Goal: Complete application form

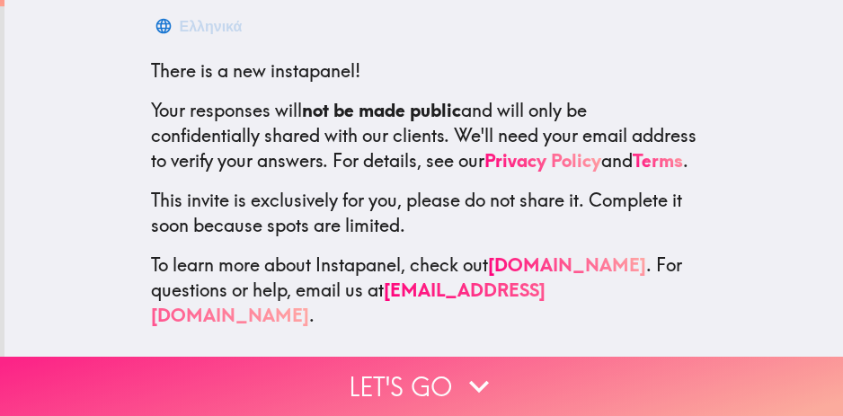
click at [422, 378] on button "Let's go" at bounding box center [421, 386] width 843 height 59
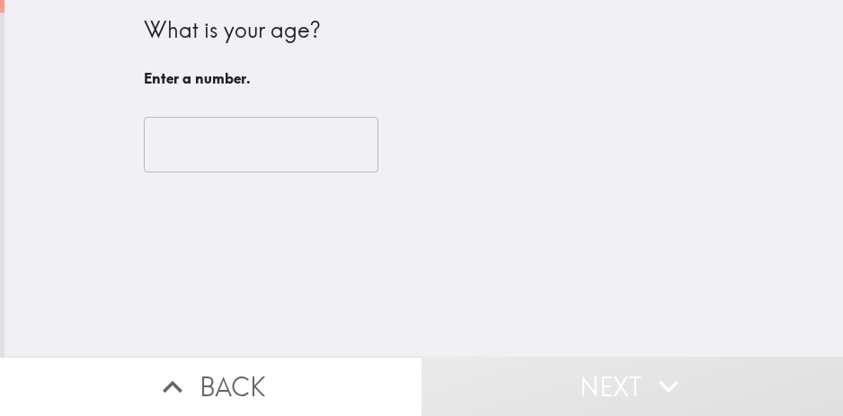
click at [199, 112] on div "​" at bounding box center [424, 144] width 561 height 99
click at [222, 153] on input "number" at bounding box center [261, 145] width 235 height 56
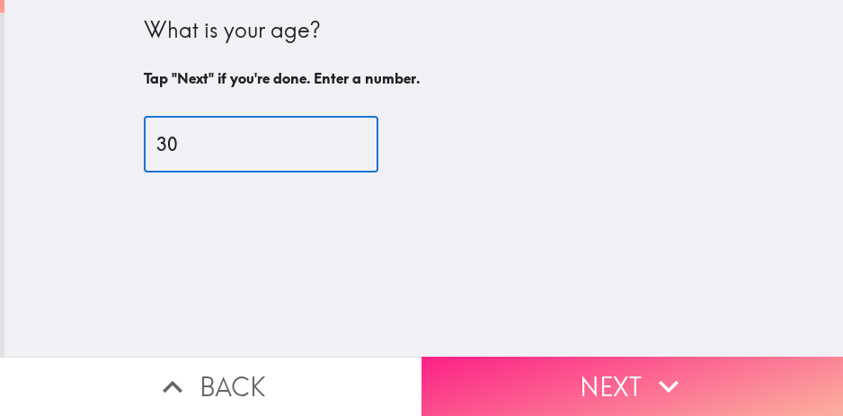
type input "30"
click at [618, 386] on button "Next" at bounding box center [633, 386] width 422 height 59
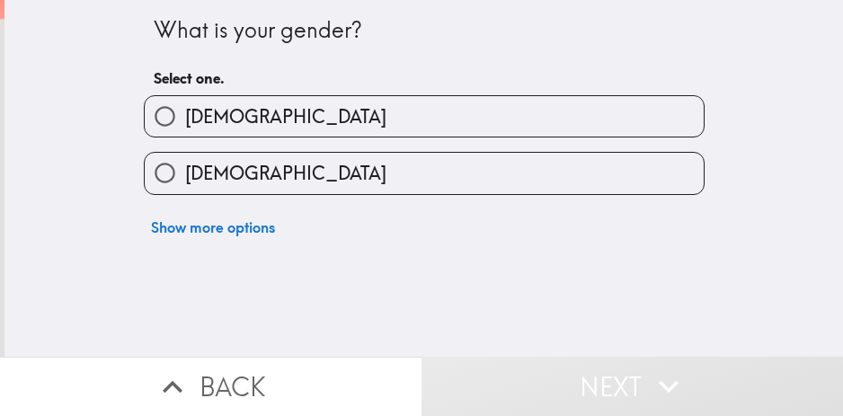
click at [361, 99] on label "[DEMOGRAPHIC_DATA]" at bounding box center [424, 116] width 559 height 40
click at [185, 99] on input "[DEMOGRAPHIC_DATA]" at bounding box center [165, 116] width 40 height 40
radio input "true"
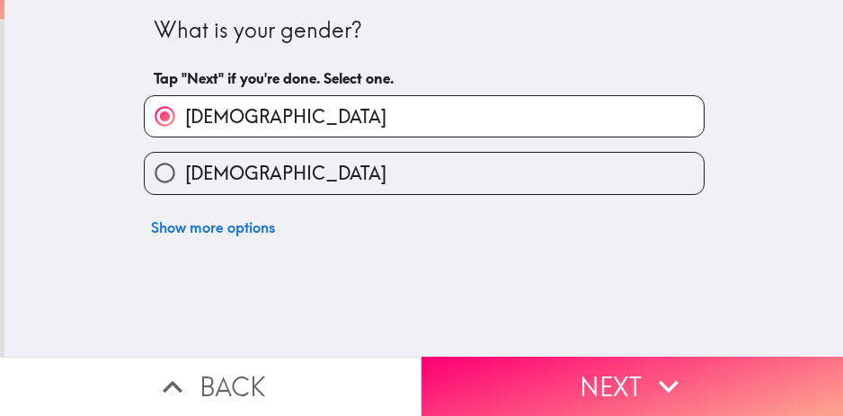
click at [564, 342] on div "What is your gender? Tap "Next" if you're done. Select one. [DEMOGRAPHIC_DATA] …" at bounding box center [423, 178] width 839 height 357
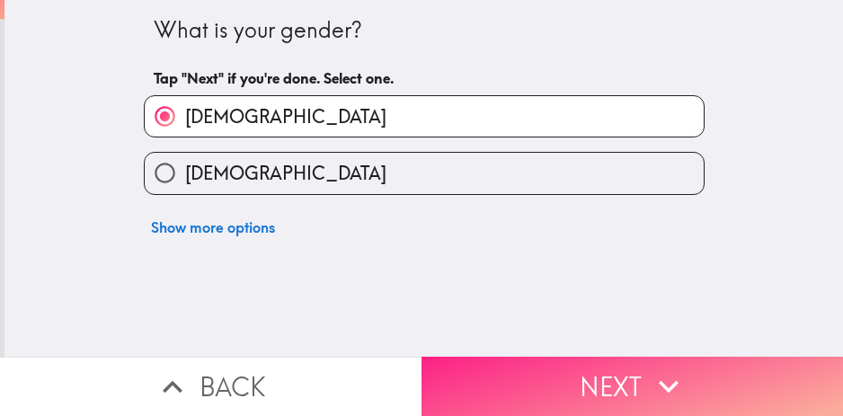
click at [586, 381] on button "Next" at bounding box center [633, 386] width 422 height 59
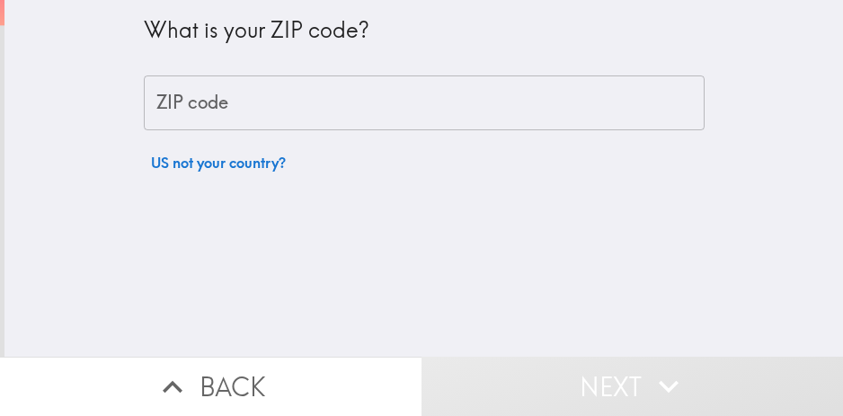
click at [307, 112] on input "ZIP code" at bounding box center [424, 104] width 561 height 56
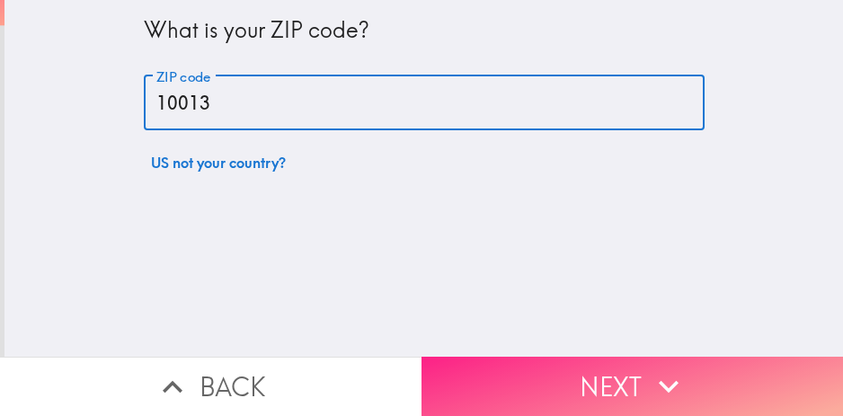
type input "10013"
click at [693, 357] on button "Next" at bounding box center [633, 386] width 422 height 59
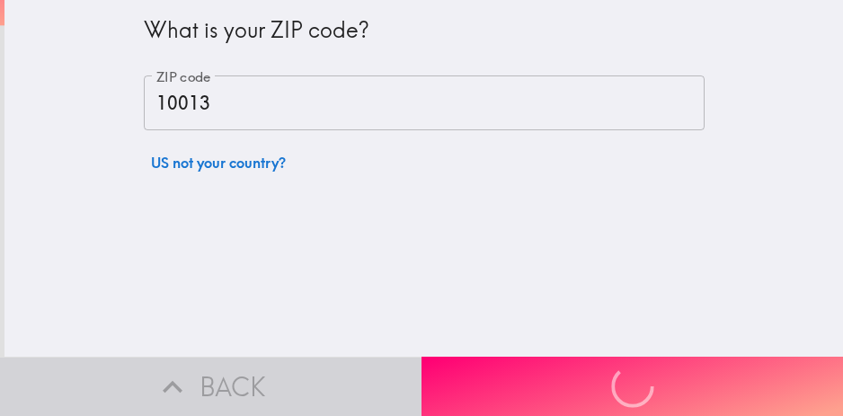
click at [675, 370] on div "Back Next" at bounding box center [421, 386] width 843 height 59
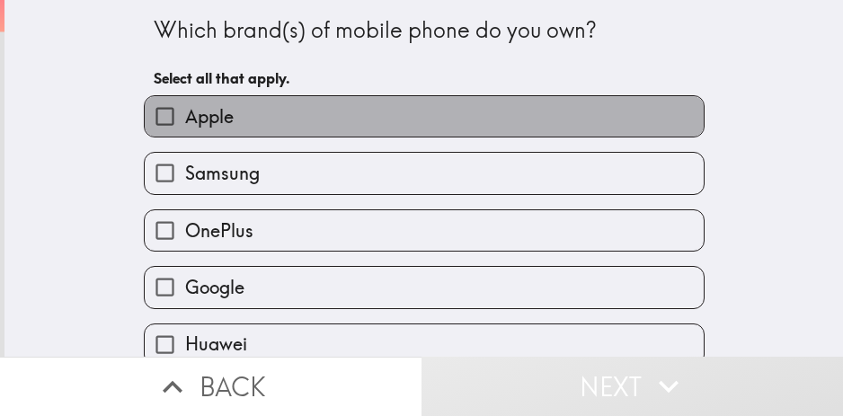
click at [471, 124] on label "Apple" at bounding box center [424, 116] width 559 height 40
click at [185, 124] on input "Apple" at bounding box center [165, 116] width 40 height 40
checkbox input "true"
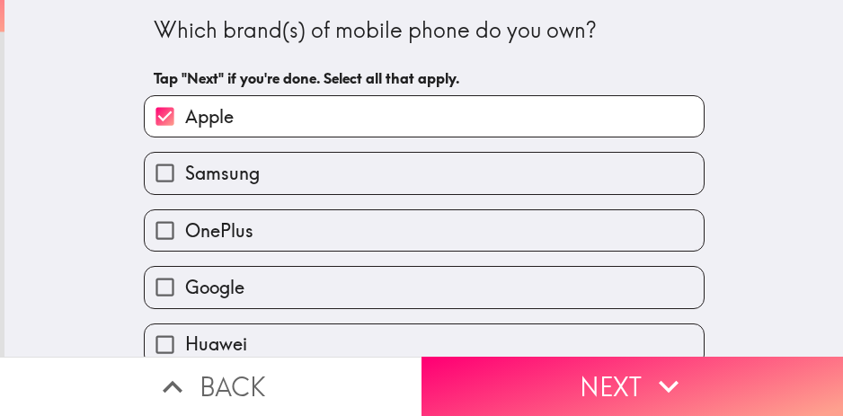
scroll to position [137, 0]
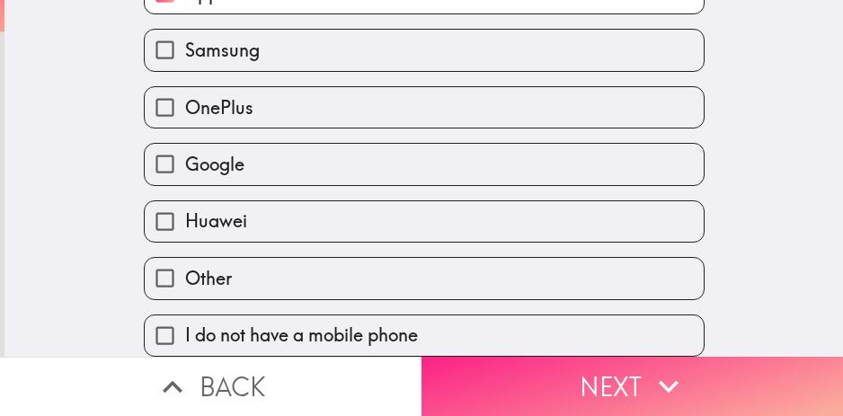
click at [559, 388] on button "Next" at bounding box center [633, 386] width 422 height 59
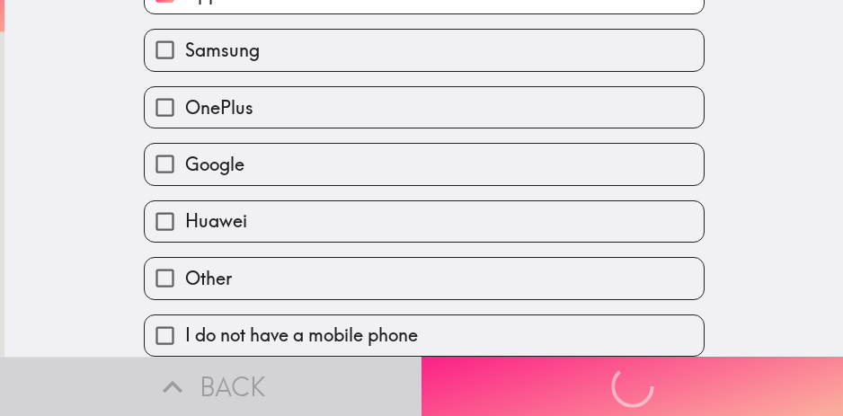
scroll to position [0, 0]
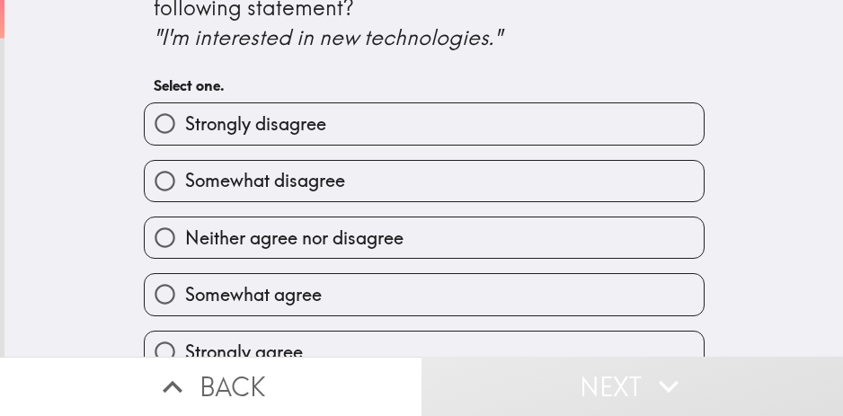
scroll to position [83, 0]
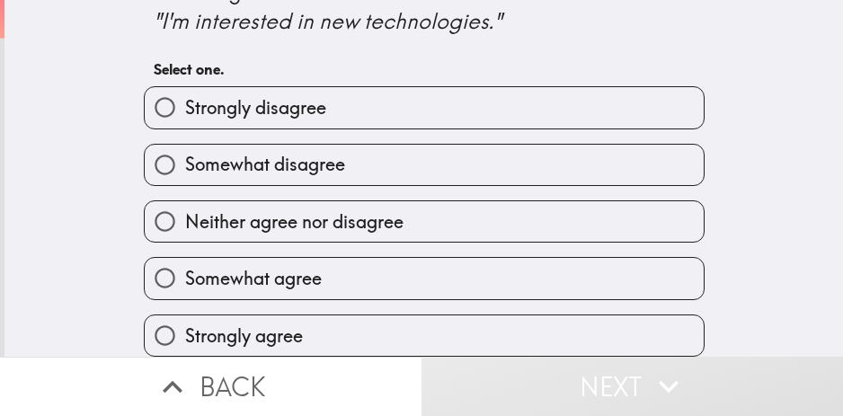
click at [329, 315] on label "Strongly agree" at bounding box center [424, 335] width 559 height 40
click at [185, 315] on input "Strongly agree" at bounding box center [165, 335] width 40 height 40
radio input "true"
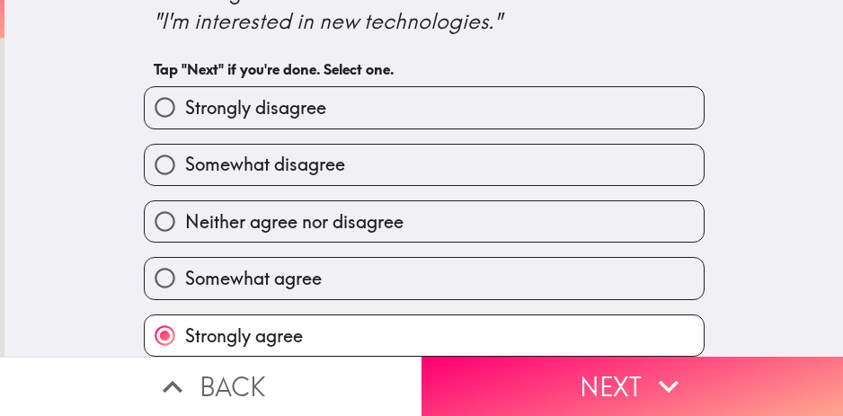
click at [551, 363] on button "Next" at bounding box center [633, 386] width 422 height 59
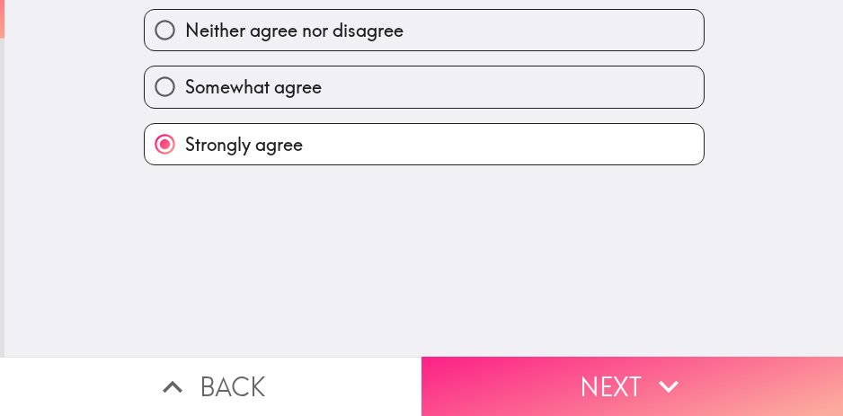
scroll to position [0, 0]
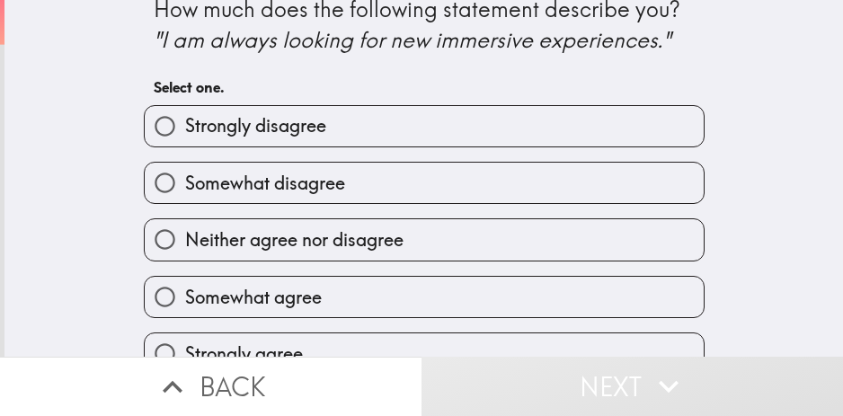
scroll to position [53, 0]
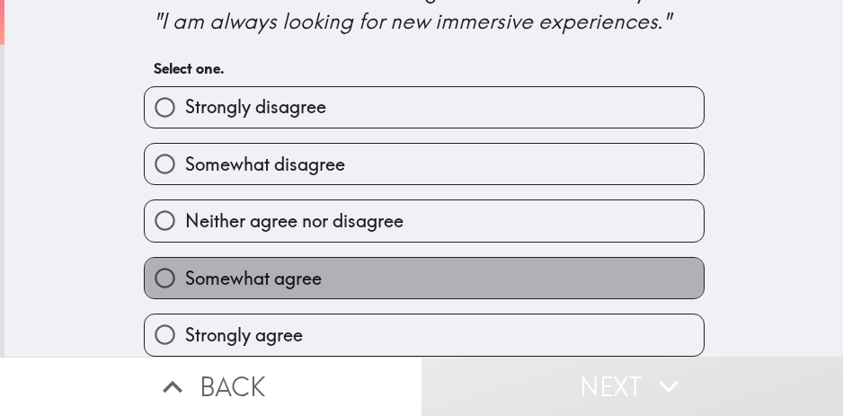
click at [387, 272] on label "Somewhat agree" at bounding box center [424, 278] width 559 height 40
click at [185, 272] on input "Somewhat agree" at bounding box center [165, 278] width 40 height 40
radio input "true"
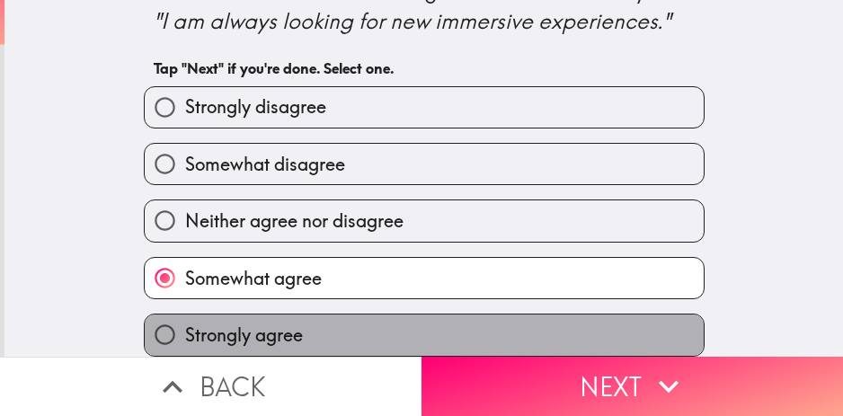
click at [352, 329] on label "Strongly agree" at bounding box center [424, 335] width 559 height 40
click at [185, 329] on input "Strongly agree" at bounding box center [165, 335] width 40 height 40
radio input "true"
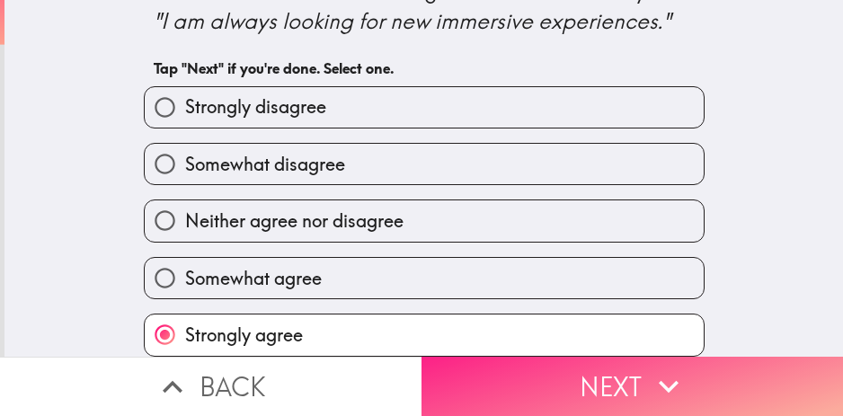
click at [574, 382] on button "Next" at bounding box center [633, 386] width 422 height 59
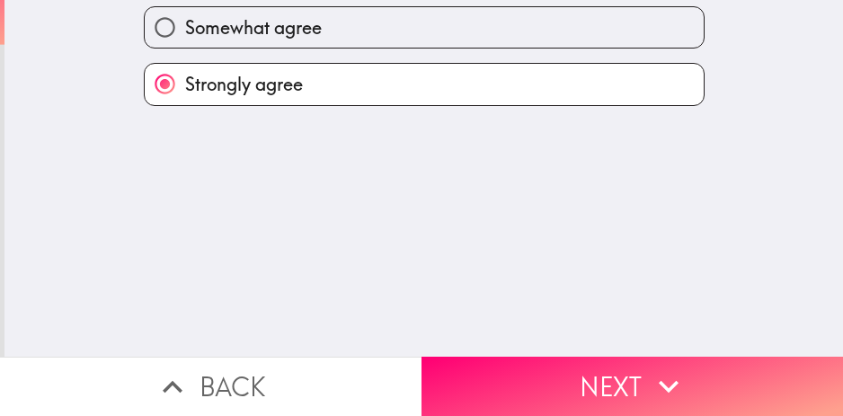
scroll to position [0, 0]
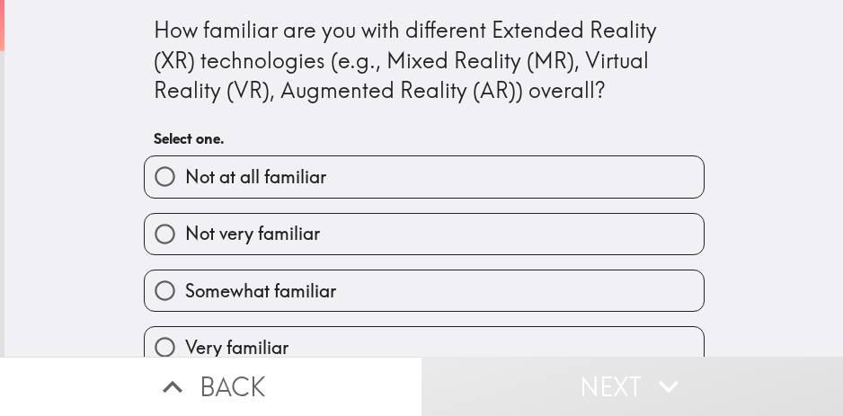
click at [404, 312] on div "Very familiar" at bounding box center [416, 340] width 575 height 57
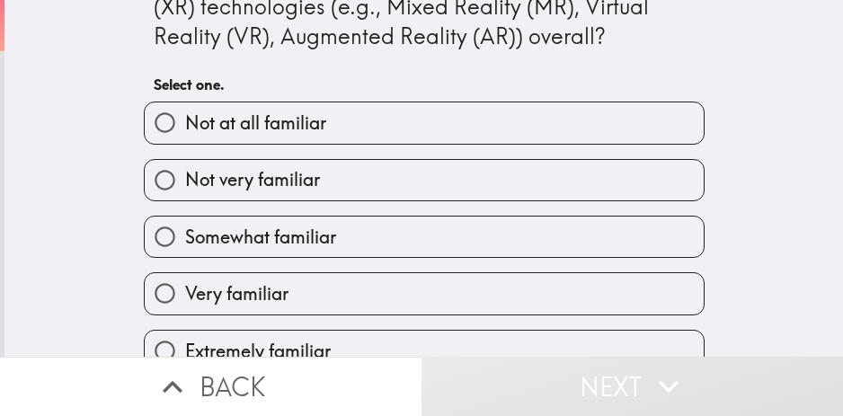
scroll to position [83, 0]
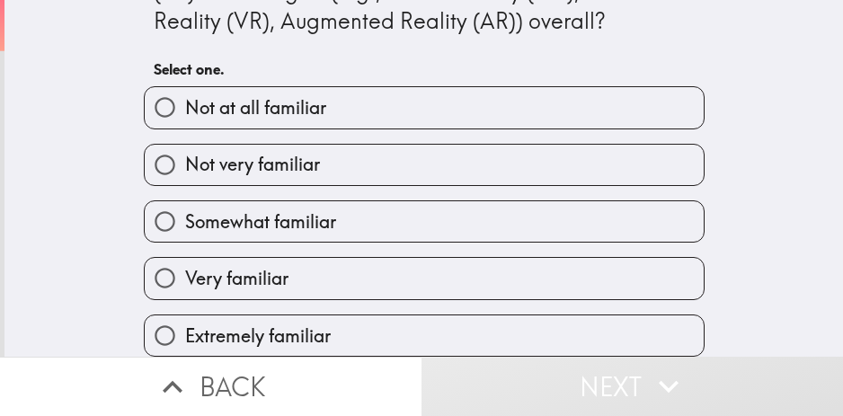
click at [385, 266] on label "Very familiar" at bounding box center [424, 278] width 559 height 40
click at [185, 266] on input "Very familiar" at bounding box center [165, 278] width 40 height 40
radio input "true"
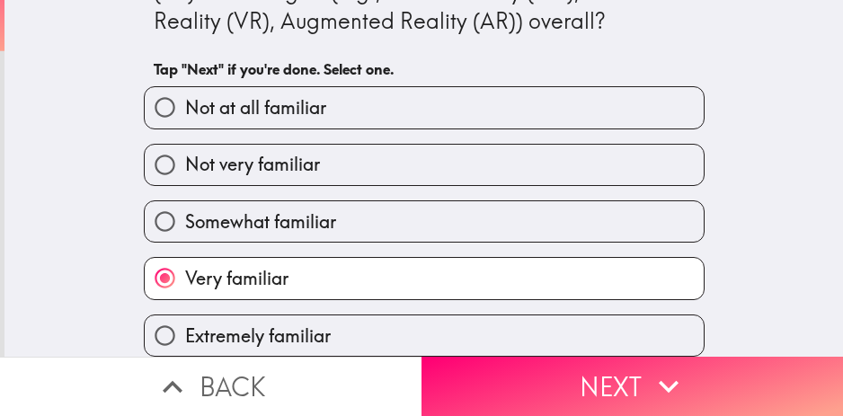
click at [382, 315] on label "Extremely familiar" at bounding box center [424, 335] width 559 height 40
click at [185, 315] on input "Extremely familiar" at bounding box center [165, 335] width 40 height 40
radio input "true"
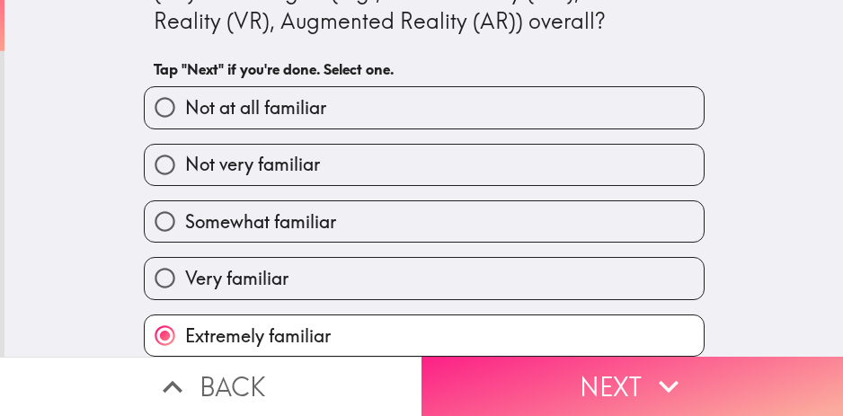
click at [573, 375] on button "Next" at bounding box center [633, 386] width 422 height 59
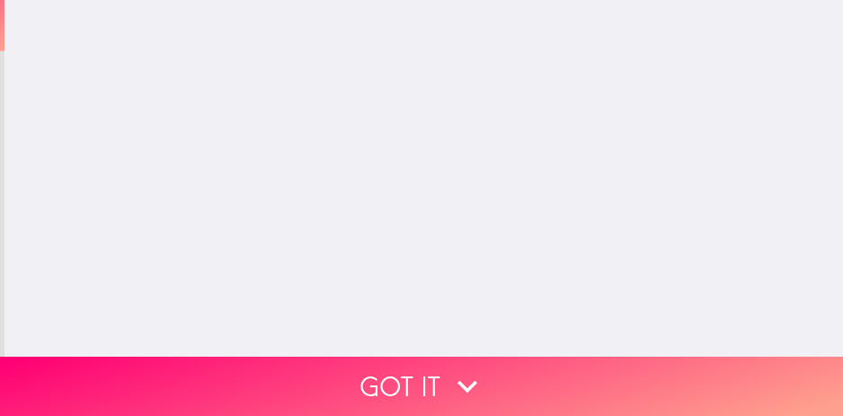
scroll to position [0, 0]
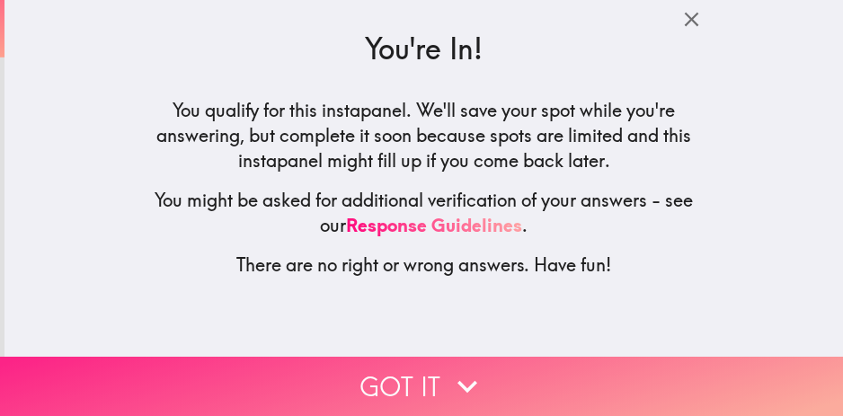
click at [449, 367] on icon "button" at bounding box center [468, 387] width 40 height 40
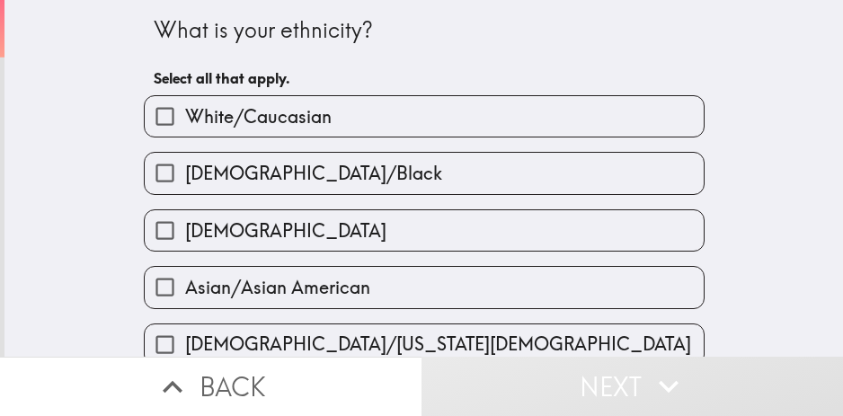
click at [367, 93] on div "White/Caucasian" at bounding box center [416, 109] width 575 height 57
click at [369, 111] on label "White/Caucasian" at bounding box center [424, 116] width 559 height 40
click at [185, 111] on input "White/Caucasian" at bounding box center [165, 116] width 40 height 40
checkbox input "true"
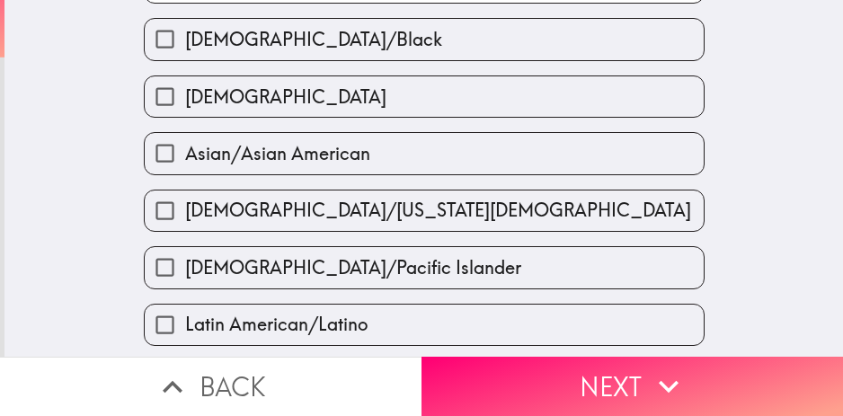
scroll to position [539, 0]
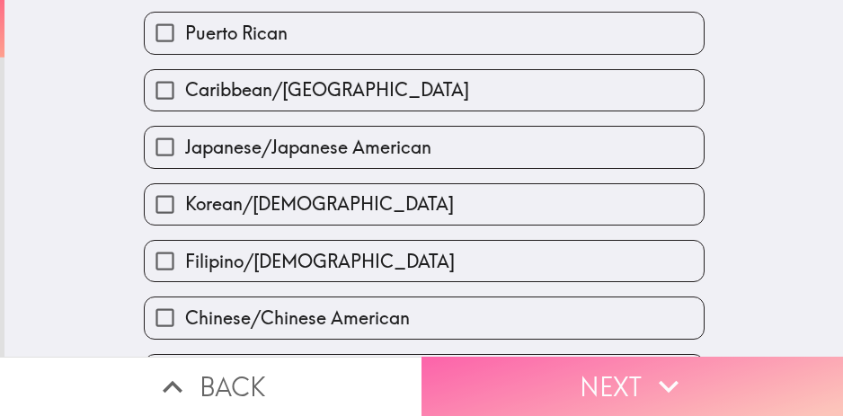
click at [536, 382] on button "Next" at bounding box center [633, 386] width 422 height 59
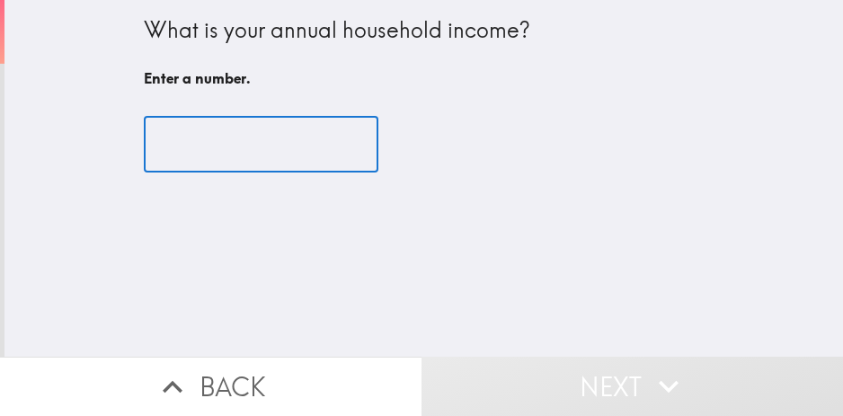
click at [269, 147] on input "number" at bounding box center [261, 145] width 235 height 56
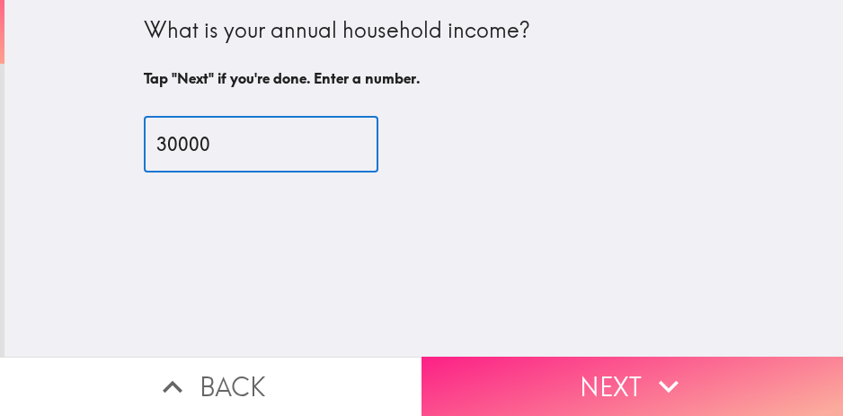
type input "30000"
click at [629, 375] on button "Next" at bounding box center [633, 386] width 422 height 59
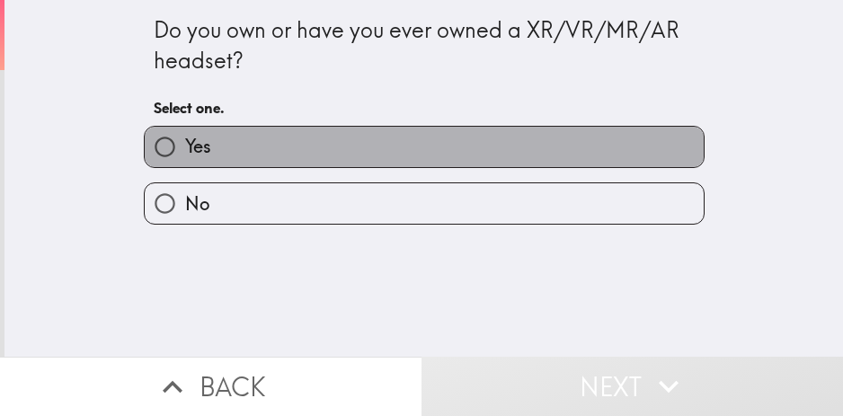
click at [373, 127] on label "Yes" at bounding box center [424, 147] width 559 height 40
click at [185, 127] on input "Yes" at bounding box center [165, 147] width 40 height 40
radio input "true"
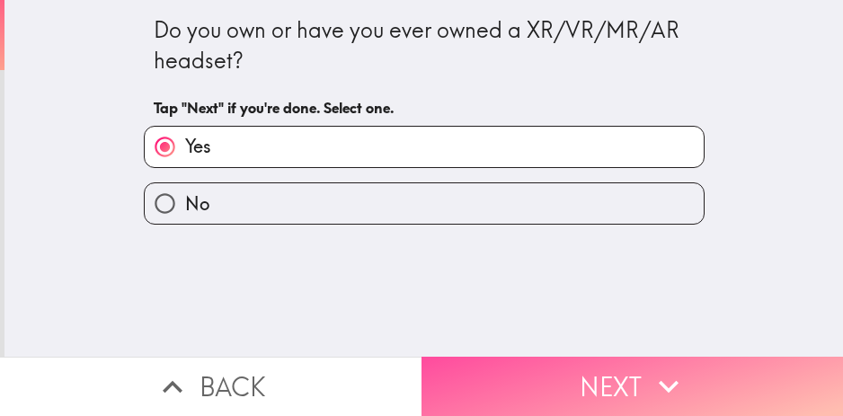
click at [507, 357] on button "Next" at bounding box center [633, 386] width 422 height 59
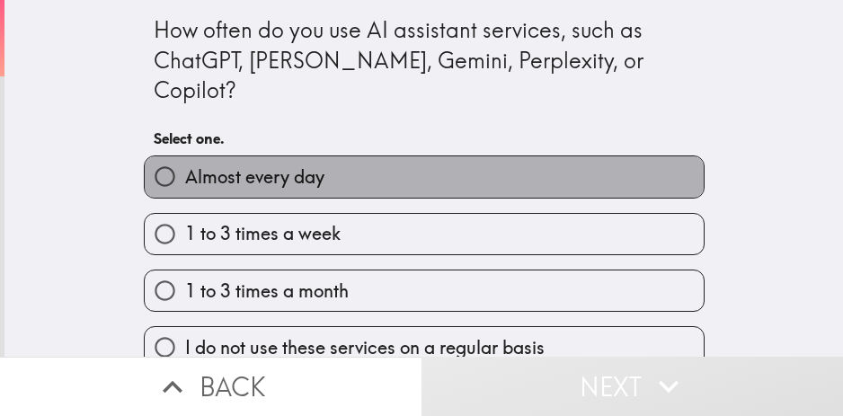
click at [472, 156] on label "Almost every day" at bounding box center [424, 176] width 559 height 40
click at [185, 156] on input "Almost every day" at bounding box center [165, 176] width 40 height 40
radio input "true"
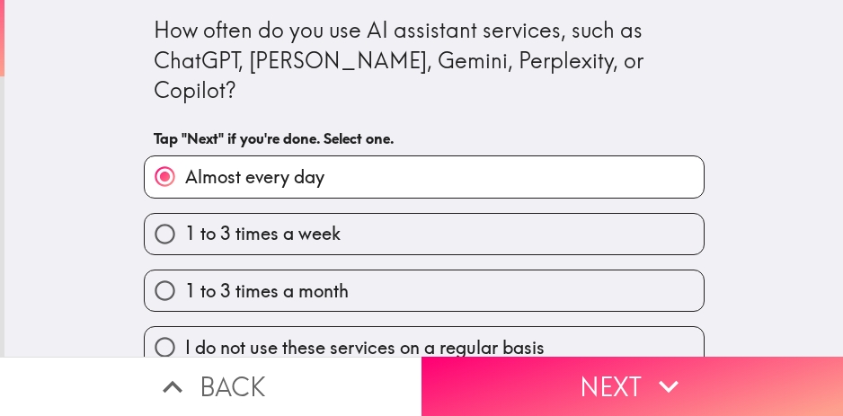
click at [454, 255] on div "1 to 3 times a month" at bounding box center [416, 283] width 575 height 57
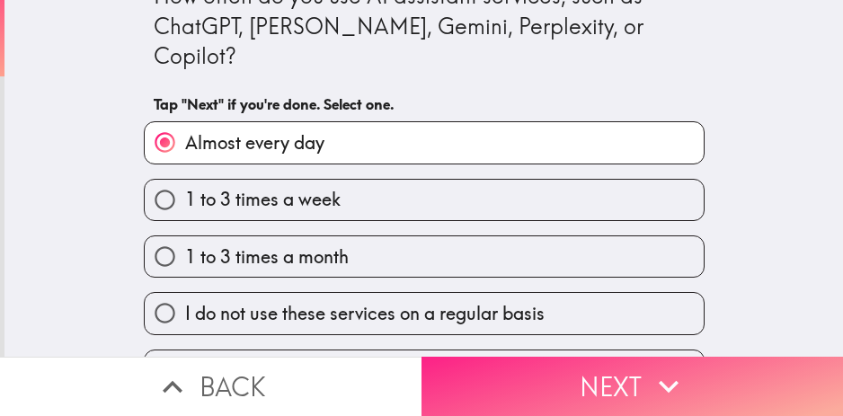
scroll to position [53, 0]
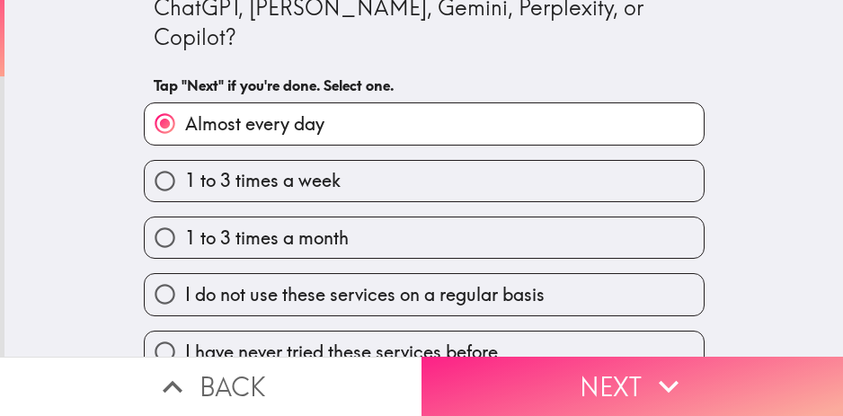
click at [591, 388] on button "Next" at bounding box center [633, 386] width 422 height 59
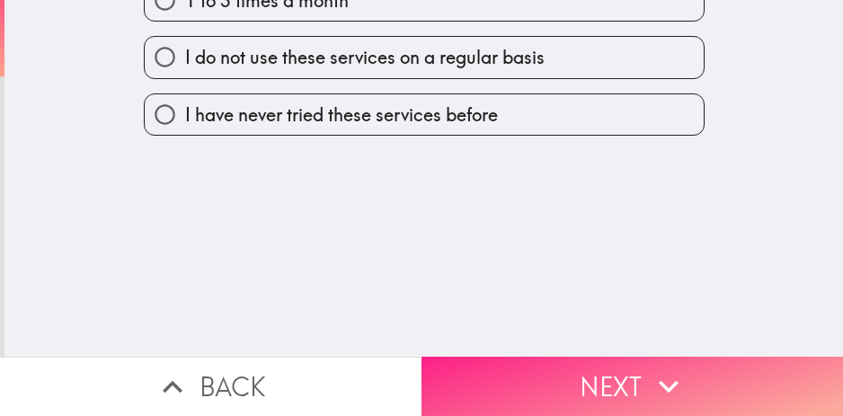
scroll to position [0, 0]
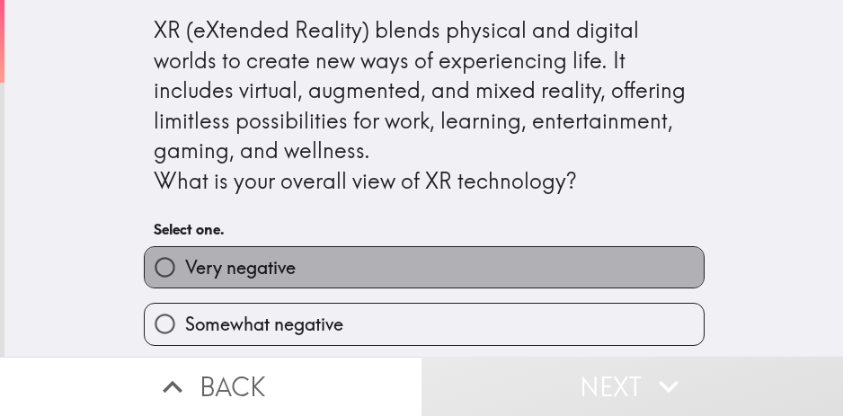
click at [486, 262] on label "Very negative" at bounding box center [424, 267] width 559 height 40
click at [185, 262] on input "Very negative" at bounding box center [165, 267] width 40 height 40
radio input "true"
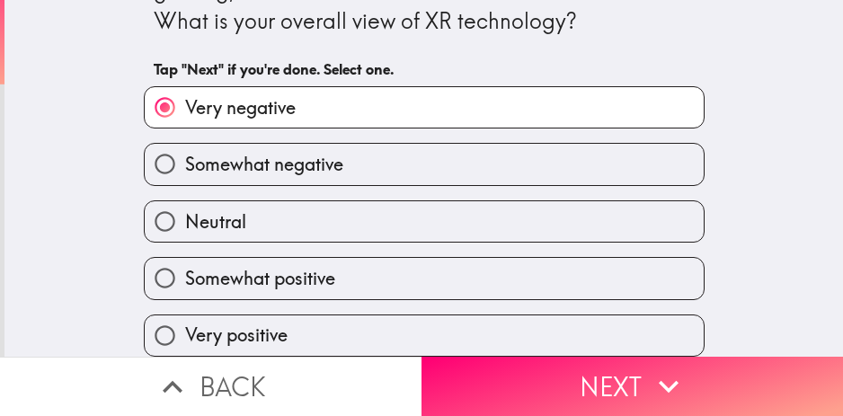
scroll to position [173, 0]
click at [393, 300] on div "Very positive" at bounding box center [416, 328] width 575 height 57
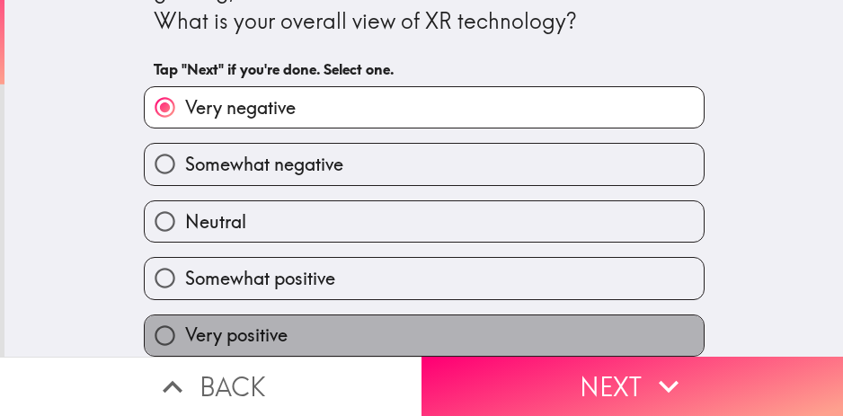
click at [377, 315] on label "Very positive" at bounding box center [424, 335] width 559 height 40
click at [185, 315] on input "Very positive" at bounding box center [165, 335] width 40 height 40
radio input "true"
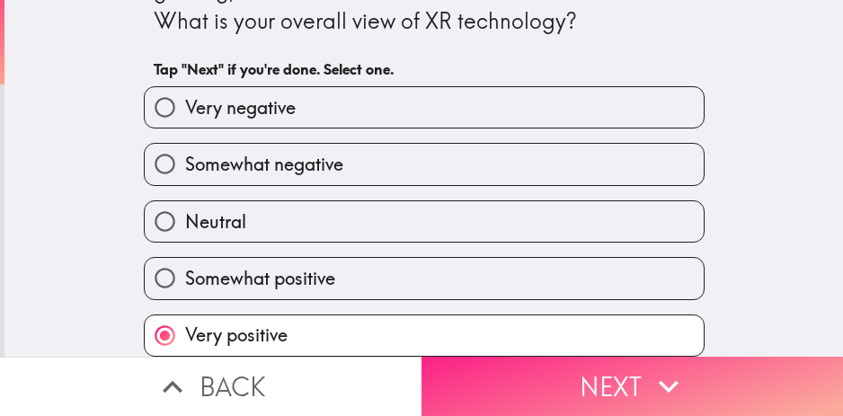
click at [570, 366] on button "Next" at bounding box center [633, 386] width 422 height 59
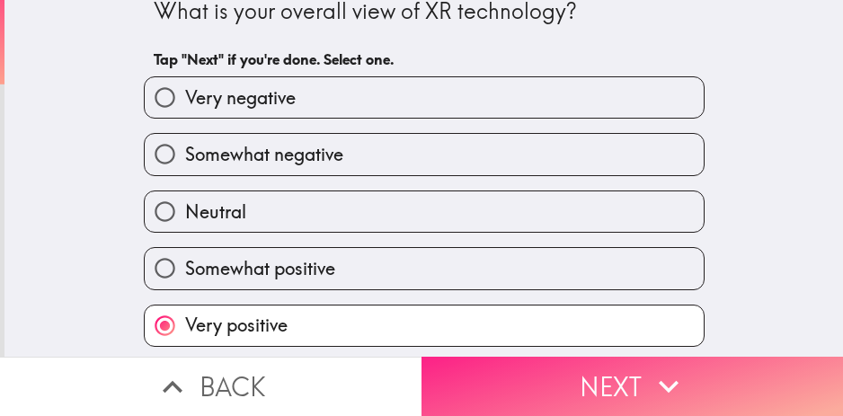
scroll to position [22, 0]
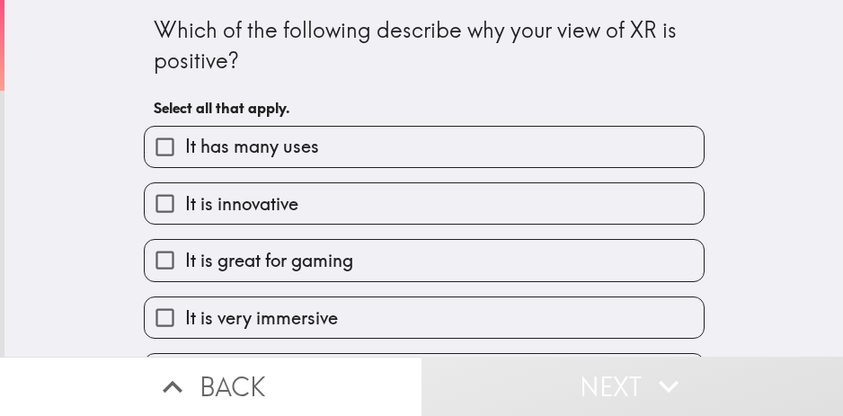
click at [412, 327] on label "It is very immersive" at bounding box center [424, 318] width 559 height 40
click at [185, 327] on input "It is very immersive" at bounding box center [165, 318] width 40 height 40
checkbox input "true"
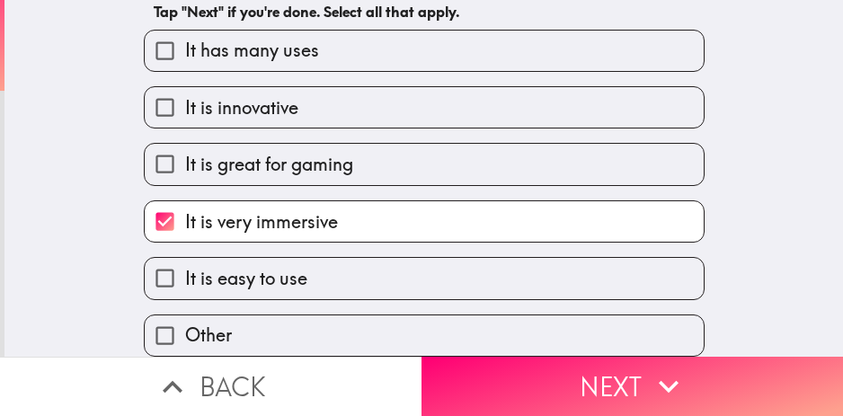
scroll to position [110, 0]
click at [509, 149] on label "It is great for gaming" at bounding box center [424, 164] width 559 height 40
click at [185, 149] on input "It is great for gaming" at bounding box center [165, 164] width 40 height 40
checkbox input "true"
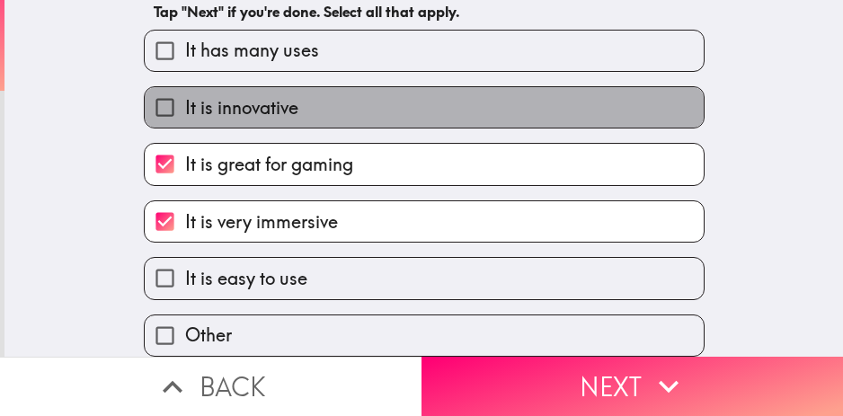
click at [539, 94] on label "It is innovative" at bounding box center [424, 107] width 559 height 40
click at [185, 94] on input "It is innovative" at bounding box center [165, 107] width 40 height 40
checkbox input "true"
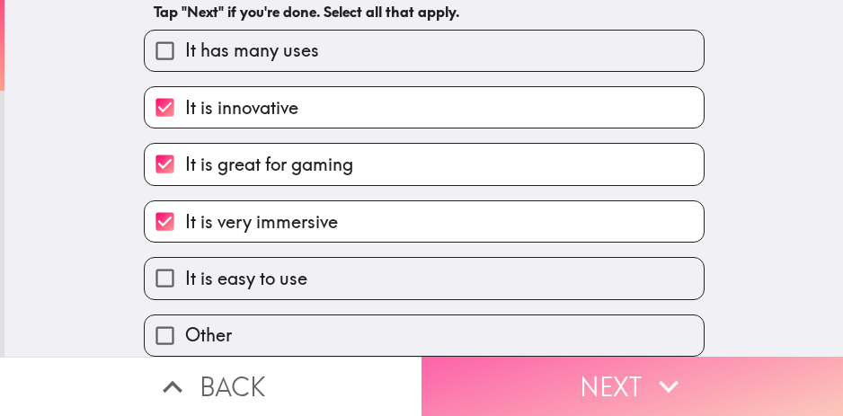
click at [591, 374] on button "Next" at bounding box center [633, 386] width 422 height 59
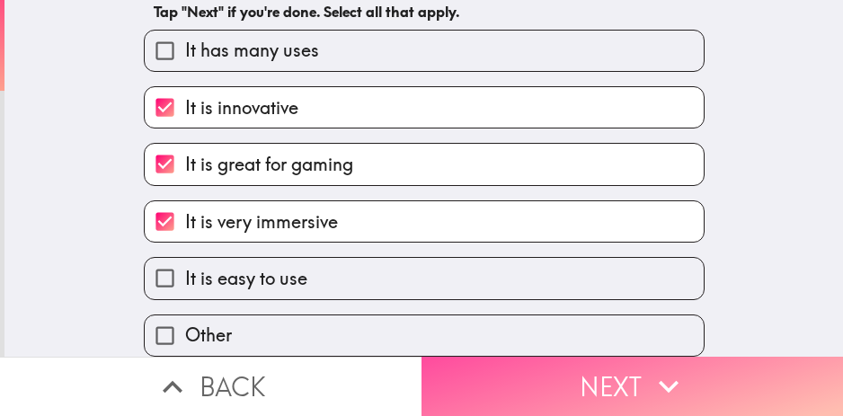
scroll to position [0, 0]
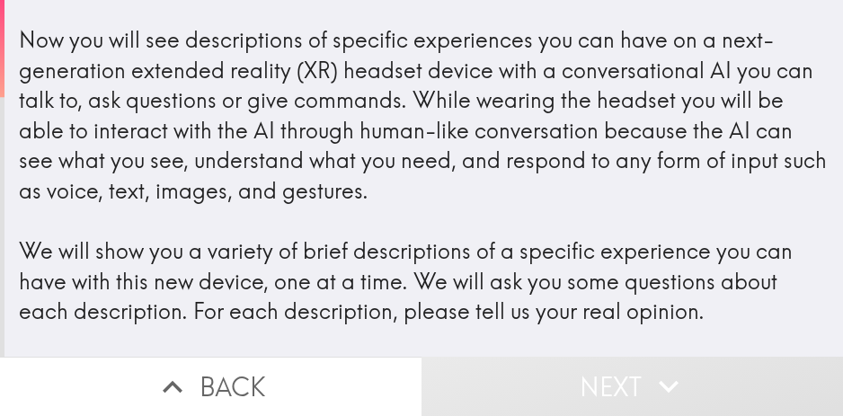
scroll to position [18, 0]
click at [560, 360] on button "Next" at bounding box center [633, 386] width 422 height 59
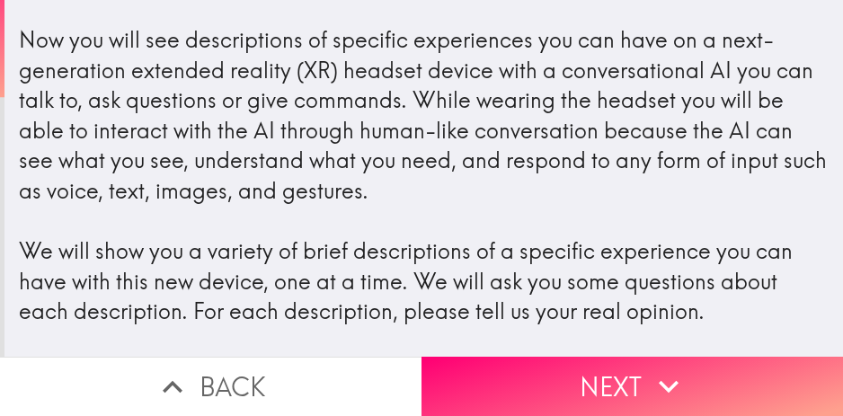
click at [546, 339] on div "Now you will see descriptions of specific experiences you can have on a next-ge…" at bounding box center [423, 183] width 839 height 347
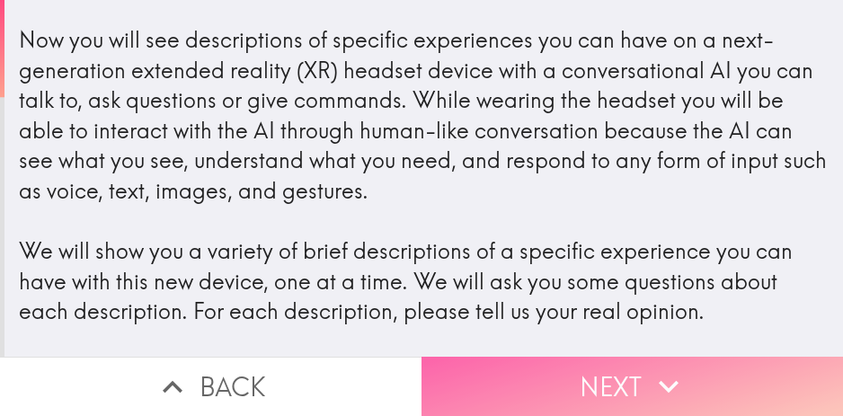
click at [573, 373] on button "Next" at bounding box center [633, 386] width 422 height 59
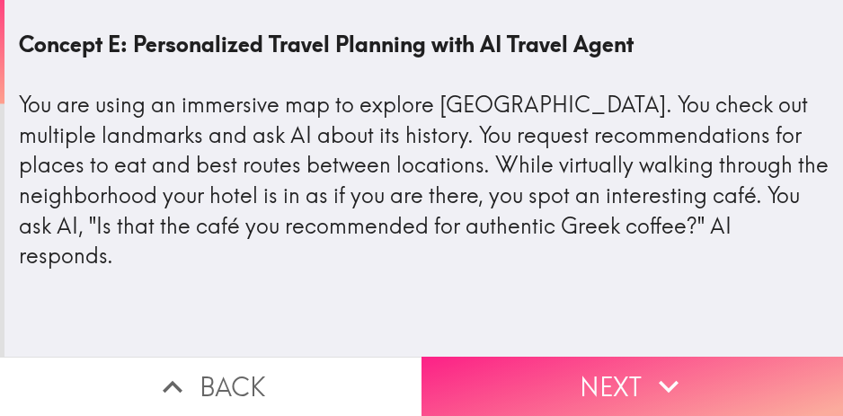
click at [550, 365] on button "Next" at bounding box center [633, 386] width 422 height 59
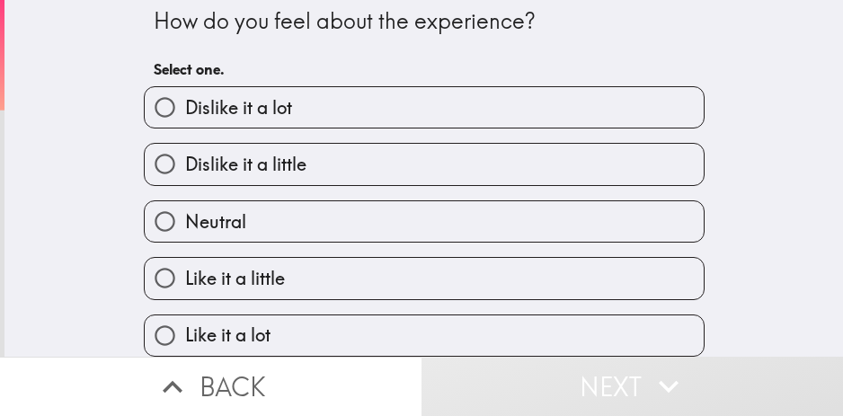
scroll to position [22, 0]
click at [277, 330] on label "Like it a lot" at bounding box center [424, 335] width 559 height 40
click at [185, 330] on input "Like it a lot" at bounding box center [165, 335] width 40 height 40
radio input "true"
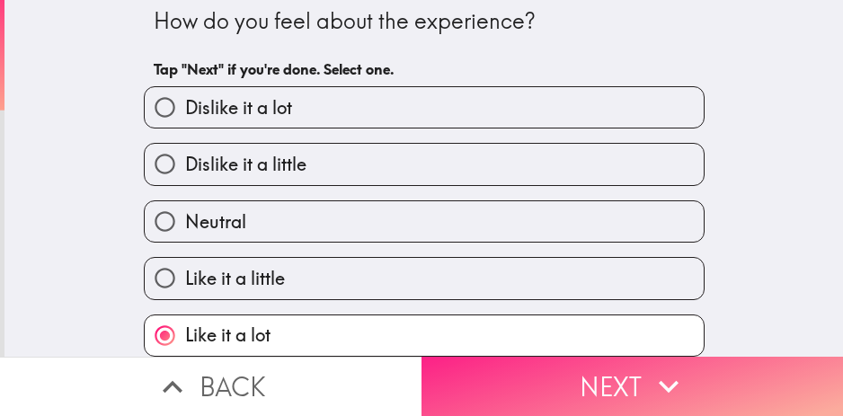
click at [621, 369] on button "Next" at bounding box center [633, 386] width 422 height 59
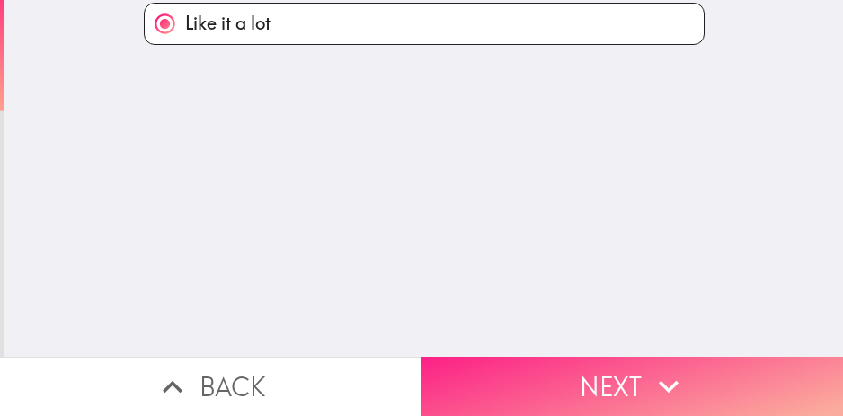
scroll to position [0, 0]
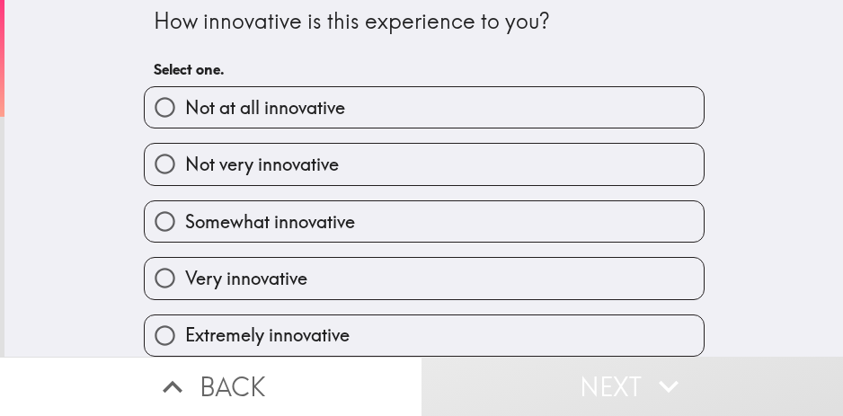
scroll to position [22, 0]
click at [374, 315] on label "Extremely innovative" at bounding box center [424, 335] width 559 height 40
click at [185, 315] on input "Extremely innovative" at bounding box center [165, 335] width 40 height 40
radio input "true"
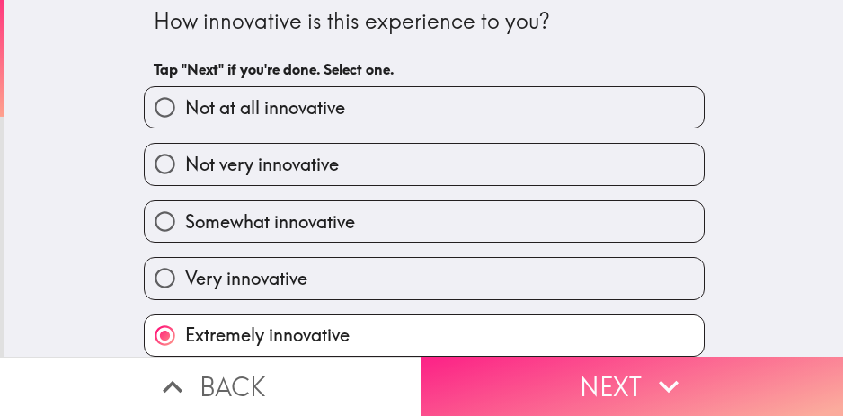
click at [577, 388] on button "Next" at bounding box center [633, 386] width 422 height 59
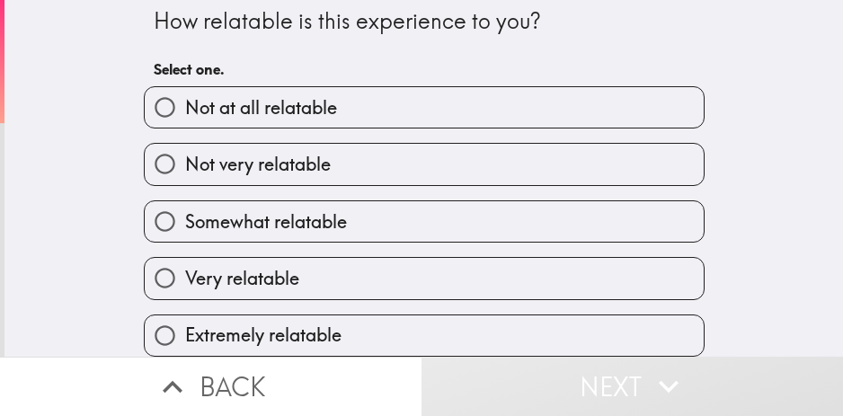
scroll to position [22, 0]
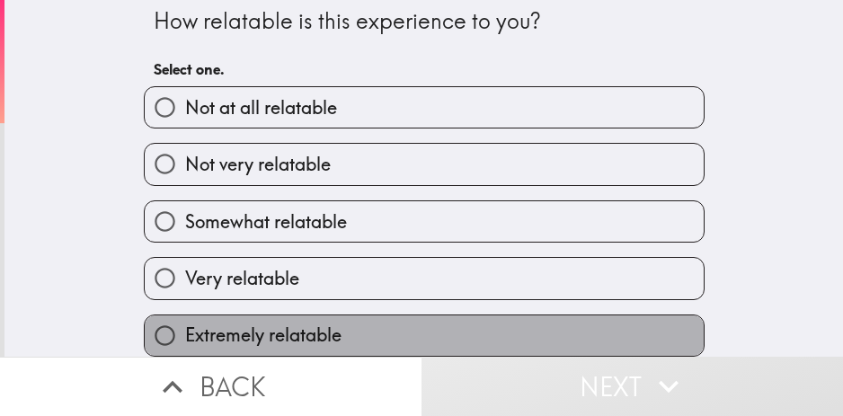
click at [412, 336] on label "Extremely relatable" at bounding box center [424, 335] width 559 height 40
click at [185, 336] on input "Extremely relatable" at bounding box center [165, 335] width 40 height 40
radio input "true"
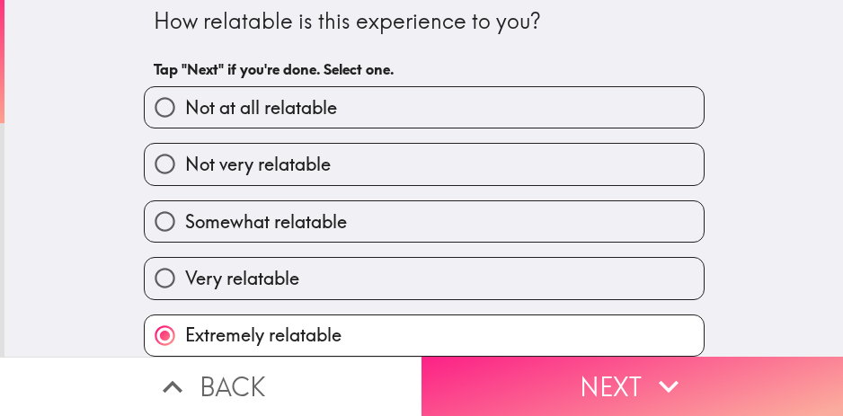
click at [579, 385] on button "Next" at bounding box center [633, 386] width 422 height 59
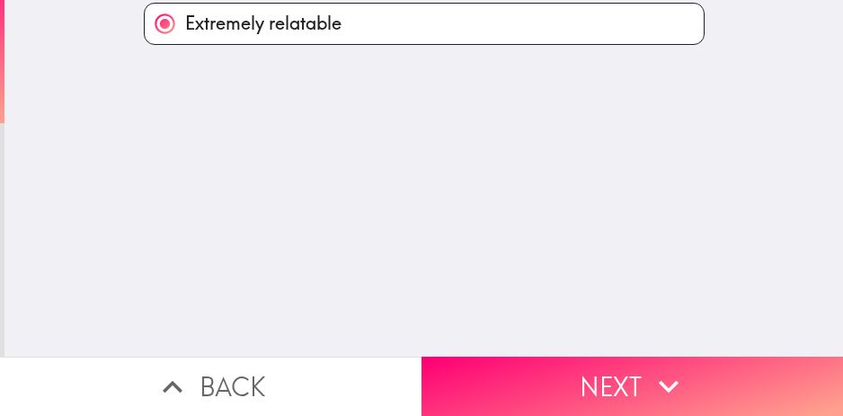
scroll to position [0, 0]
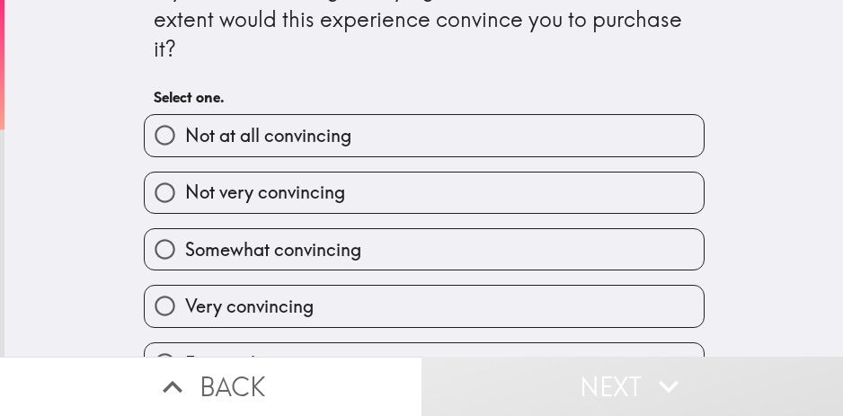
scroll to position [83, 0]
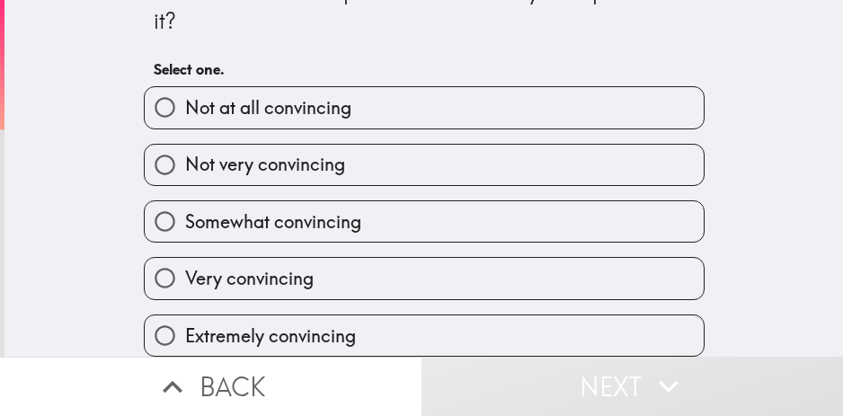
click at [307, 300] on div "Extremely convincing" at bounding box center [416, 328] width 575 height 57
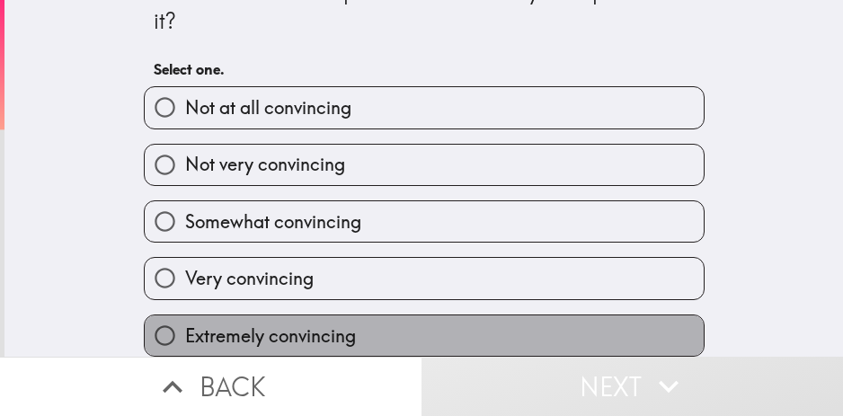
drag, startPoint x: 368, startPoint y: 325, endPoint x: 391, endPoint y: 332, distance: 24.2
click at [378, 329] on label "Extremely convincing" at bounding box center [424, 335] width 559 height 40
click at [185, 329] on input "Extremely convincing" at bounding box center [165, 335] width 40 height 40
radio input "true"
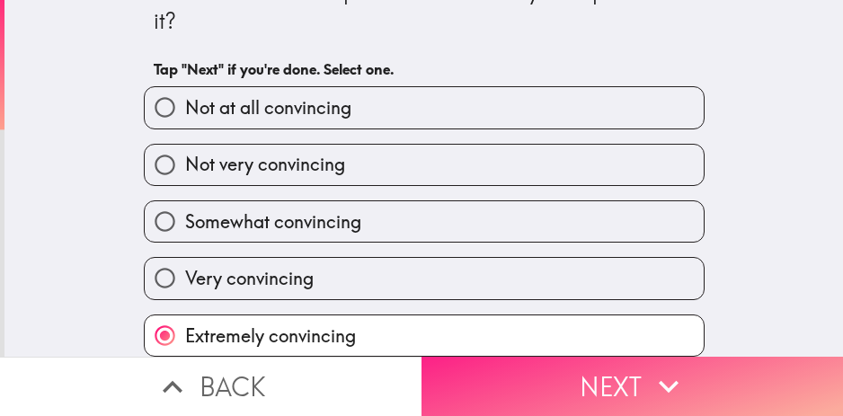
drag, startPoint x: 582, startPoint y: 389, endPoint x: 4, endPoint y: 209, distance: 604.4
click at [581, 389] on button "Next" at bounding box center [633, 386] width 422 height 59
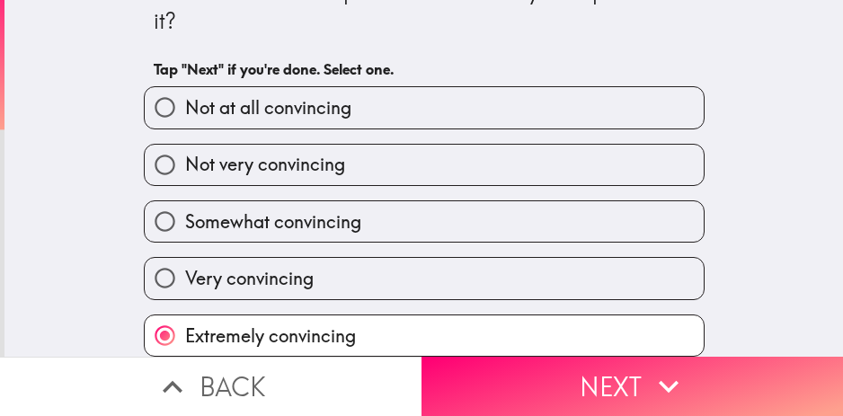
scroll to position [0, 0]
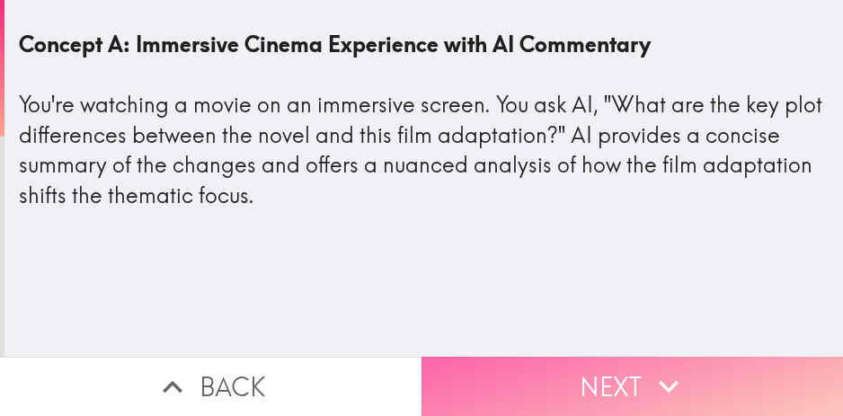
click at [600, 369] on button "Next" at bounding box center [633, 386] width 422 height 59
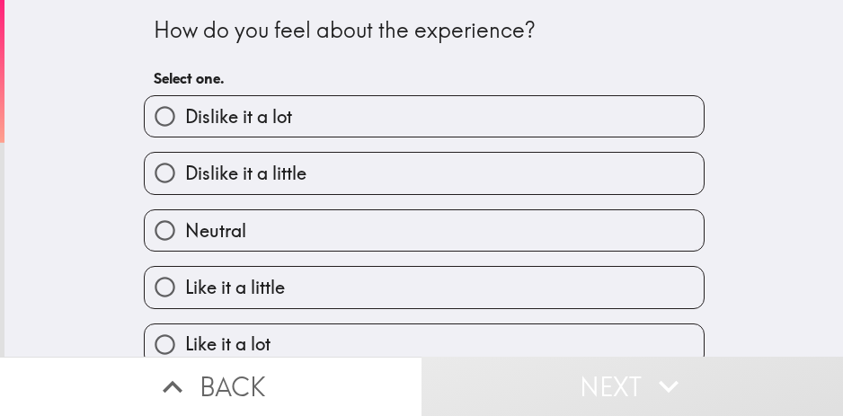
click at [338, 325] on label "Like it a lot" at bounding box center [424, 344] width 559 height 40
click at [185, 325] on input "Like it a lot" at bounding box center [165, 344] width 40 height 40
radio input "true"
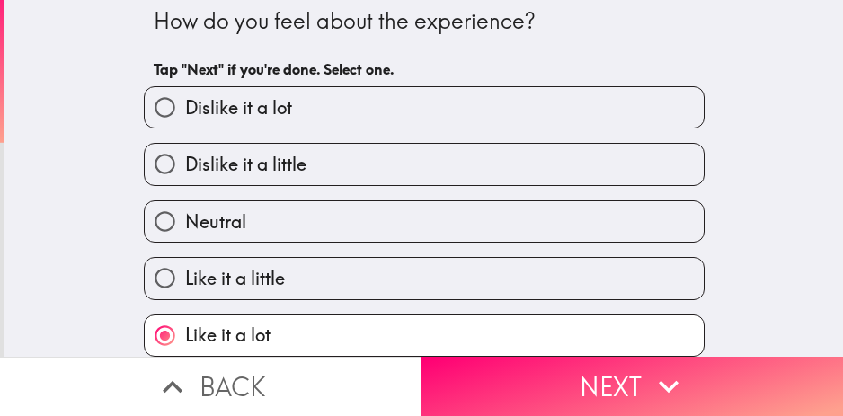
scroll to position [22, 0]
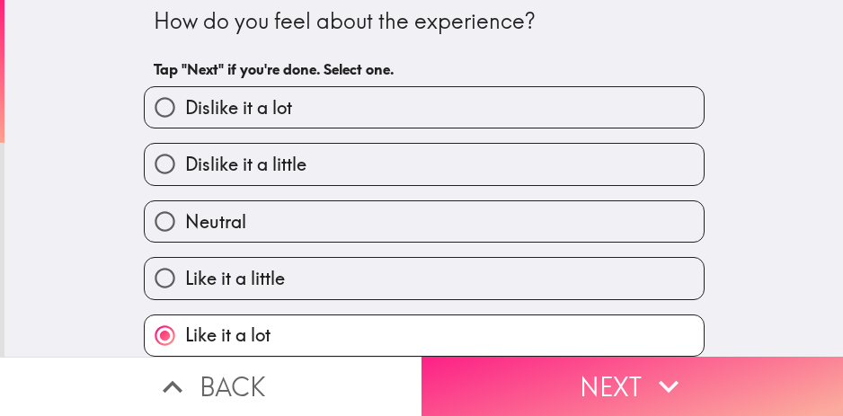
click at [585, 367] on button "Next" at bounding box center [633, 386] width 422 height 59
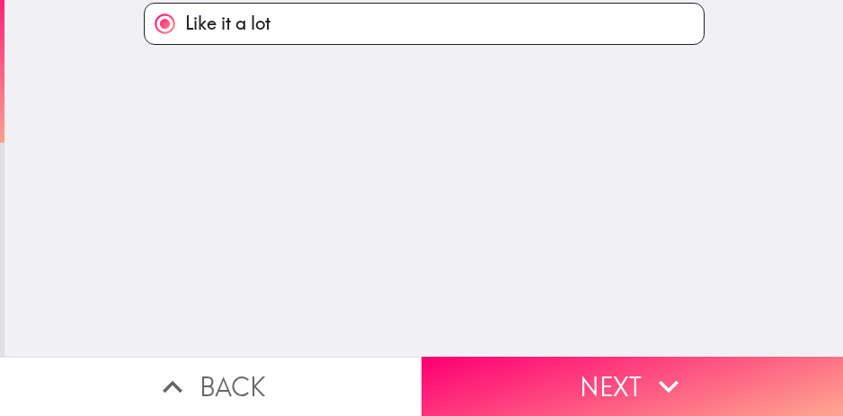
scroll to position [0, 0]
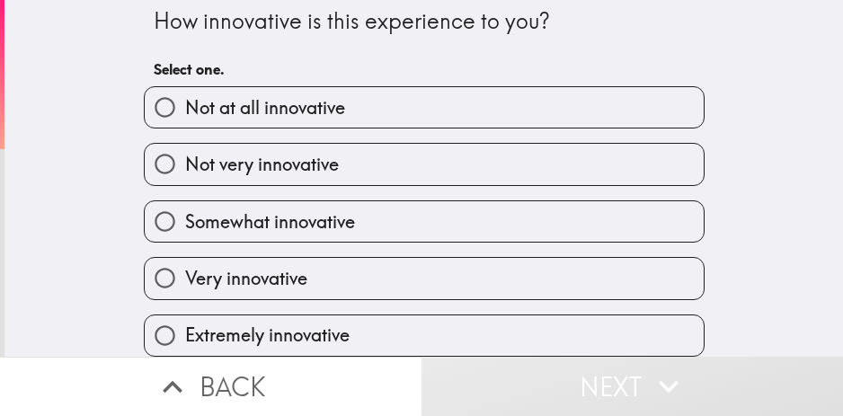
scroll to position [22, 0]
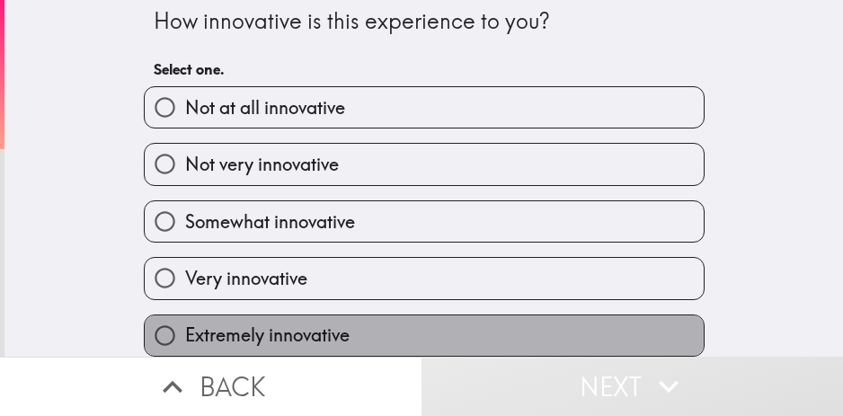
click at [349, 333] on label "Extremely innovative" at bounding box center [424, 335] width 559 height 40
click at [185, 333] on input "Extremely innovative" at bounding box center [165, 335] width 40 height 40
radio input "true"
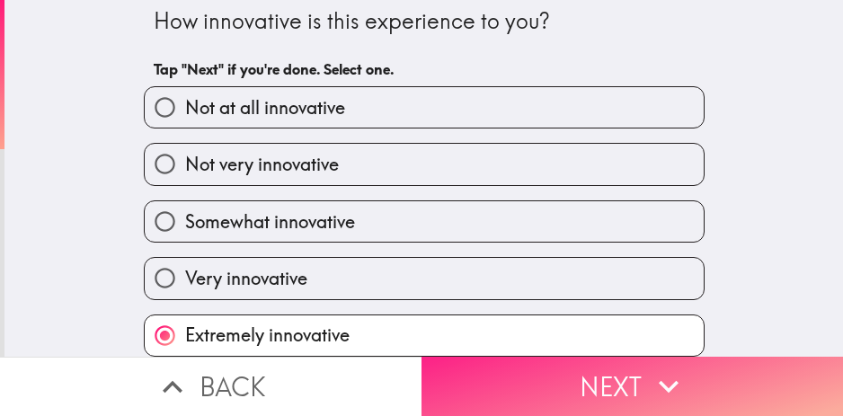
click at [513, 364] on button "Next" at bounding box center [633, 386] width 422 height 59
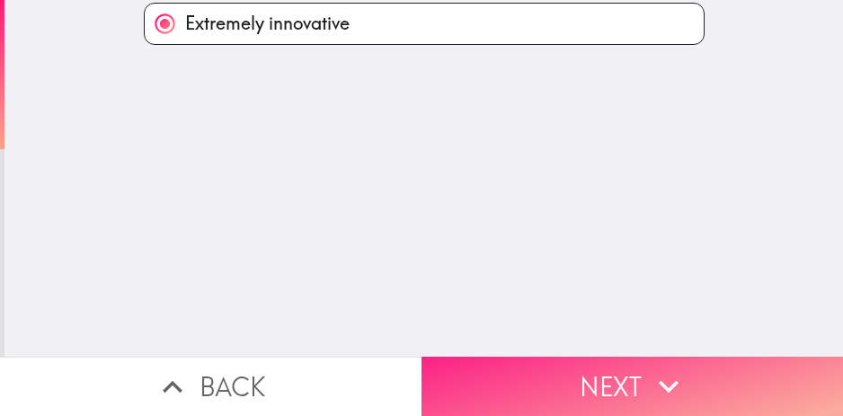
scroll to position [0, 0]
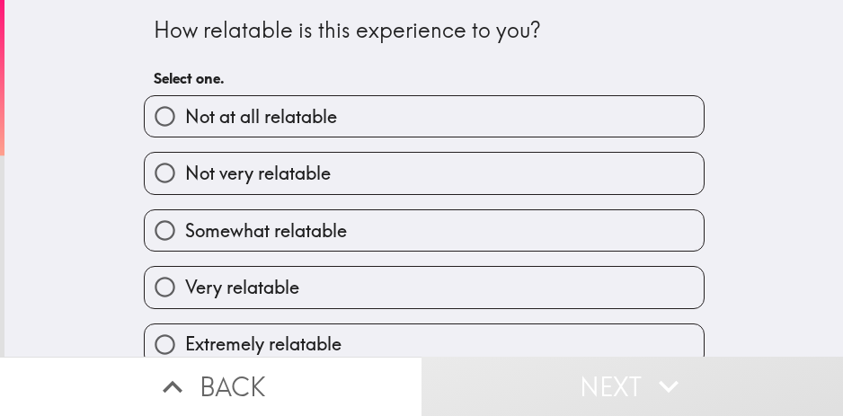
click at [313, 328] on label "Extremely relatable" at bounding box center [424, 344] width 559 height 40
click at [185, 328] on input "Extremely relatable" at bounding box center [165, 344] width 40 height 40
radio input "true"
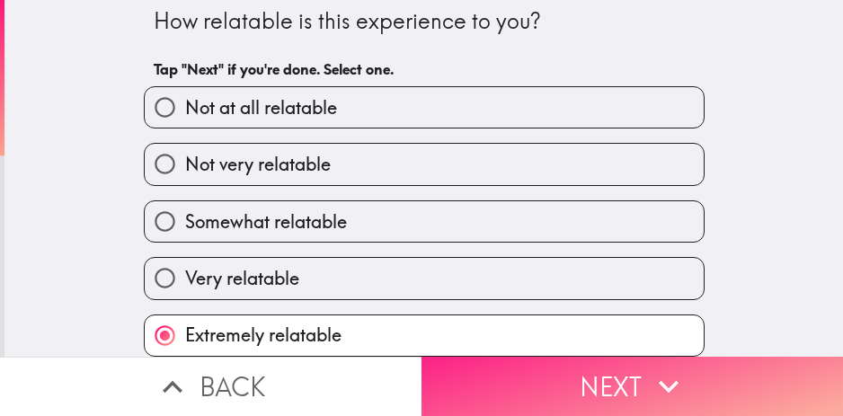
click at [628, 368] on button "Next" at bounding box center [633, 386] width 422 height 59
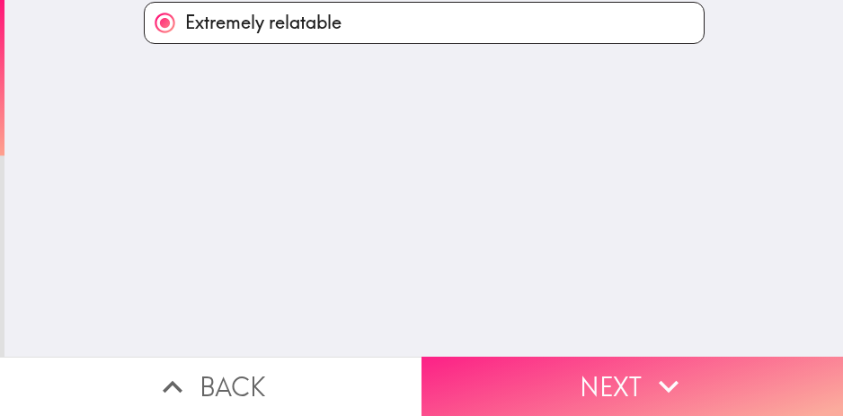
scroll to position [0, 0]
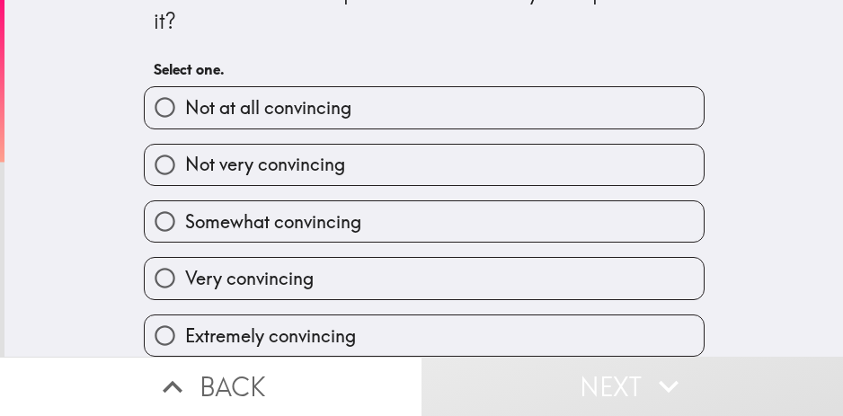
scroll to position [83, 0]
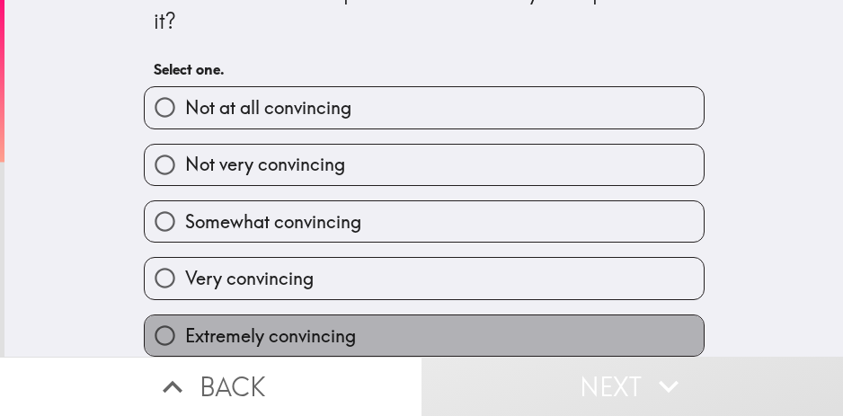
click at [321, 324] on span "Extremely convincing" at bounding box center [270, 336] width 171 height 25
click at [185, 315] on input "Extremely convincing" at bounding box center [165, 335] width 40 height 40
radio input "true"
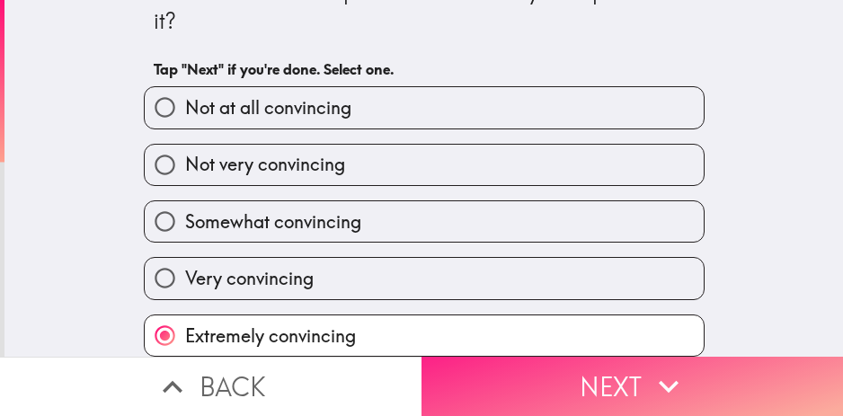
click at [608, 357] on button "Next" at bounding box center [633, 386] width 422 height 59
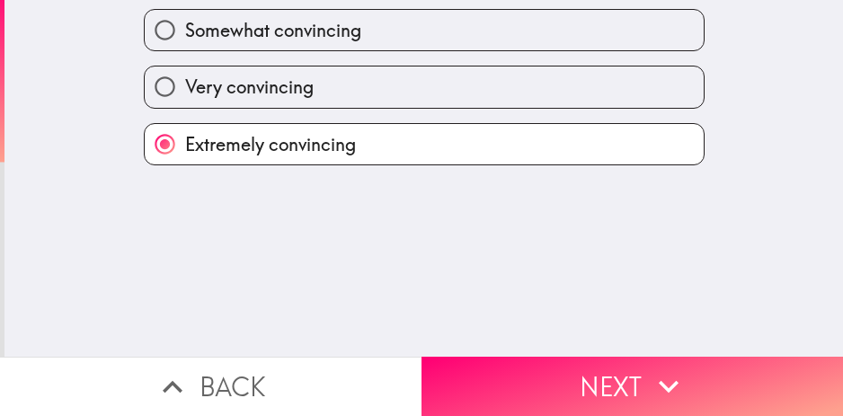
scroll to position [0, 0]
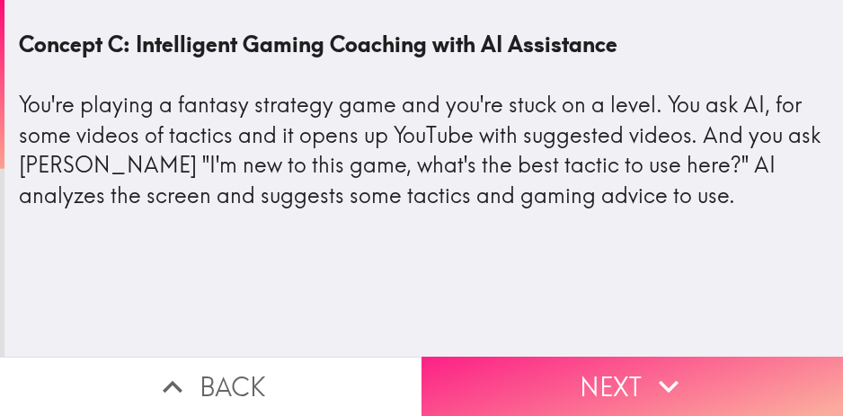
click at [564, 378] on button "Next" at bounding box center [633, 386] width 422 height 59
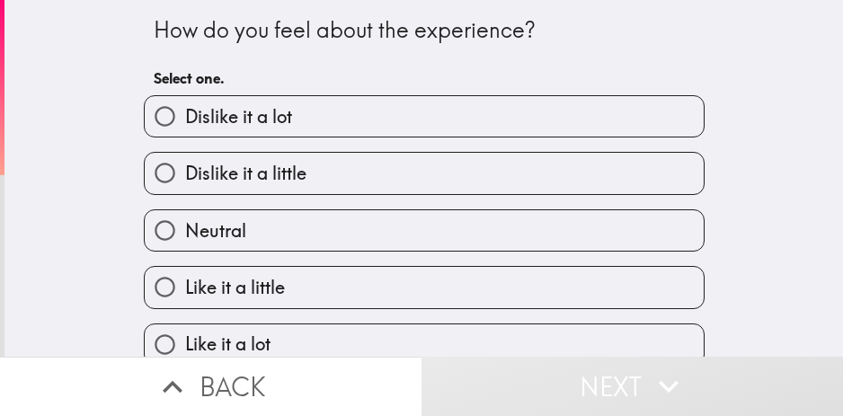
click at [354, 342] on label "Like it a lot" at bounding box center [424, 344] width 559 height 40
click at [185, 342] on input "Like it a lot" at bounding box center [165, 344] width 40 height 40
radio input "true"
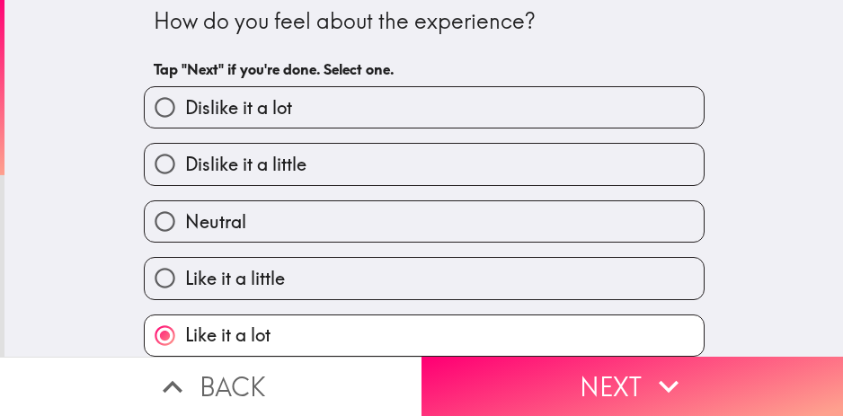
scroll to position [22, 0]
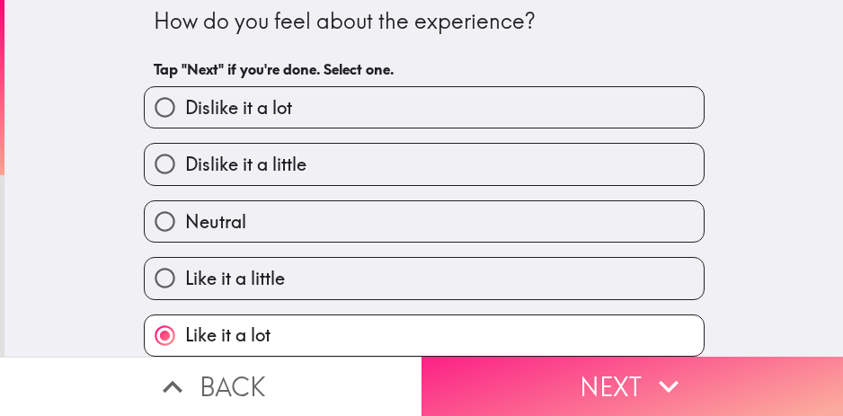
click at [614, 358] on button "Next" at bounding box center [633, 386] width 422 height 59
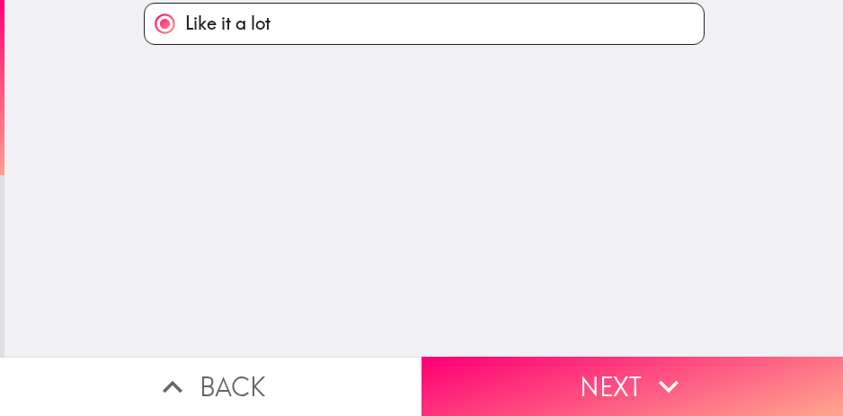
scroll to position [0, 0]
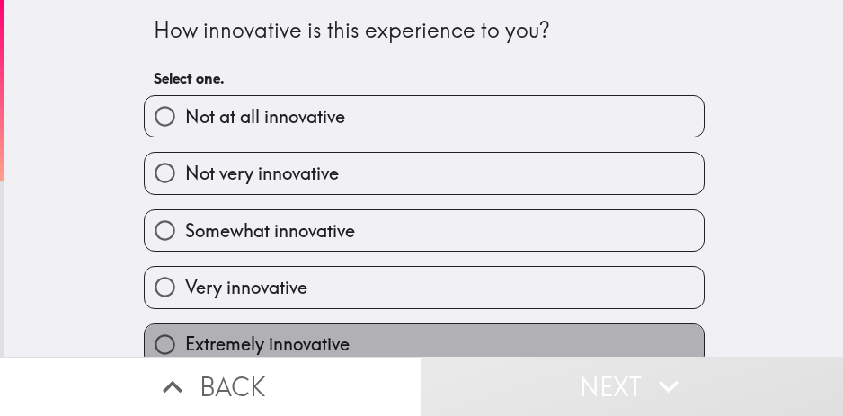
click at [380, 333] on label "Extremely innovative" at bounding box center [424, 344] width 559 height 40
click at [185, 333] on input "Extremely innovative" at bounding box center [165, 344] width 40 height 40
radio input "true"
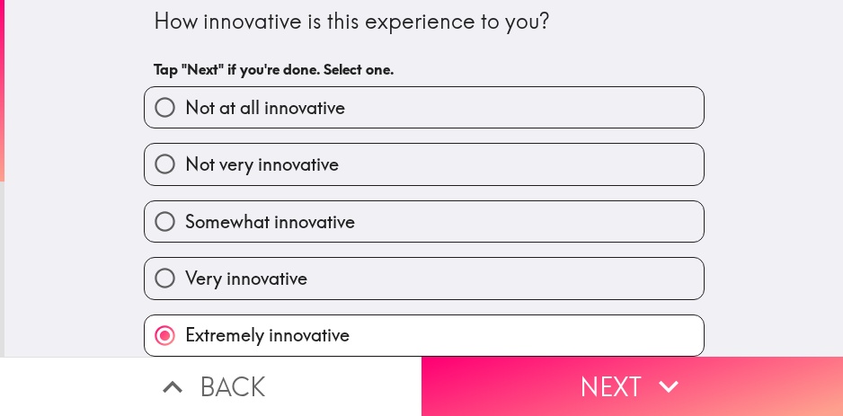
click at [549, 376] on button "Next" at bounding box center [633, 386] width 422 height 59
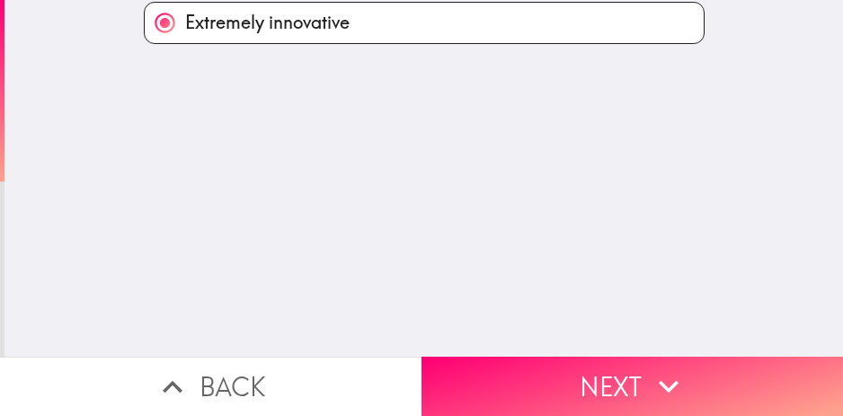
scroll to position [0, 0]
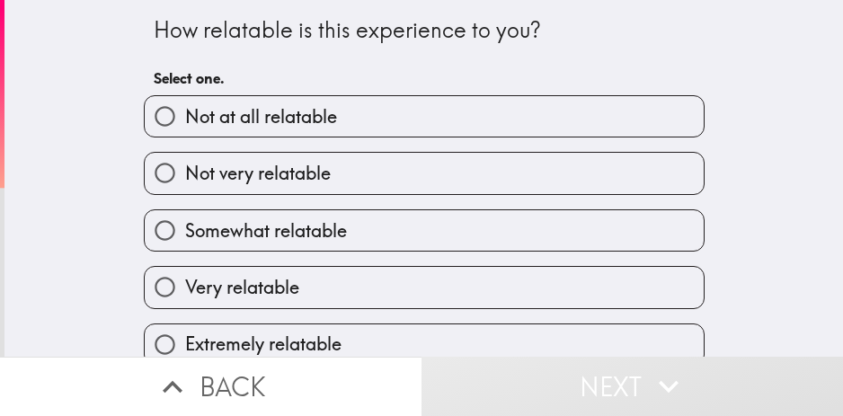
click at [433, 212] on label "Somewhat relatable" at bounding box center [424, 230] width 559 height 40
click at [185, 212] on input "Somewhat relatable" at bounding box center [165, 230] width 40 height 40
radio input "true"
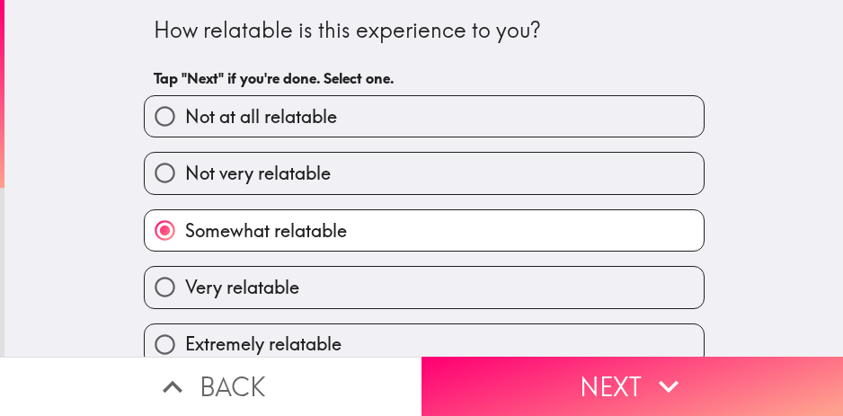
click at [436, 315] on div "Extremely relatable" at bounding box center [416, 337] width 575 height 57
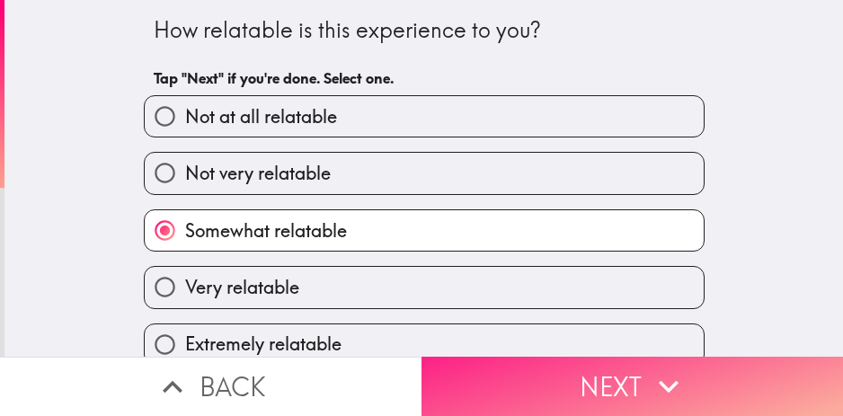
click at [612, 382] on button "Next" at bounding box center [633, 386] width 422 height 59
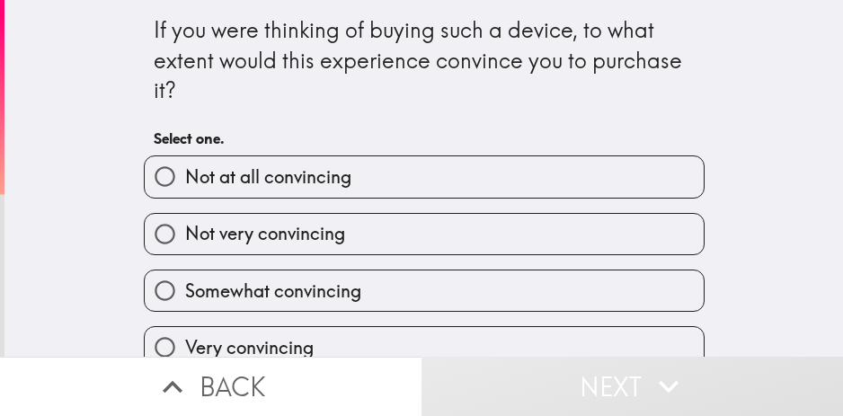
click at [391, 298] on label "Somewhat convincing" at bounding box center [424, 291] width 559 height 40
click at [185, 298] on input "Somewhat convincing" at bounding box center [165, 291] width 40 height 40
radio input "true"
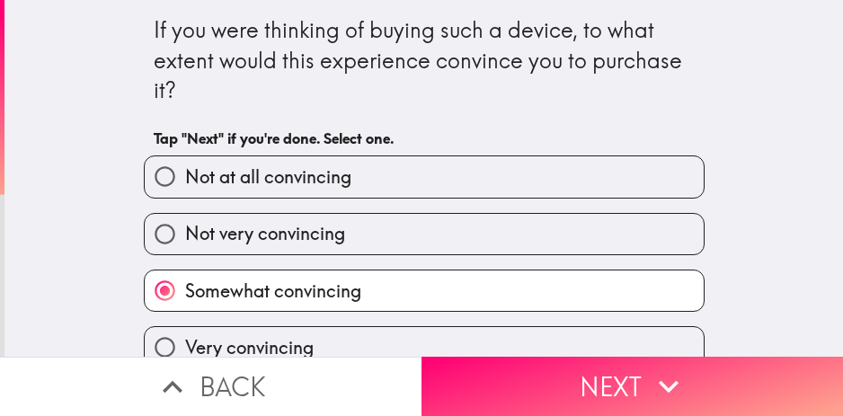
scroll to position [83, 0]
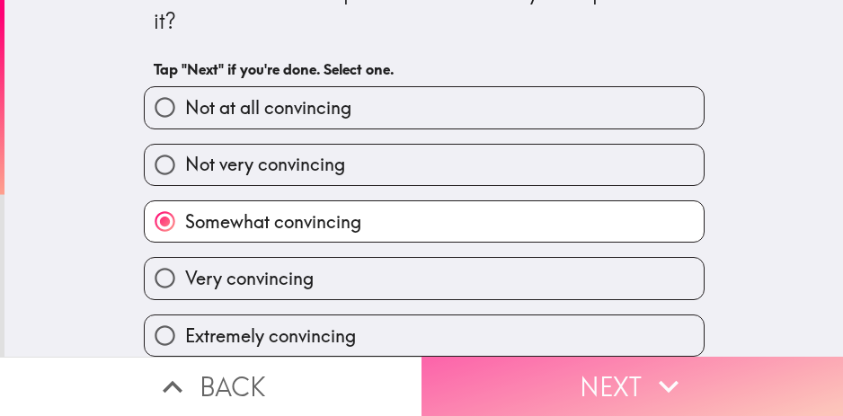
click at [627, 384] on button "Next" at bounding box center [633, 386] width 422 height 59
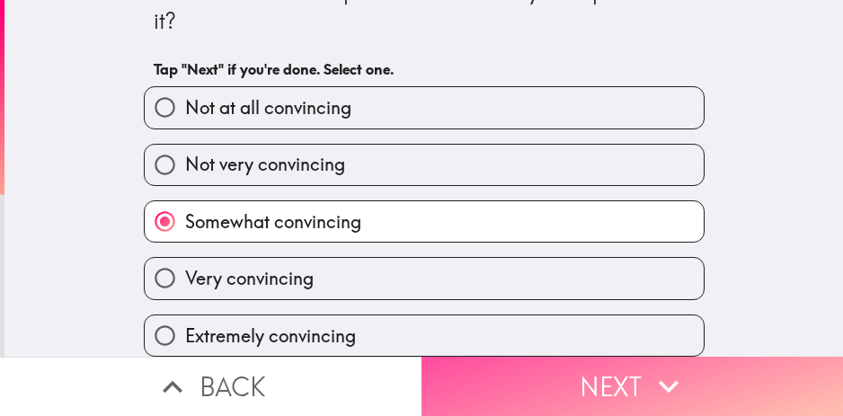
scroll to position [0, 0]
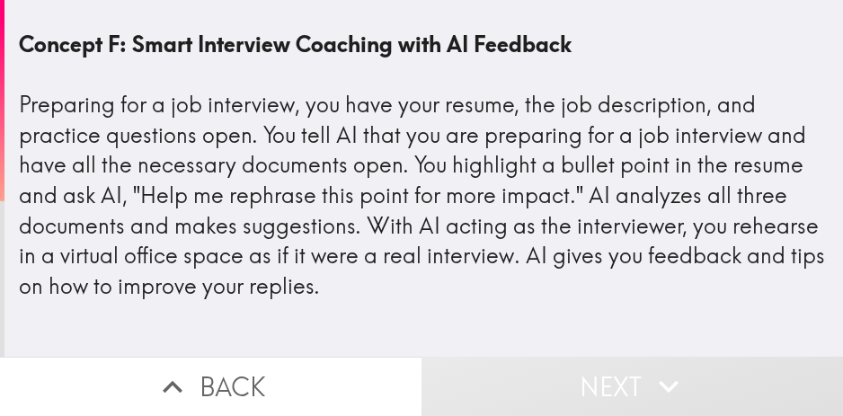
click at [467, 278] on div "Concept F: Smart Interview Coaching with AI Feedback Preparing for a job interv…" at bounding box center [424, 165] width 810 height 271
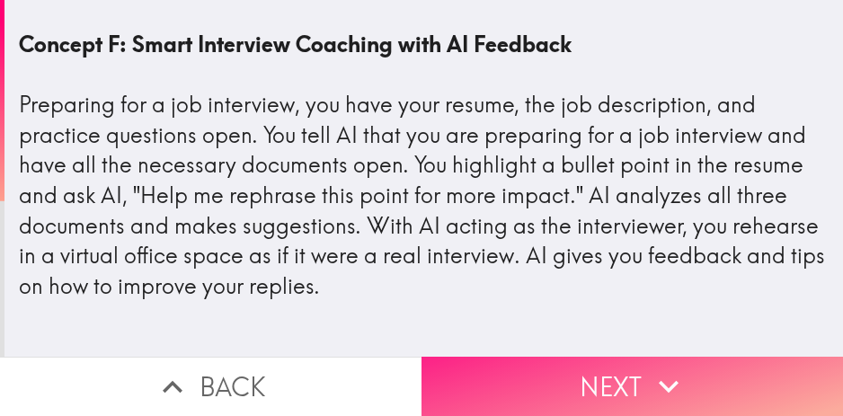
click at [579, 369] on button "Next" at bounding box center [633, 386] width 422 height 59
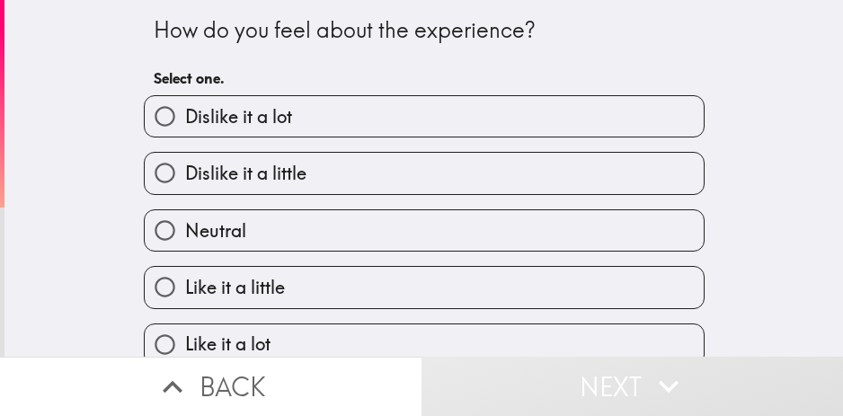
click at [415, 309] on div "Like it a lot" at bounding box center [416, 337] width 575 height 57
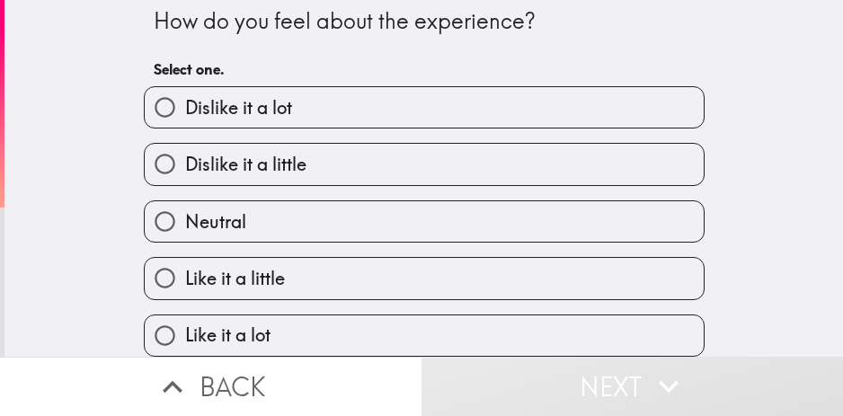
scroll to position [22, 0]
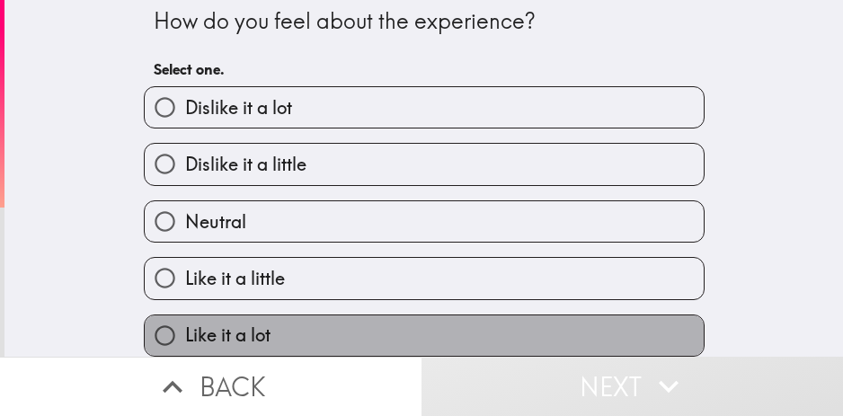
click at [473, 315] on label "Like it a lot" at bounding box center [424, 335] width 559 height 40
click at [185, 315] on input "Like it a lot" at bounding box center [165, 335] width 40 height 40
radio input "true"
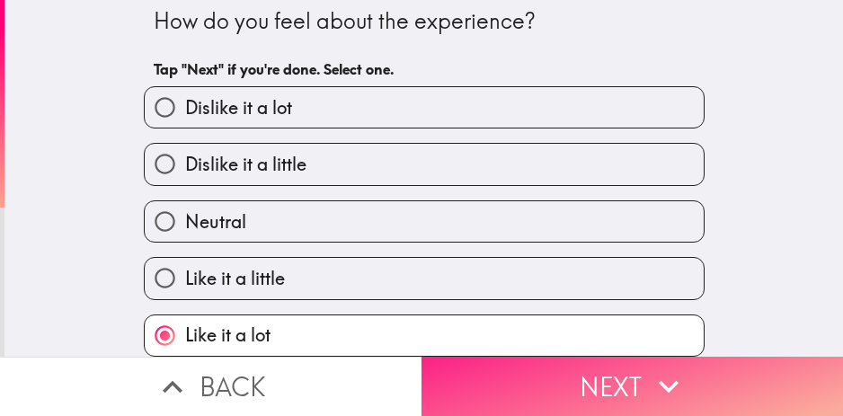
click at [539, 374] on button "Next" at bounding box center [633, 386] width 422 height 59
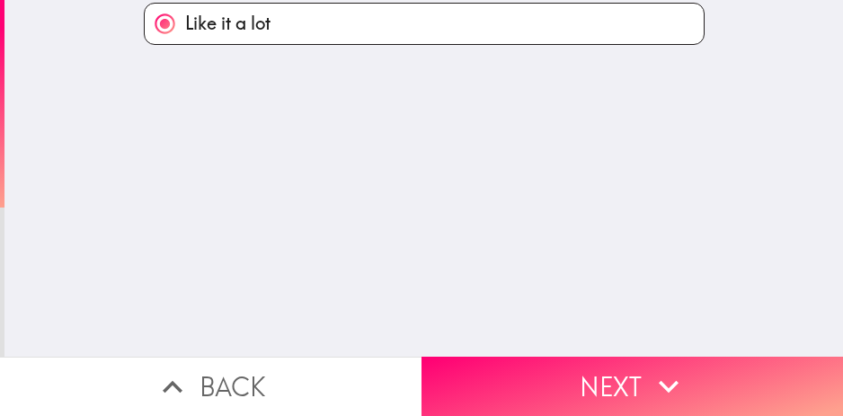
scroll to position [0, 0]
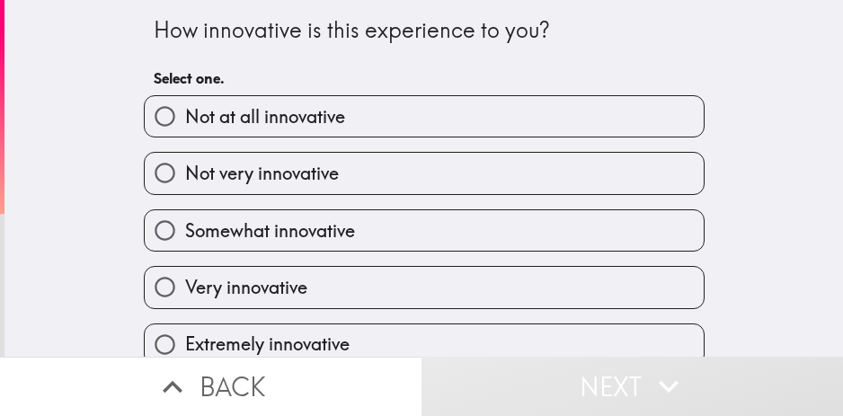
click at [329, 317] on div "Extremely innovative" at bounding box center [416, 337] width 575 height 57
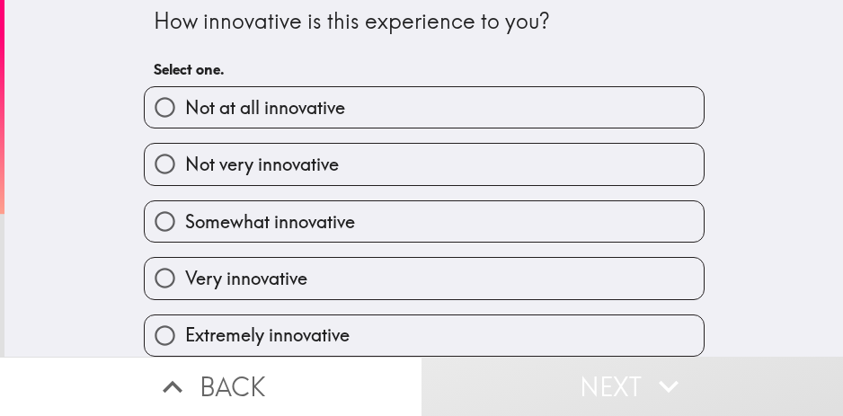
scroll to position [22, 0]
click at [455, 318] on label "Extremely innovative" at bounding box center [424, 335] width 559 height 40
click at [185, 318] on input "Extremely innovative" at bounding box center [165, 335] width 40 height 40
radio input "true"
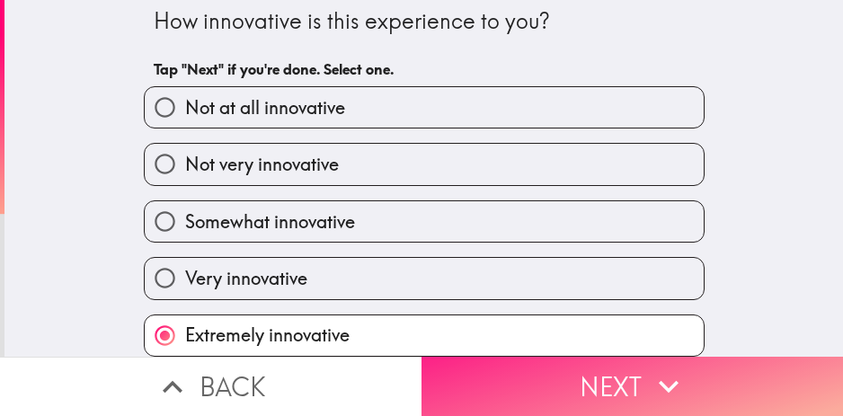
click at [540, 364] on button "Next" at bounding box center [633, 386] width 422 height 59
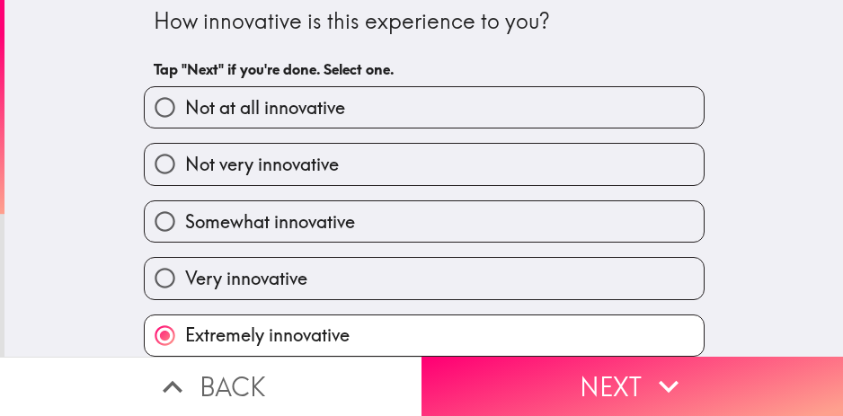
scroll to position [0, 0]
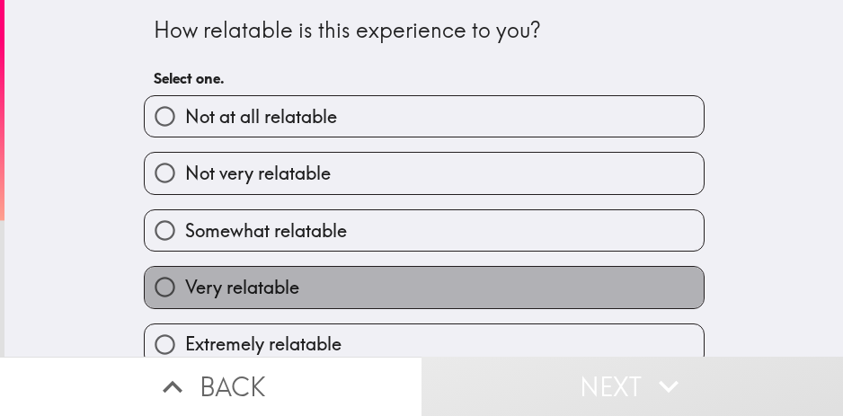
click at [431, 301] on label "Very relatable" at bounding box center [424, 287] width 559 height 40
click at [185, 301] on input "Very relatable" at bounding box center [165, 287] width 40 height 40
radio input "true"
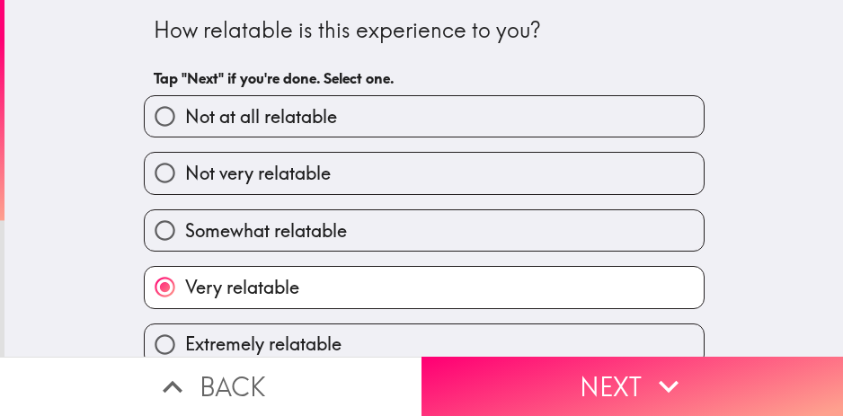
scroll to position [22, 0]
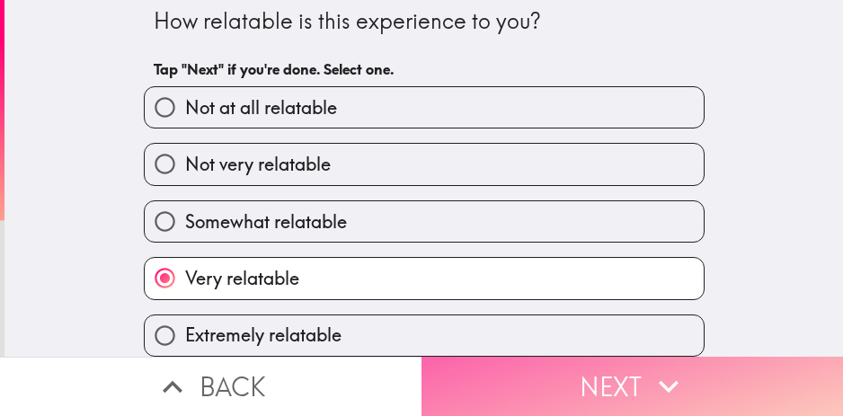
click at [588, 392] on button "Next" at bounding box center [633, 386] width 422 height 59
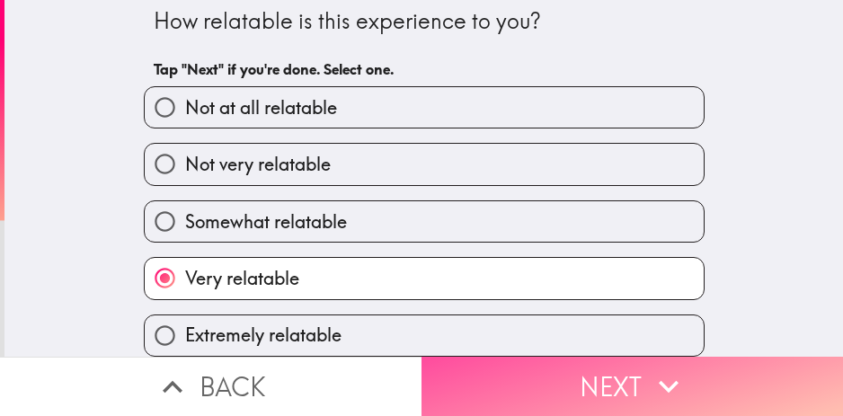
scroll to position [0, 0]
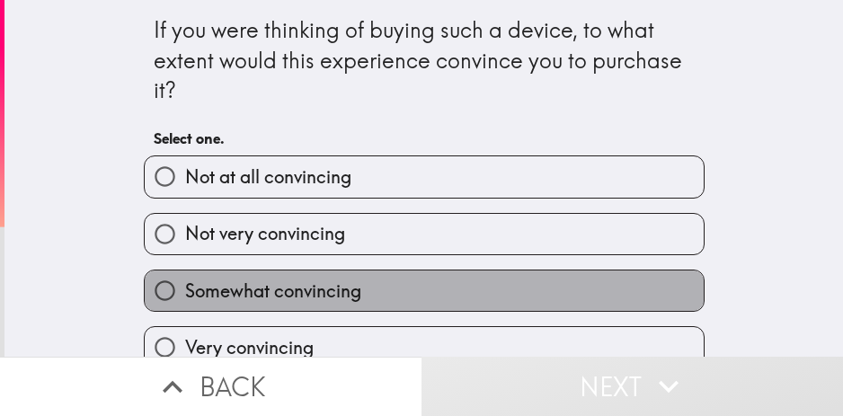
click at [371, 273] on label "Somewhat convincing" at bounding box center [424, 291] width 559 height 40
click at [185, 273] on input "Somewhat convincing" at bounding box center [165, 291] width 40 height 40
radio input "true"
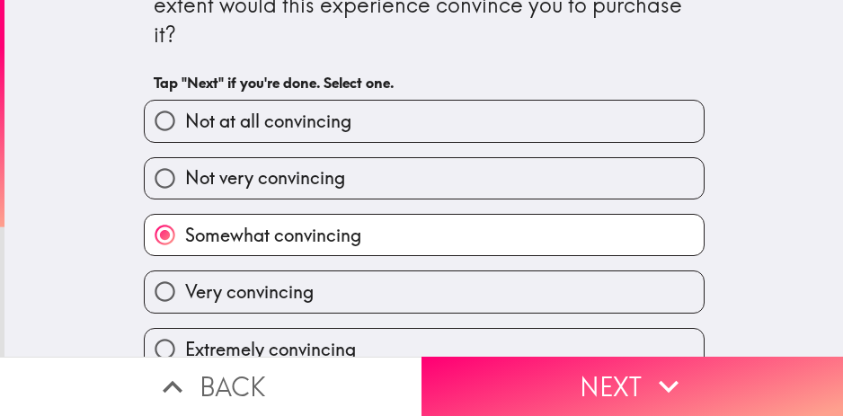
scroll to position [83, 0]
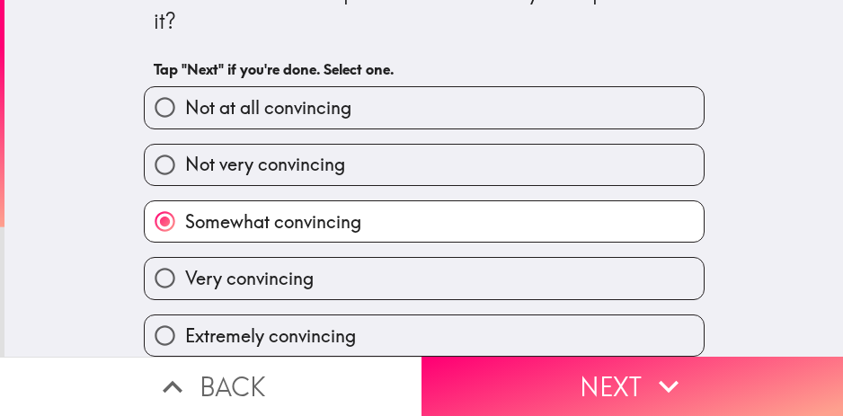
click at [511, 300] on div "Extremely convincing" at bounding box center [416, 328] width 575 height 57
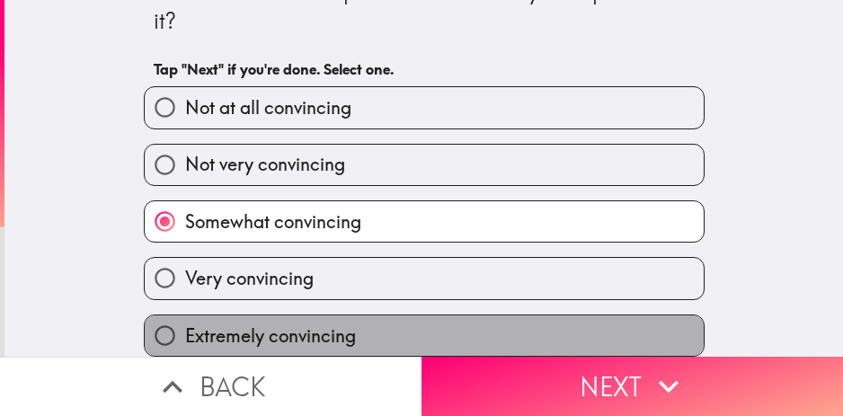
click at [568, 337] on label "Extremely convincing" at bounding box center [424, 335] width 559 height 40
click at [185, 337] on input "Extremely convincing" at bounding box center [165, 335] width 40 height 40
radio input "true"
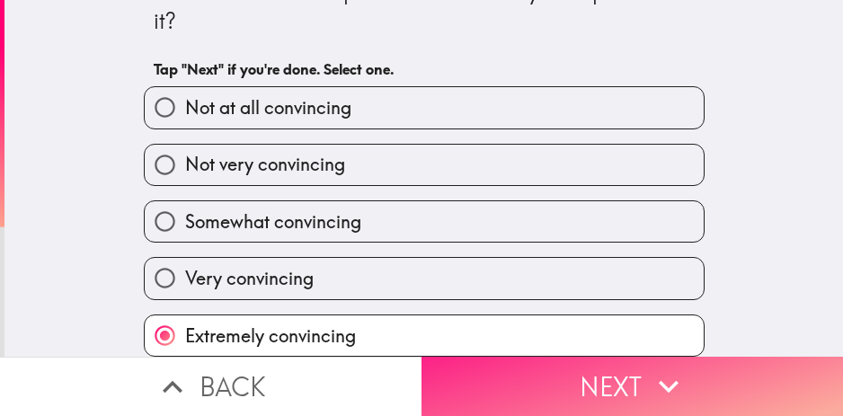
click at [593, 386] on button "Next" at bounding box center [633, 386] width 422 height 59
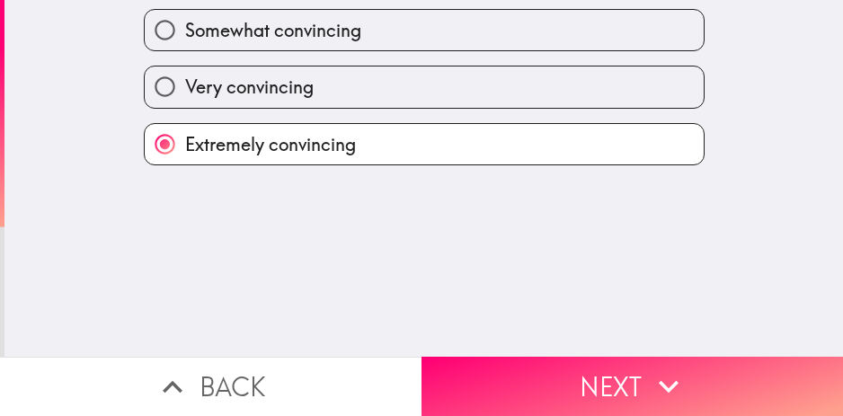
scroll to position [0, 0]
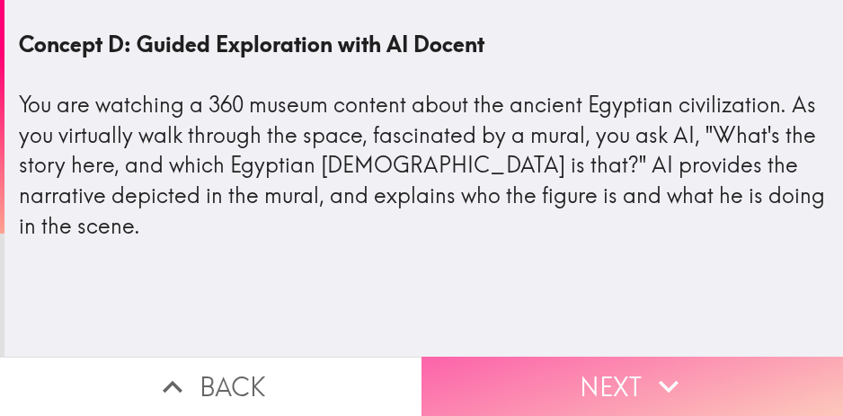
click at [609, 386] on button "Next" at bounding box center [633, 386] width 422 height 59
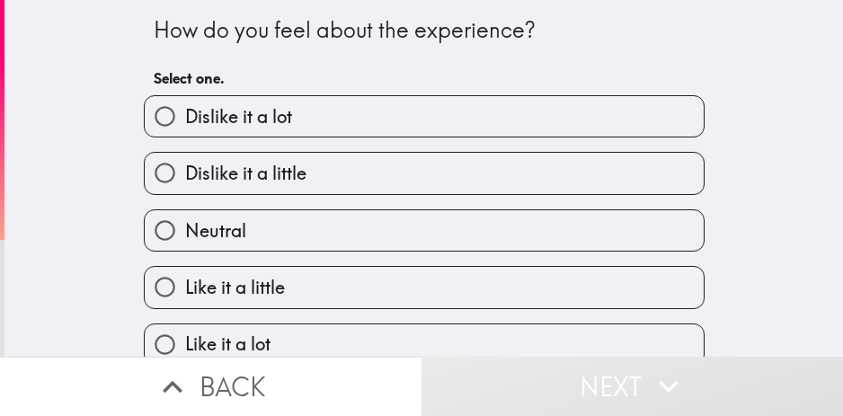
click at [440, 259] on div "Like it a little" at bounding box center [416, 280] width 575 height 57
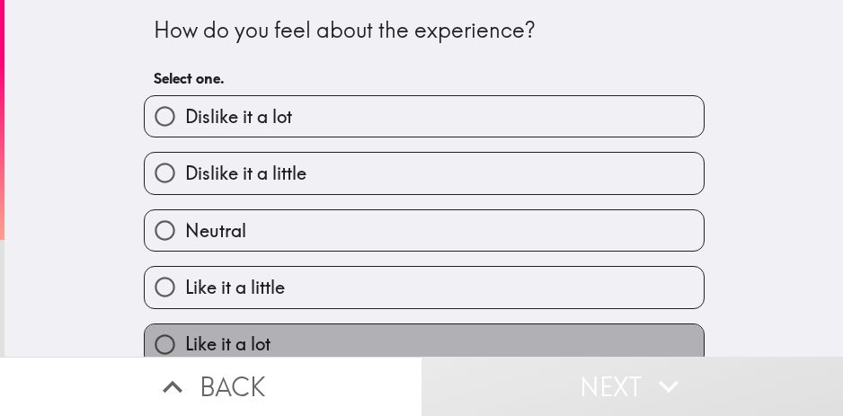
drag, startPoint x: 426, startPoint y: 326, endPoint x: 433, endPoint y: 334, distance: 10.8
click at [427, 326] on label "Like it a lot" at bounding box center [424, 344] width 559 height 40
click at [185, 326] on input "Like it a lot" at bounding box center [165, 344] width 40 height 40
radio input "true"
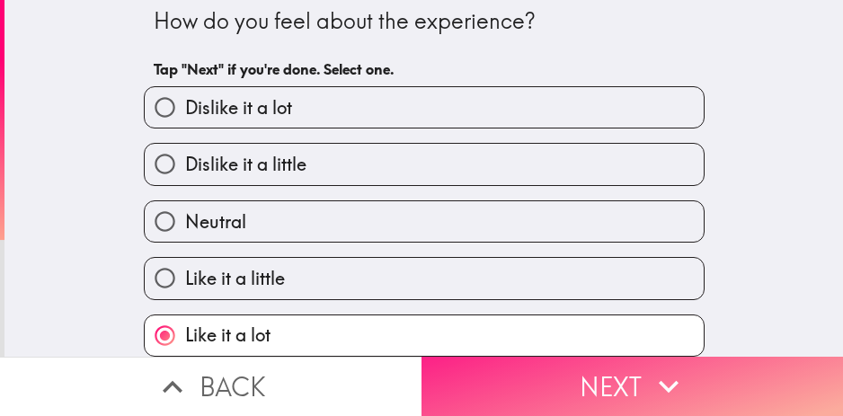
click at [554, 374] on button "Next" at bounding box center [633, 386] width 422 height 59
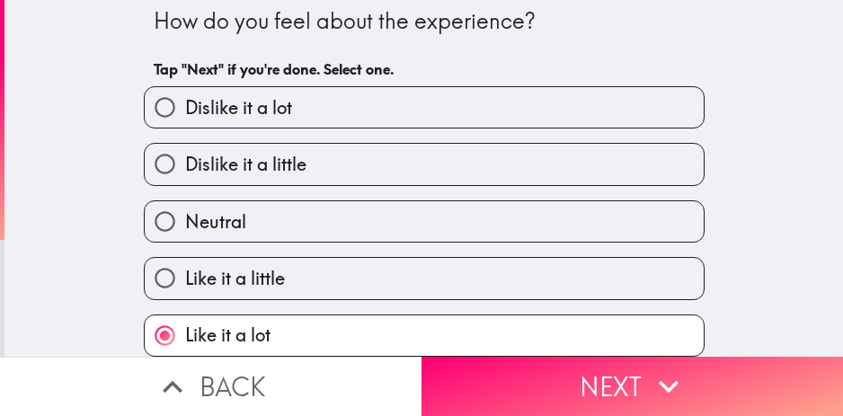
scroll to position [0, 0]
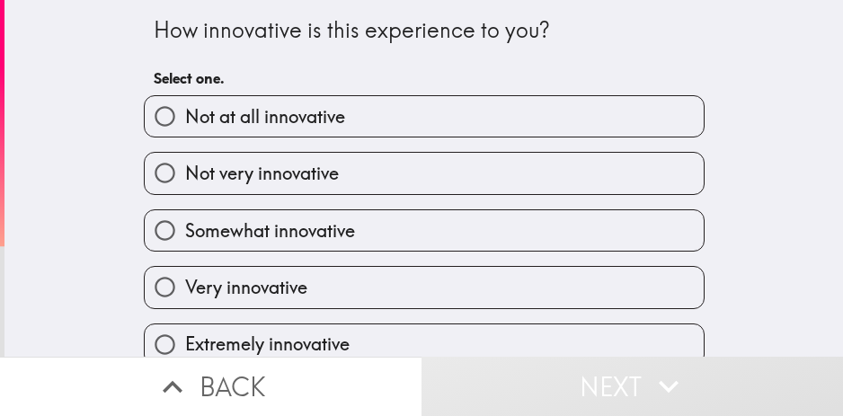
scroll to position [22, 0]
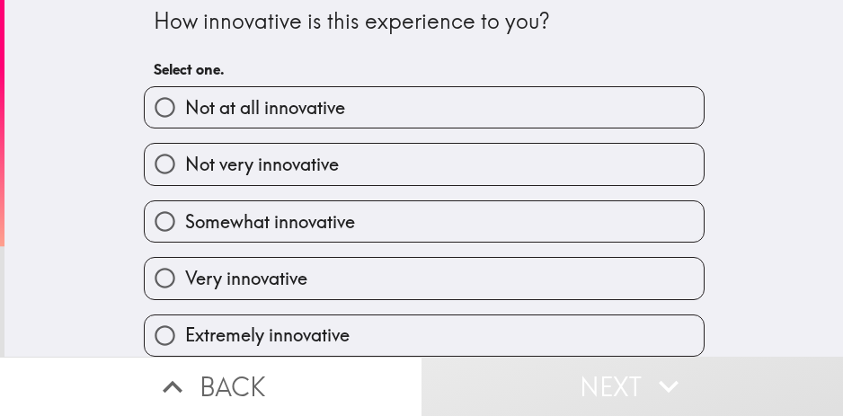
click at [335, 357] on button "Back" at bounding box center [211, 386] width 422 height 59
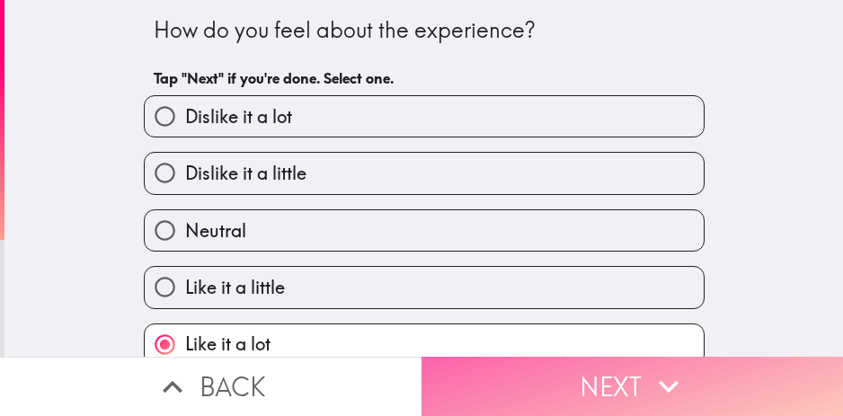
click at [516, 364] on button "Next" at bounding box center [633, 386] width 422 height 59
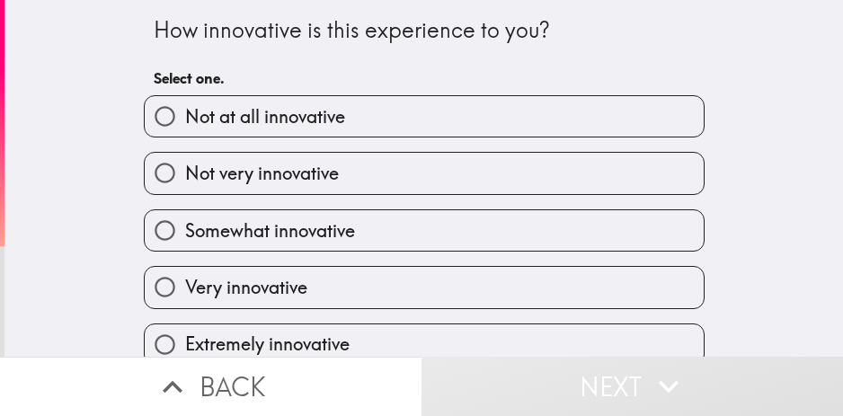
scroll to position [22, 0]
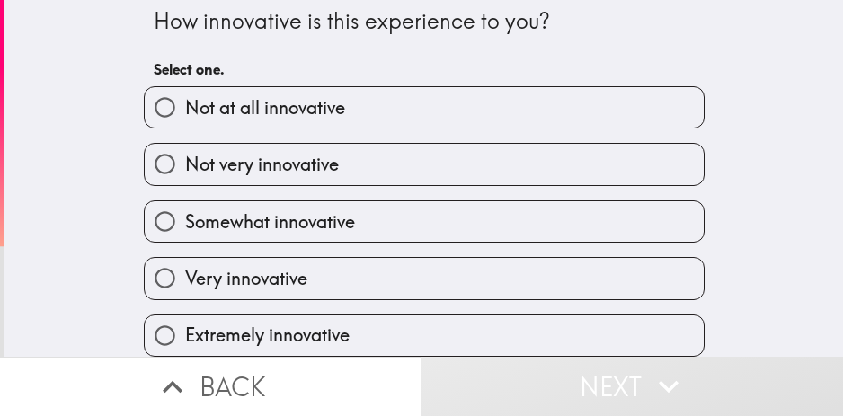
click at [371, 315] on label "Extremely innovative" at bounding box center [424, 335] width 559 height 40
click at [185, 315] on input "Extremely innovative" at bounding box center [165, 335] width 40 height 40
radio input "true"
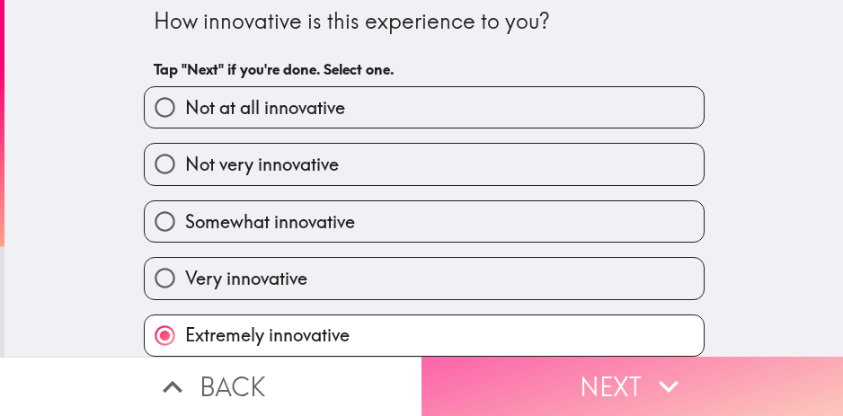
click at [574, 367] on button "Next" at bounding box center [633, 386] width 422 height 59
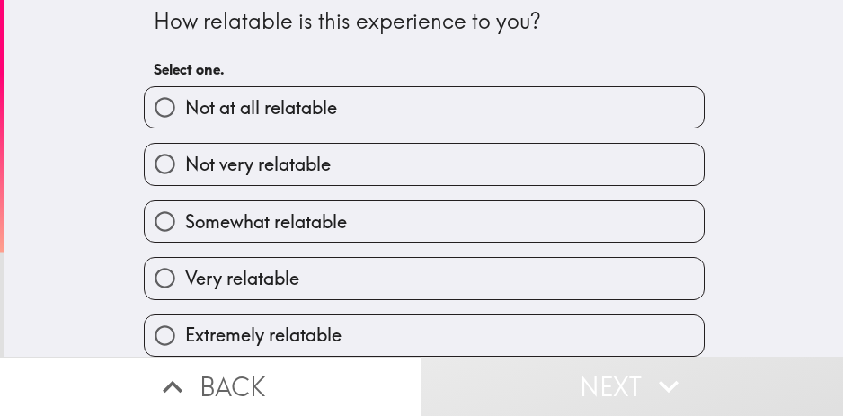
scroll to position [22, 0]
click at [431, 300] on div "Extremely relatable" at bounding box center [416, 328] width 575 height 57
click at [536, 300] on div "Extremely relatable" at bounding box center [416, 328] width 575 height 57
click at [546, 357] on button "Next" at bounding box center [633, 386] width 422 height 59
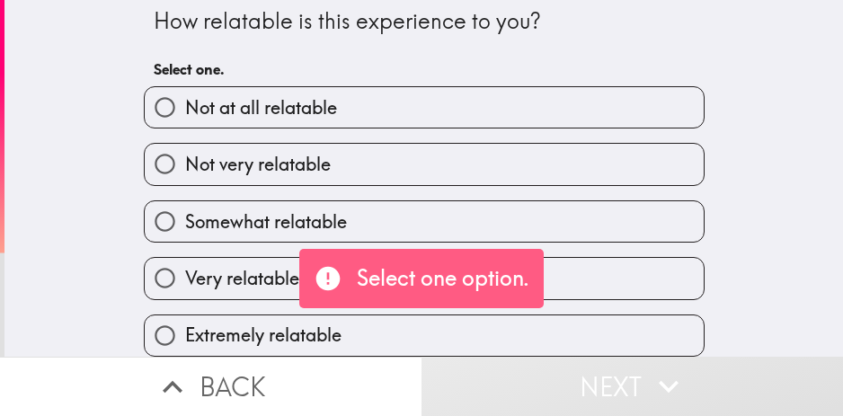
click at [568, 323] on label "Extremely relatable" at bounding box center [424, 335] width 559 height 40
click at [185, 323] on input "Extremely relatable" at bounding box center [165, 335] width 40 height 40
radio input "true"
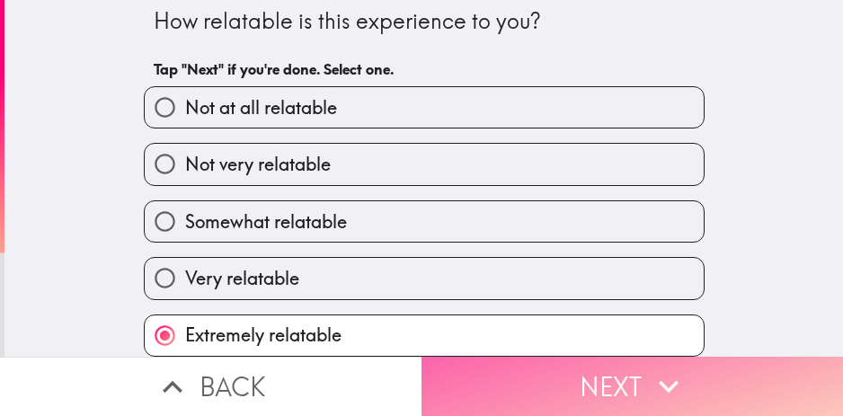
click at [579, 370] on button "Next" at bounding box center [633, 386] width 422 height 59
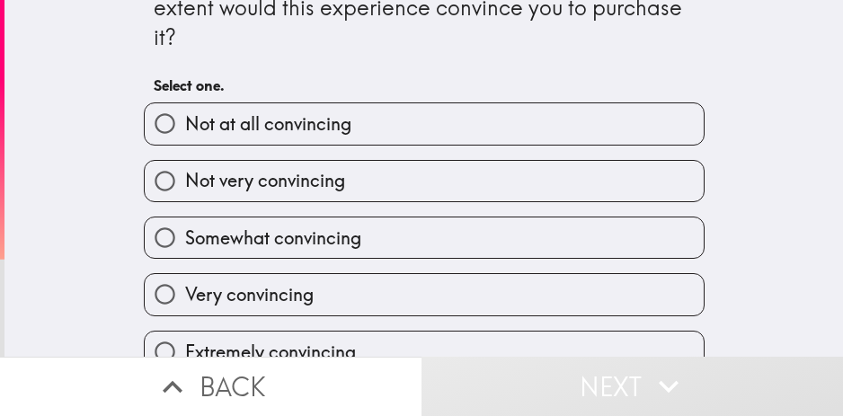
scroll to position [83, 0]
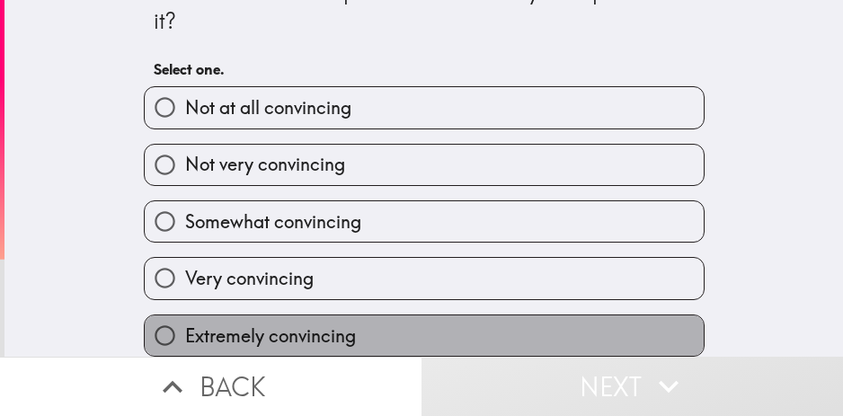
click at [496, 319] on label "Extremely convincing" at bounding box center [424, 335] width 559 height 40
click at [185, 319] on input "Extremely convincing" at bounding box center [165, 335] width 40 height 40
radio input "true"
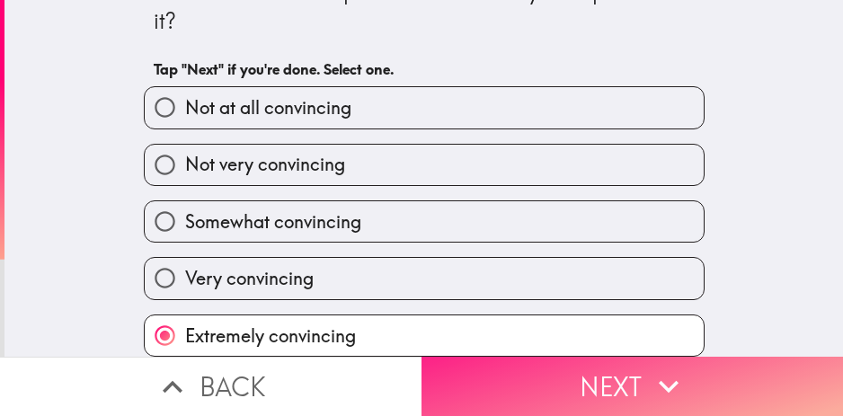
click at [561, 378] on button "Next" at bounding box center [633, 386] width 422 height 59
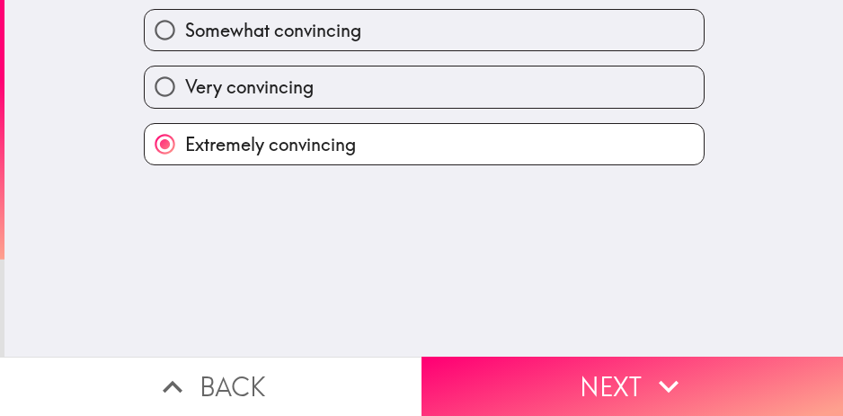
scroll to position [0, 0]
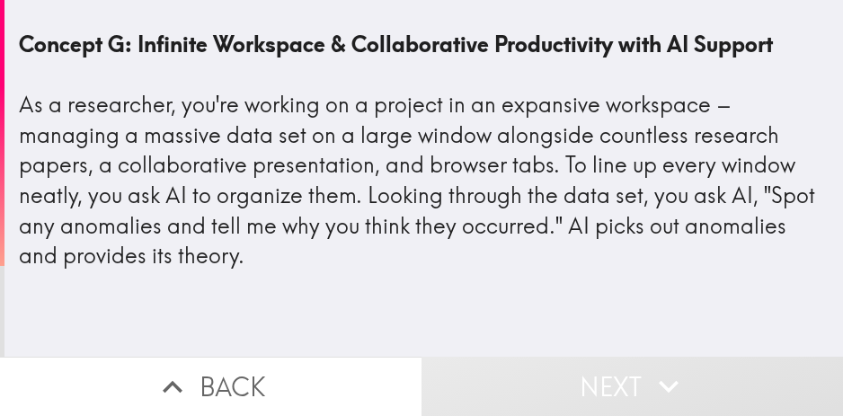
click at [575, 369] on button "Next" at bounding box center [633, 386] width 422 height 59
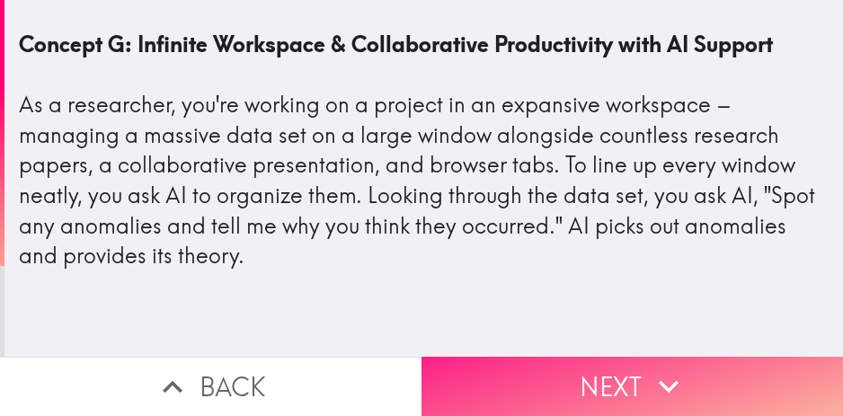
click at [568, 368] on button "Next" at bounding box center [633, 386] width 422 height 59
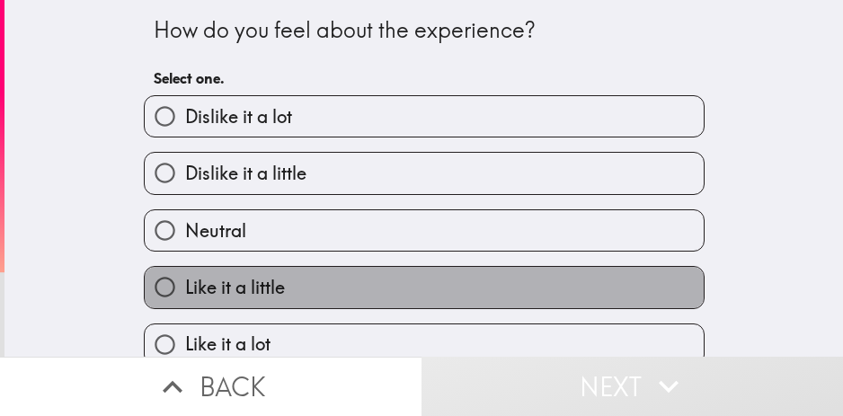
click at [334, 267] on label "Like it a little" at bounding box center [424, 287] width 559 height 40
click at [185, 267] on input "Like it a little" at bounding box center [165, 287] width 40 height 40
radio input "true"
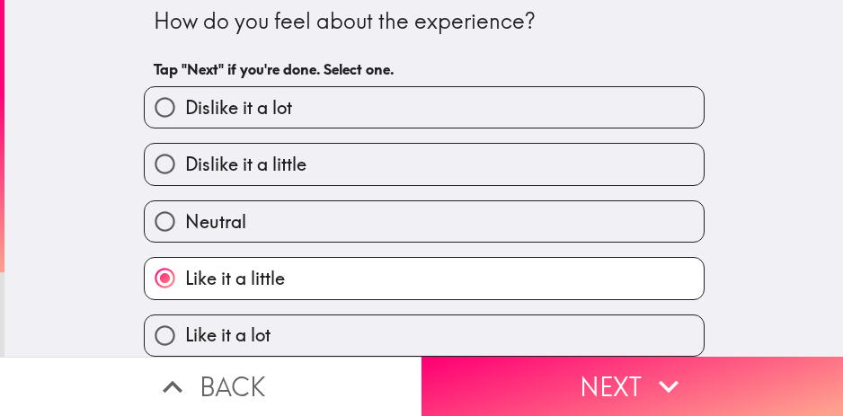
scroll to position [22, 0]
click at [431, 281] on label "Like it a little" at bounding box center [424, 278] width 559 height 40
click at [185, 281] on input "Like it a little" at bounding box center [165, 278] width 40 height 40
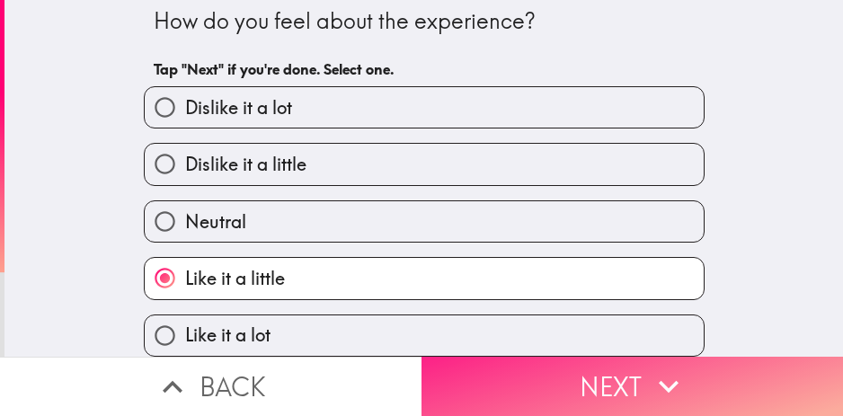
click at [709, 364] on button "Next" at bounding box center [633, 386] width 422 height 59
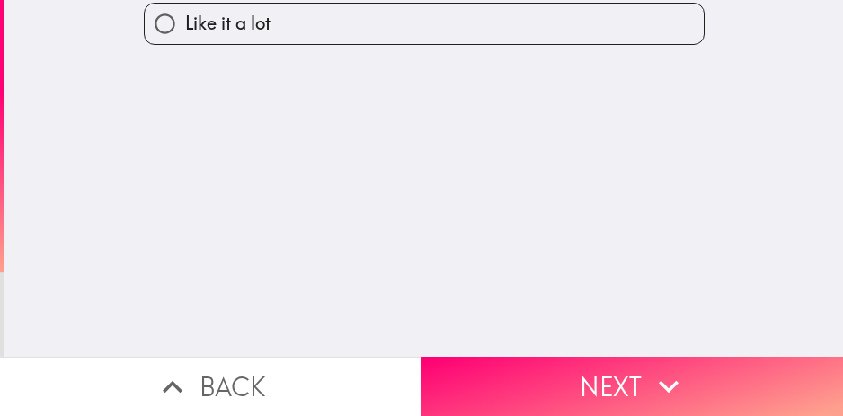
scroll to position [0, 0]
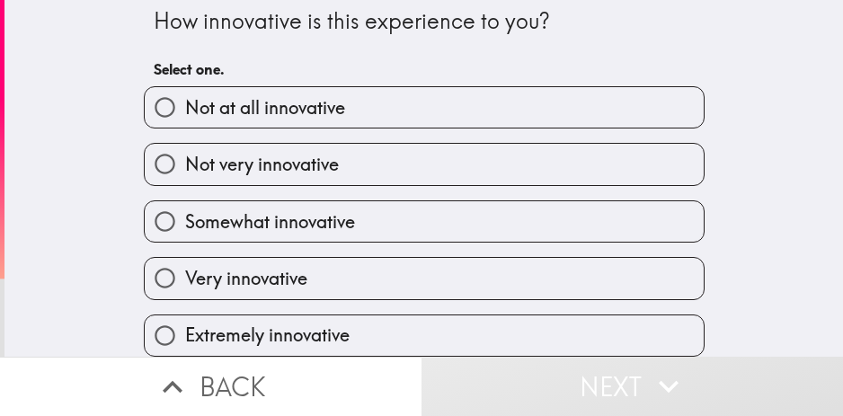
scroll to position [22, 0]
click at [426, 300] on div "Extremely innovative" at bounding box center [416, 328] width 575 height 57
click at [467, 333] on label "Extremely innovative" at bounding box center [424, 335] width 559 height 40
click at [185, 333] on input "Extremely innovative" at bounding box center [165, 335] width 40 height 40
radio input "true"
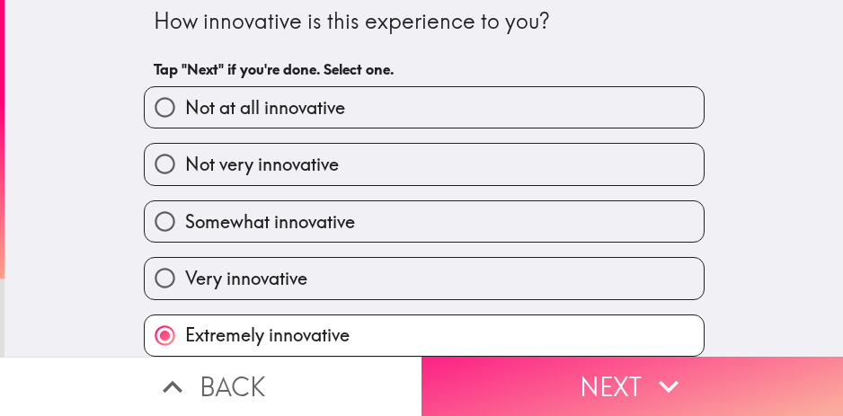
click at [538, 357] on button "Next" at bounding box center [633, 386] width 422 height 59
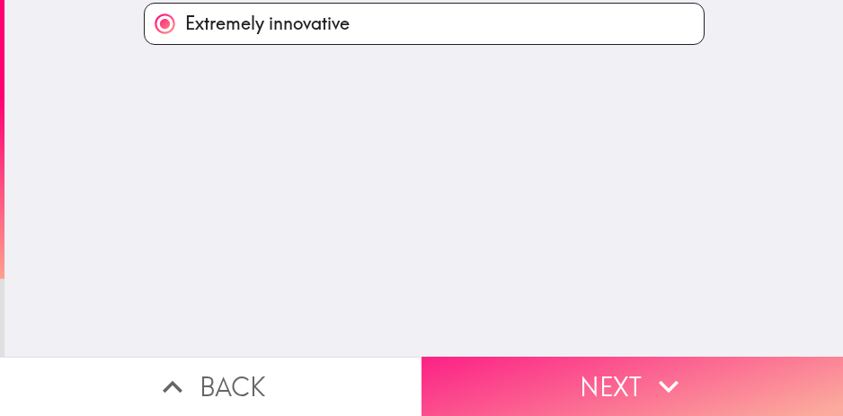
scroll to position [0, 0]
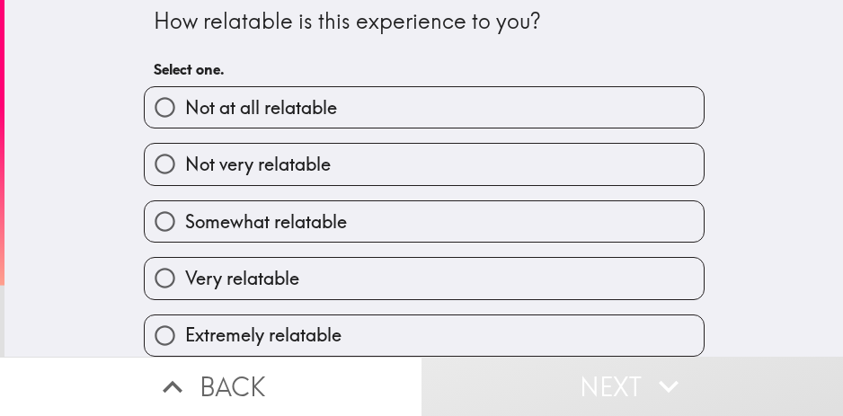
scroll to position [22, 0]
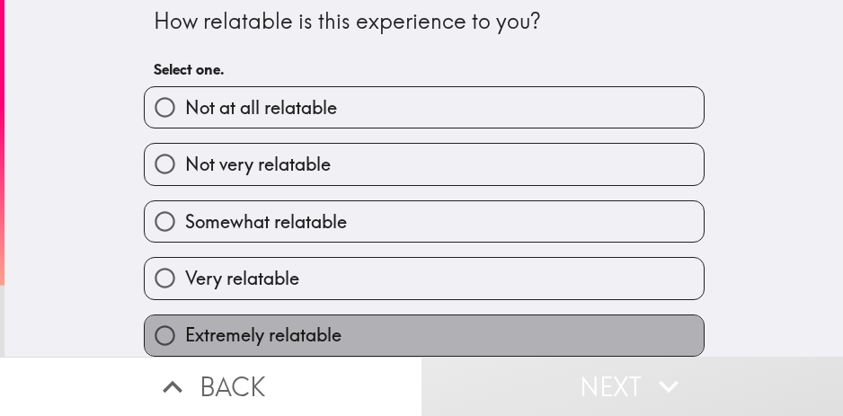
click at [394, 315] on label "Extremely relatable" at bounding box center [424, 335] width 559 height 40
click at [185, 315] on input "Extremely relatable" at bounding box center [165, 335] width 40 height 40
radio input "true"
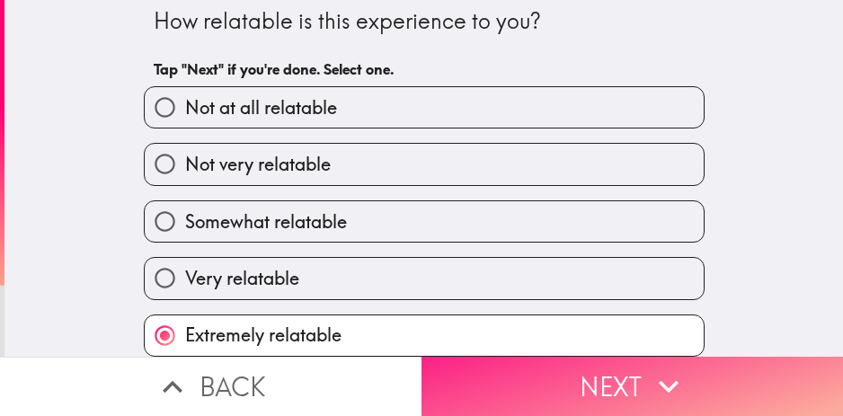
click at [518, 360] on button "Next" at bounding box center [633, 386] width 422 height 59
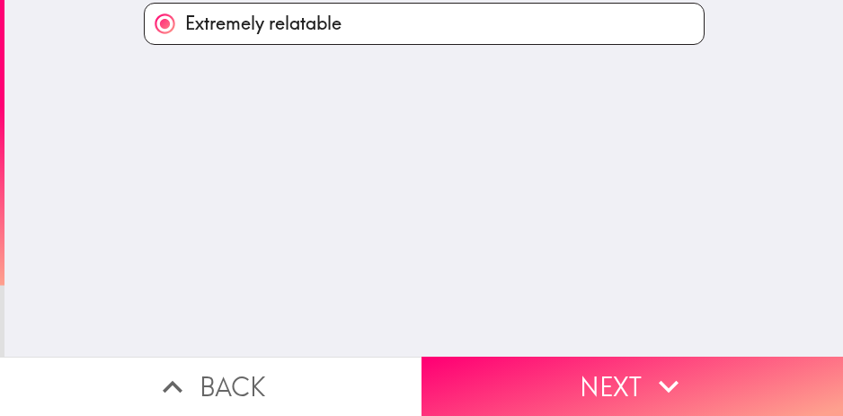
scroll to position [0, 0]
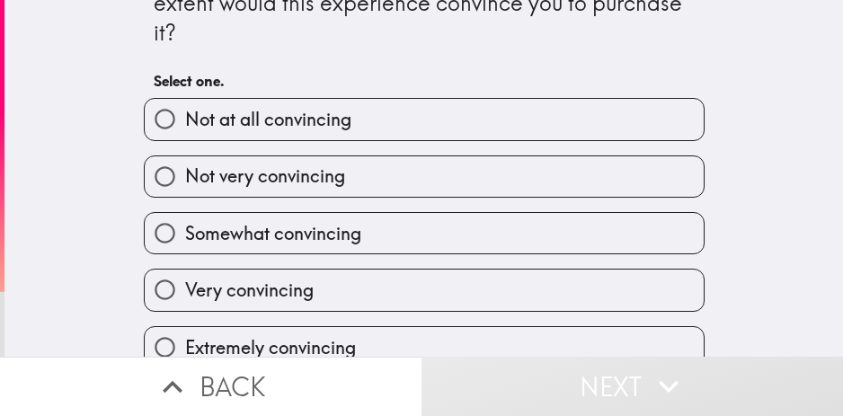
scroll to position [83, 0]
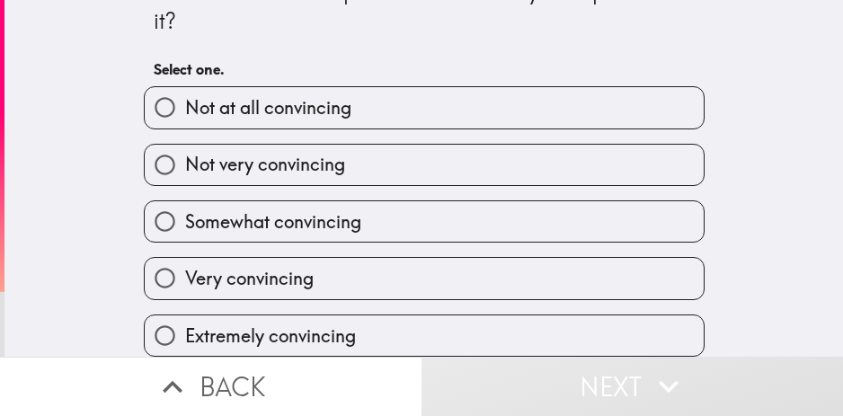
click at [398, 329] on label "Extremely convincing" at bounding box center [424, 335] width 559 height 40
click at [185, 329] on input "Extremely convincing" at bounding box center [165, 335] width 40 height 40
radio input "true"
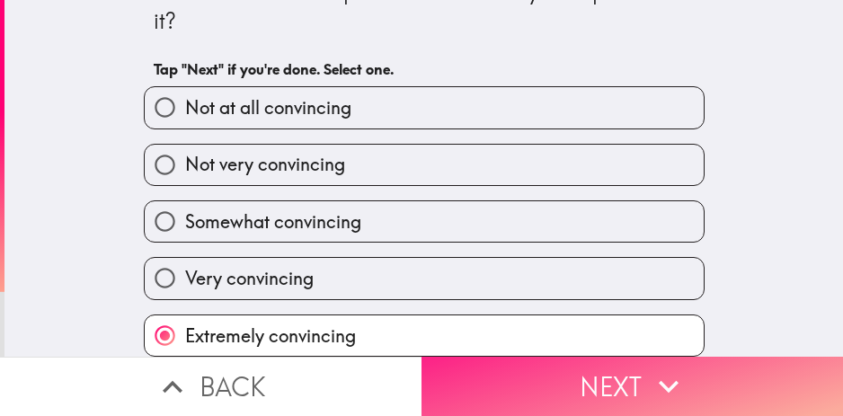
drag, startPoint x: 553, startPoint y: 387, endPoint x: 544, endPoint y: 378, distance: 12.7
click at [554, 387] on button "Next" at bounding box center [633, 386] width 422 height 59
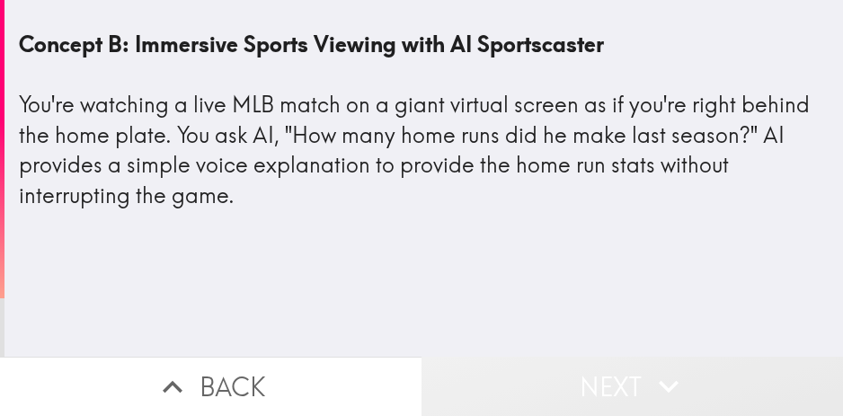
click at [597, 378] on button "Next" at bounding box center [633, 386] width 422 height 59
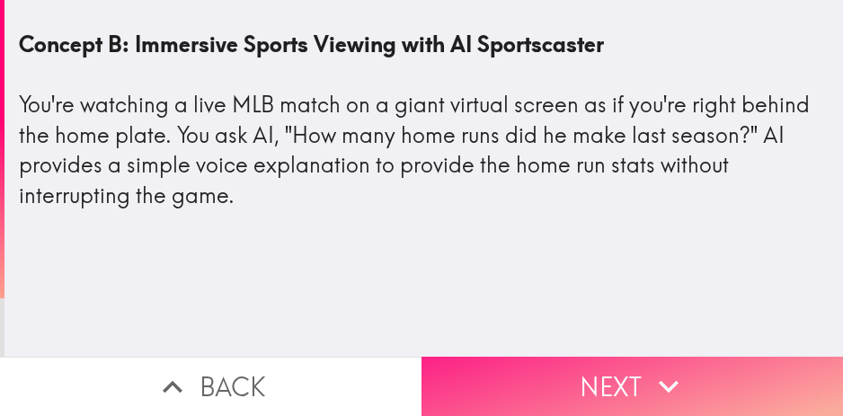
drag, startPoint x: 568, startPoint y: 360, endPoint x: 500, endPoint y: 377, distance: 70.4
click at [563, 368] on button "Next" at bounding box center [633, 386] width 422 height 59
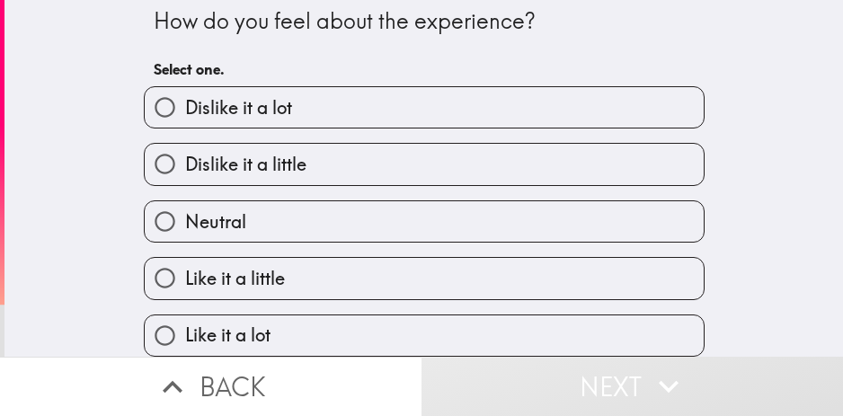
scroll to position [22, 0]
click at [298, 300] on div "Like it a lot" at bounding box center [416, 328] width 575 height 57
click at [307, 315] on label "Like it a lot" at bounding box center [424, 335] width 559 height 40
click at [185, 315] on input "Like it a lot" at bounding box center [165, 335] width 40 height 40
radio input "true"
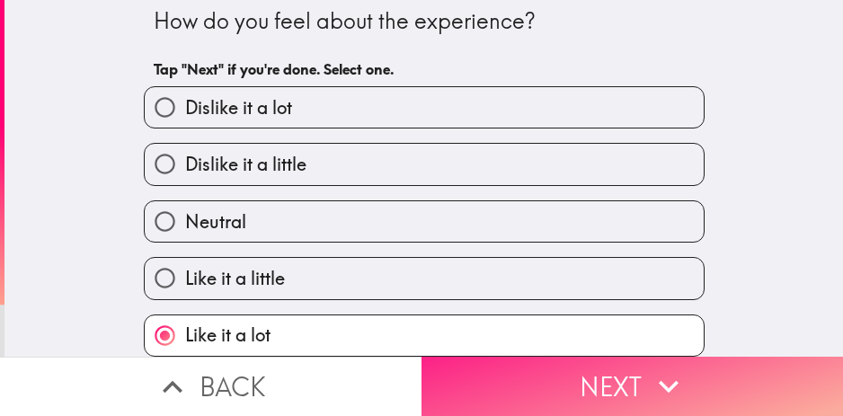
click at [577, 375] on button "Next" at bounding box center [633, 386] width 422 height 59
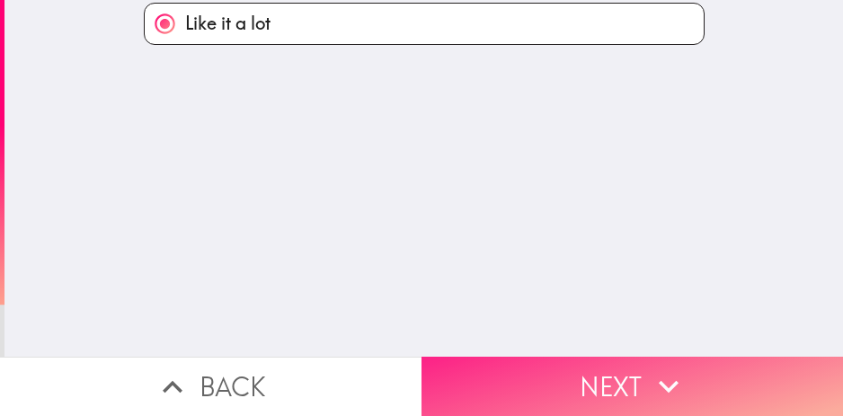
scroll to position [0, 0]
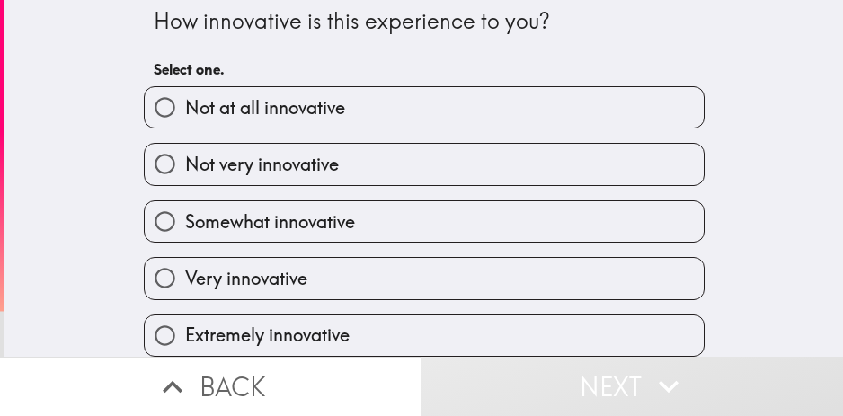
scroll to position [22, 0]
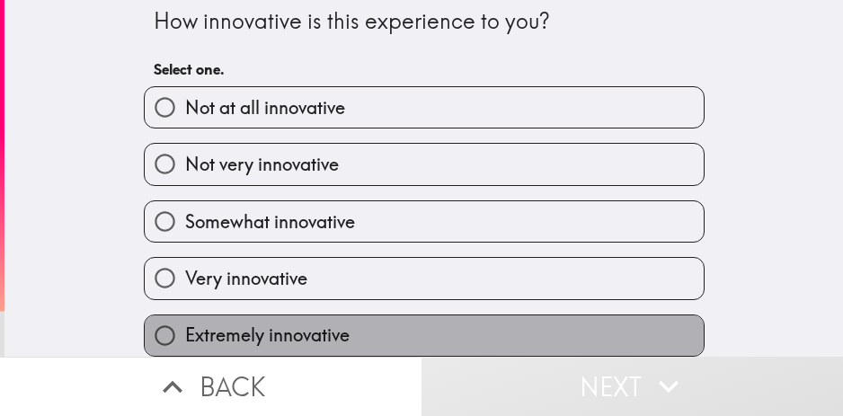
click at [324, 323] on span "Extremely innovative" at bounding box center [267, 335] width 164 height 25
click at [185, 315] on input "Extremely innovative" at bounding box center [165, 335] width 40 height 40
radio input "true"
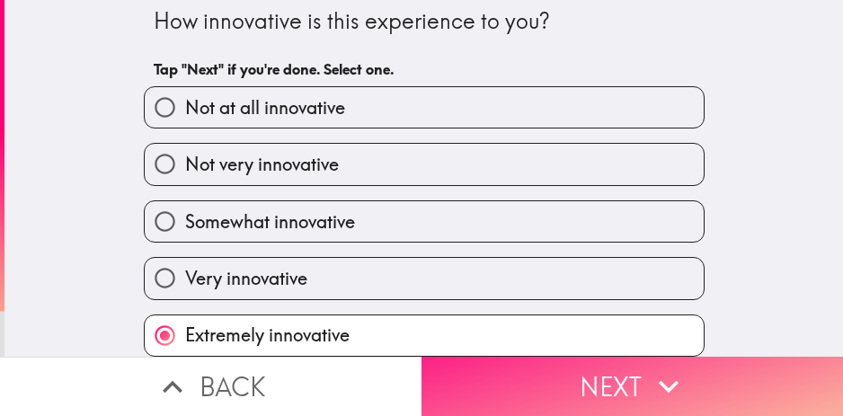
click at [531, 384] on button "Next" at bounding box center [633, 386] width 422 height 59
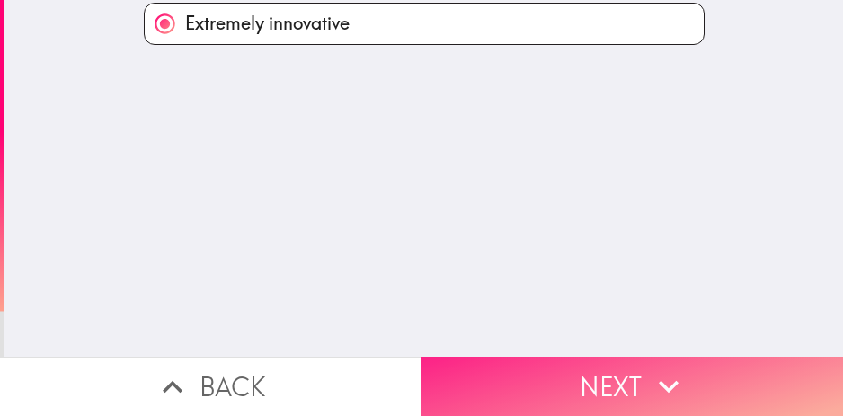
scroll to position [0, 0]
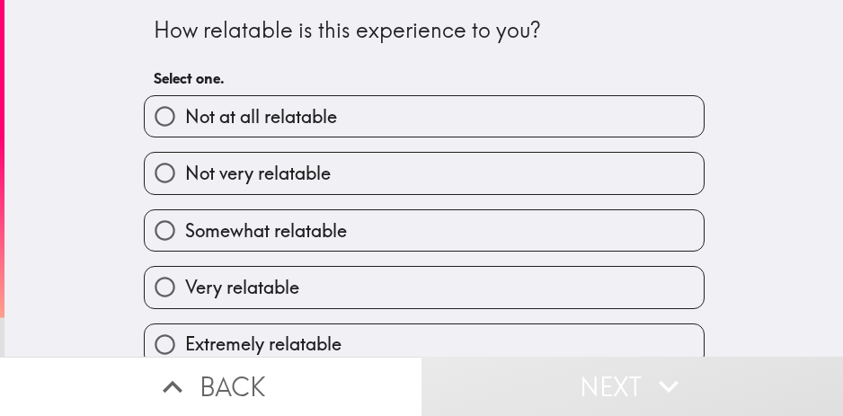
scroll to position [22, 0]
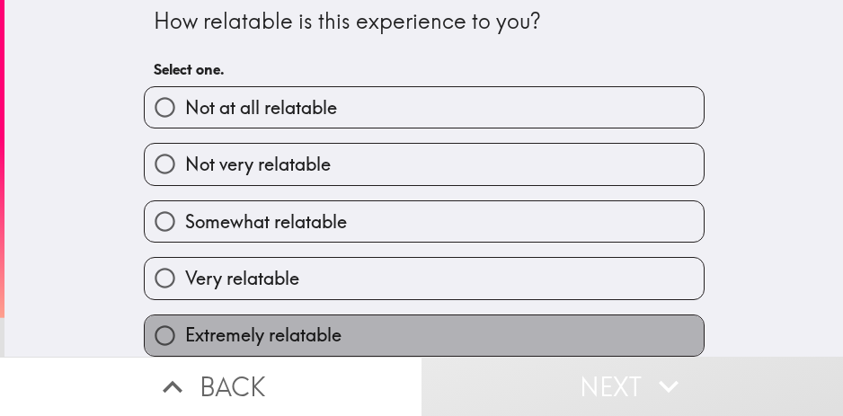
click at [368, 328] on label "Extremely relatable" at bounding box center [424, 335] width 559 height 40
click at [185, 328] on input "Extremely relatable" at bounding box center [165, 335] width 40 height 40
radio input "true"
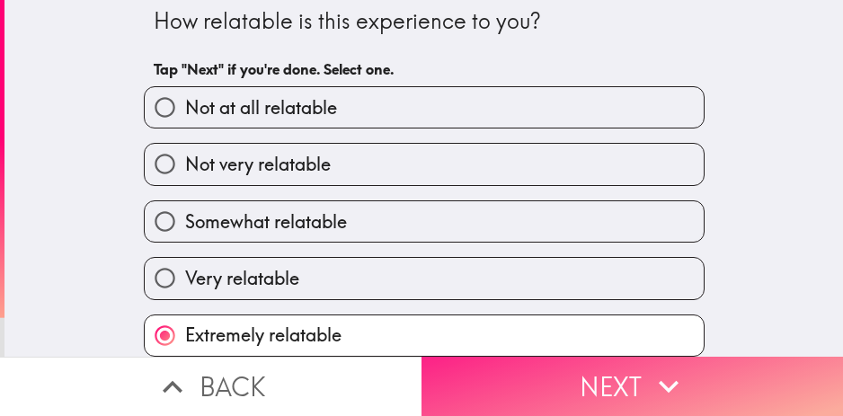
click at [584, 382] on button "Next" at bounding box center [633, 386] width 422 height 59
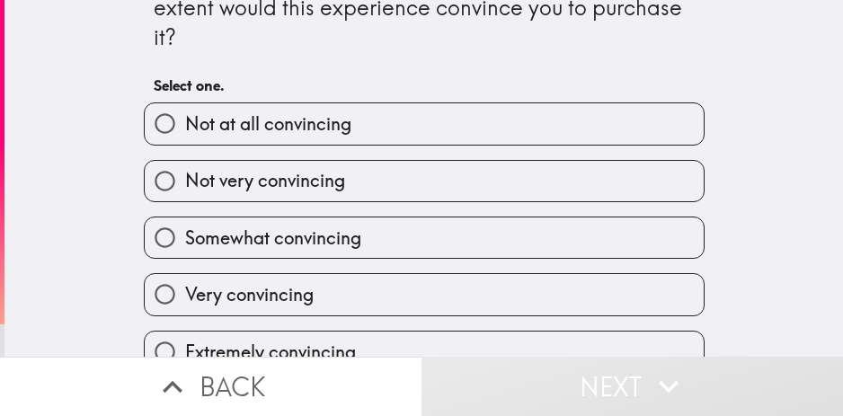
scroll to position [83, 0]
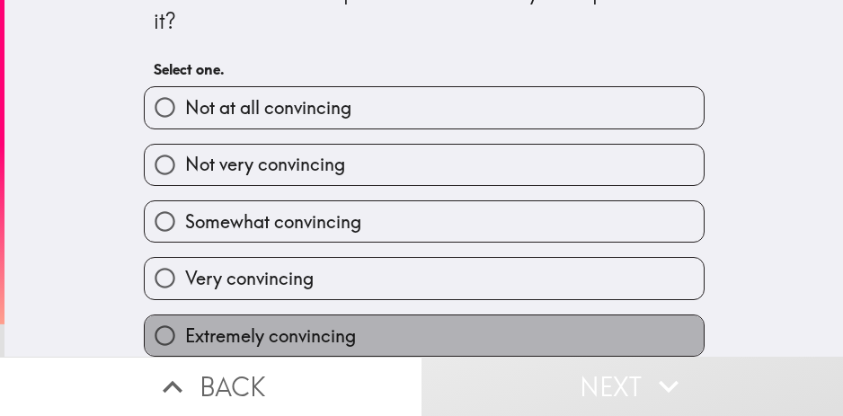
click at [412, 330] on label "Extremely convincing" at bounding box center [424, 335] width 559 height 40
click at [185, 330] on input "Extremely convincing" at bounding box center [165, 335] width 40 height 40
radio input "true"
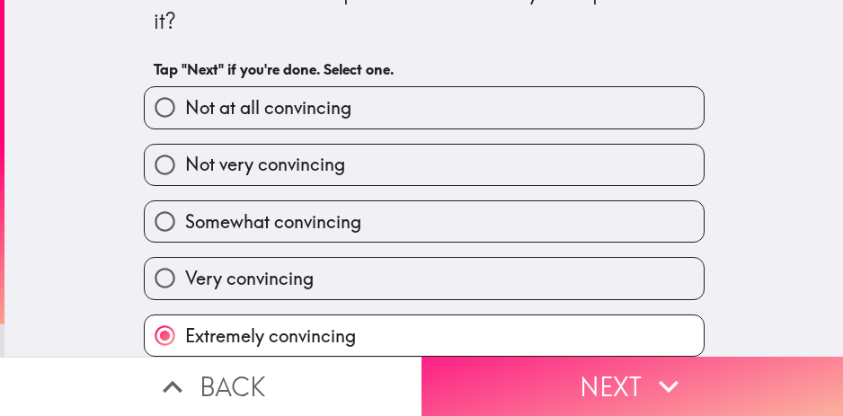
click at [591, 380] on button "Next" at bounding box center [633, 386] width 422 height 59
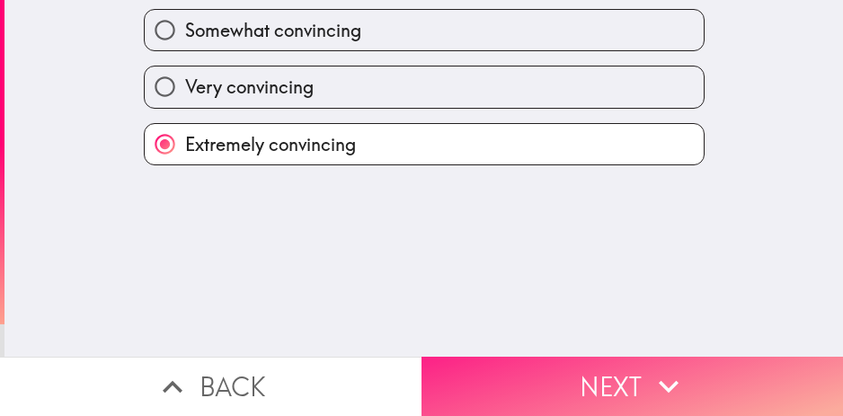
scroll to position [0, 0]
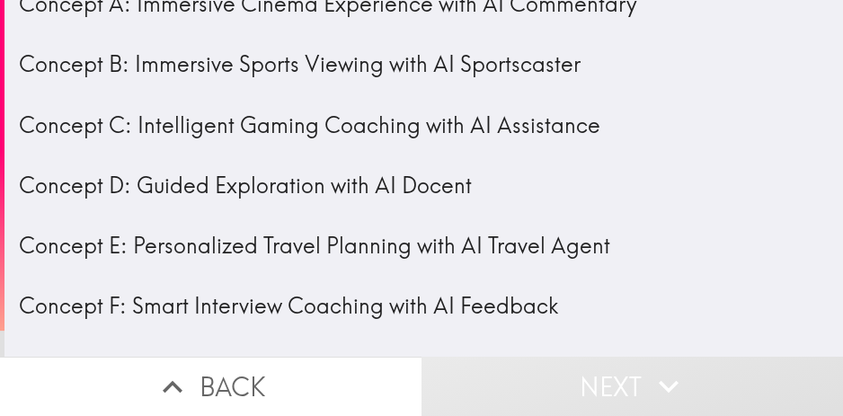
scroll to position [200, 0]
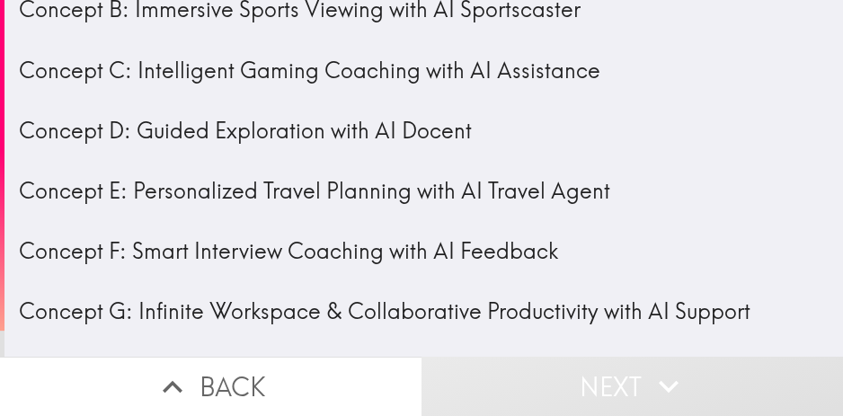
click at [578, 365] on button "Next" at bounding box center [633, 386] width 422 height 59
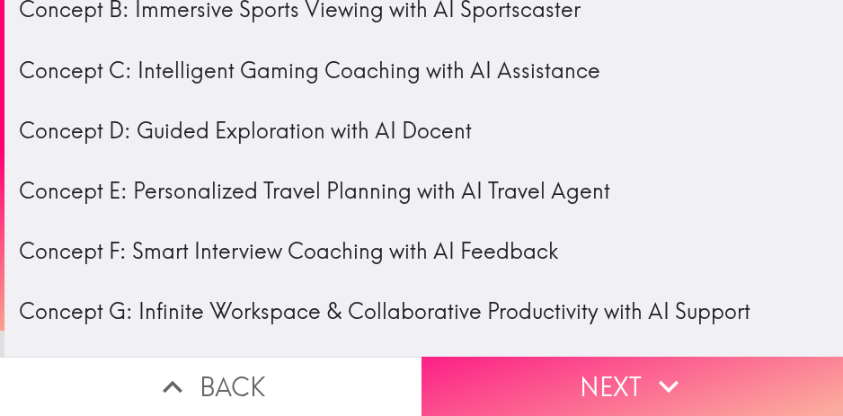
click at [579, 361] on button "Next" at bounding box center [633, 386] width 422 height 59
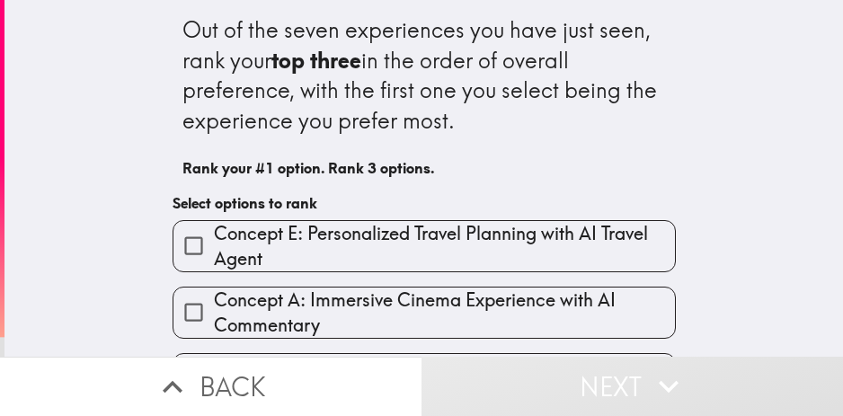
scroll to position [309, 0]
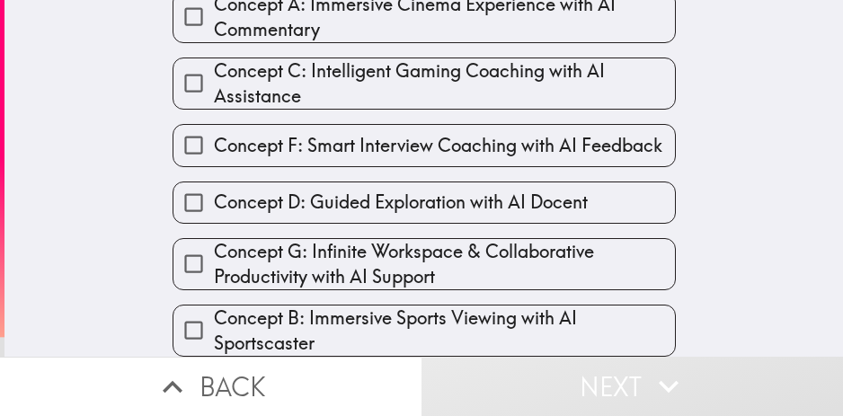
click at [491, 239] on span "Concept G: Infinite Workspace & Collaborative Productivity with AI Support" at bounding box center [444, 264] width 461 height 50
click at [214, 244] on input "Concept G: Infinite Workspace & Collaborative Productivity with AI Support" at bounding box center [193, 264] width 40 height 40
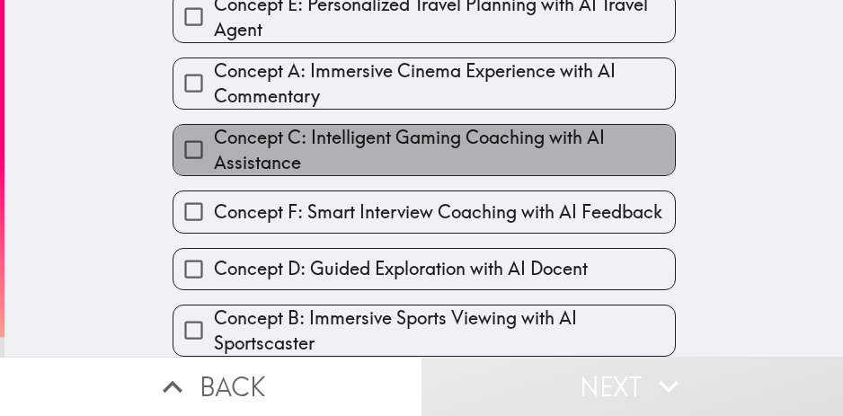
click at [519, 129] on span "Concept C: Intelligent Gaming Coaching with AI Assistance" at bounding box center [444, 150] width 461 height 50
click at [214, 129] on input "Concept C: Intelligent Gaming Coaching with AI Assistance" at bounding box center [193, 149] width 40 height 40
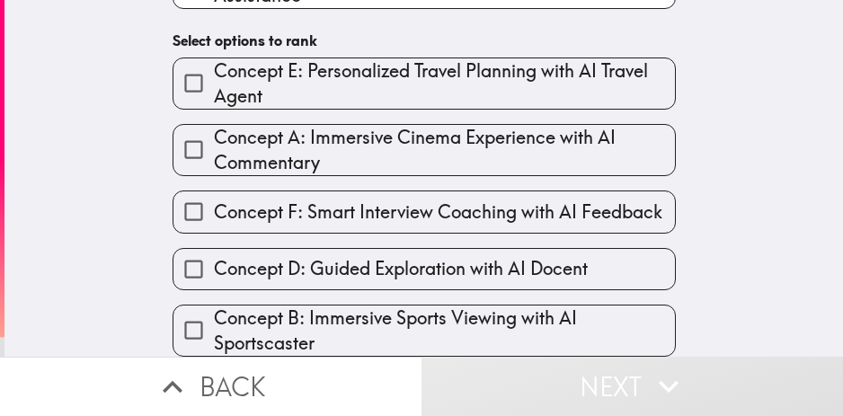
click at [493, 125] on span "Concept A: Immersive Cinema Experience with AI Commentary" at bounding box center [444, 150] width 461 height 50
click at [214, 129] on input "Concept A: Immersive Cinema Experience with AI Commentary" at bounding box center [193, 149] width 40 height 40
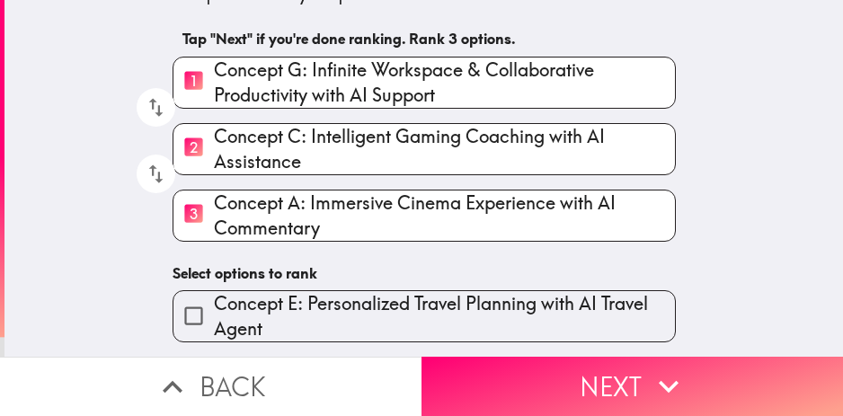
click at [378, 310] on span "Concept E: Personalized Travel Planning with AI Travel Agent" at bounding box center [444, 316] width 461 height 50
click at [214, 310] on input "Concept E: Personalized Travel Planning with AI Travel Agent" at bounding box center [193, 316] width 40 height 40
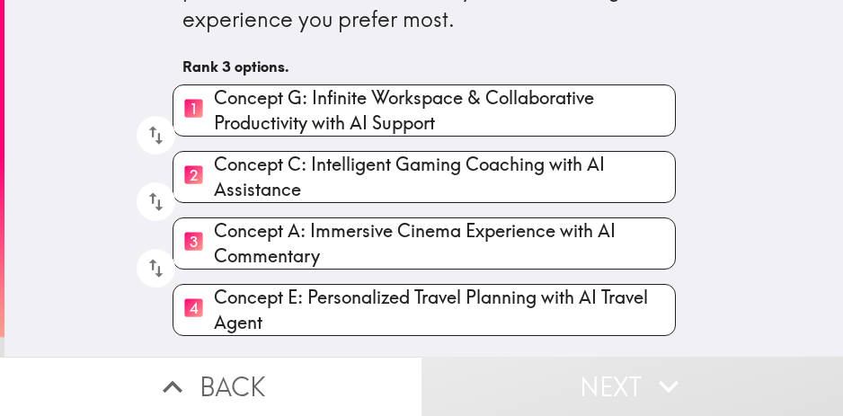
scroll to position [129, 0]
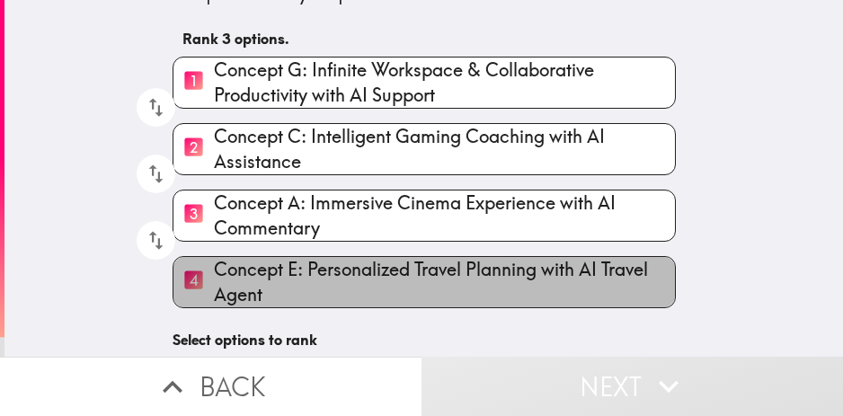
click at [263, 268] on span "Concept E: Personalized Travel Planning with AI Travel Agent" at bounding box center [444, 282] width 461 height 50
click at [214, 268] on input "4 Concept E: Personalized Travel Planning with AI Travel Agent" at bounding box center [193, 282] width 40 height 44
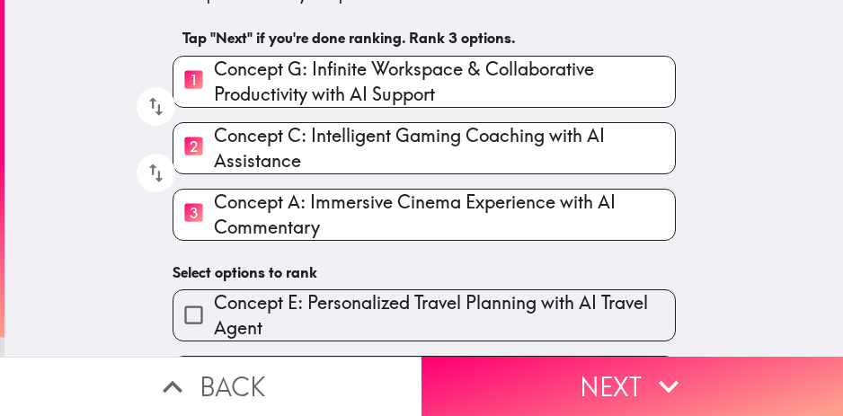
scroll to position [219, 0]
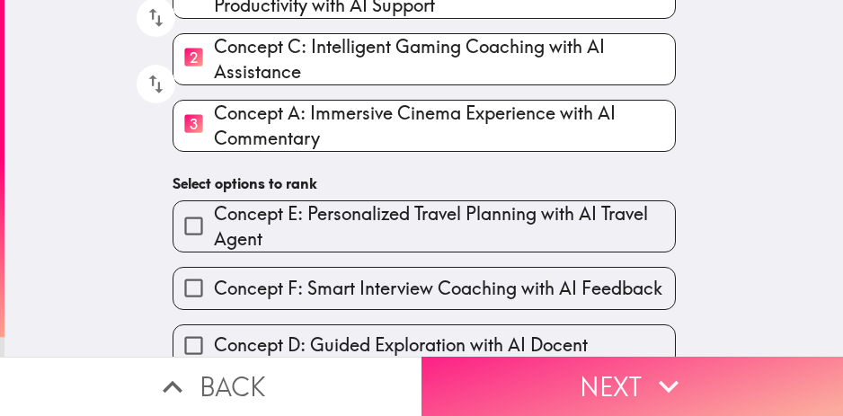
click at [531, 360] on button "Next" at bounding box center [633, 386] width 422 height 59
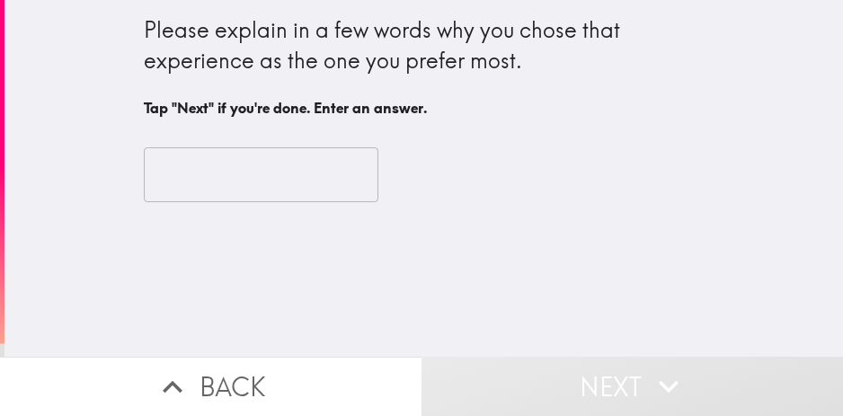
click at [279, 175] on input "text" at bounding box center [261, 175] width 235 height 56
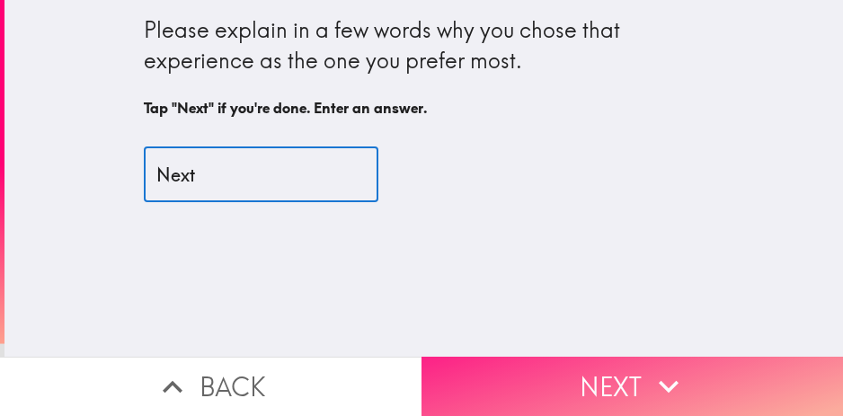
type input "Next"
click at [548, 369] on button "Next" at bounding box center [633, 386] width 422 height 59
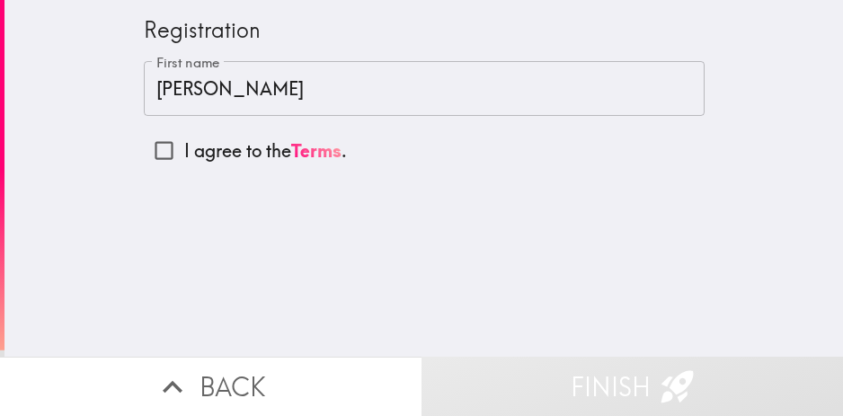
click at [416, 107] on input "[PERSON_NAME]" at bounding box center [424, 89] width 561 height 56
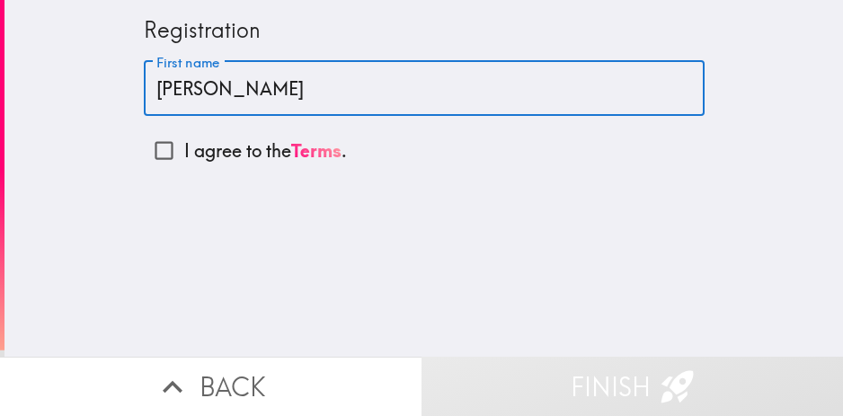
click at [550, 376] on button "Finish" at bounding box center [633, 386] width 422 height 59
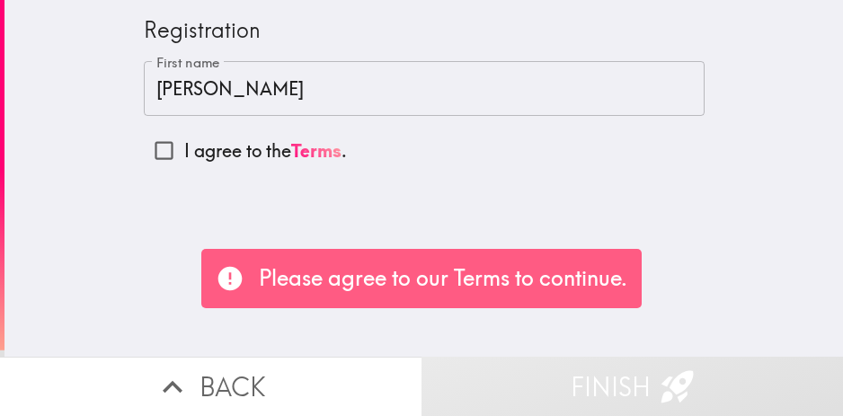
click at [236, 157] on p "I agree to the Terms ." at bounding box center [265, 150] width 163 height 25
click at [184, 157] on input "I agree to the Terms ." at bounding box center [164, 150] width 40 height 40
checkbox input "true"
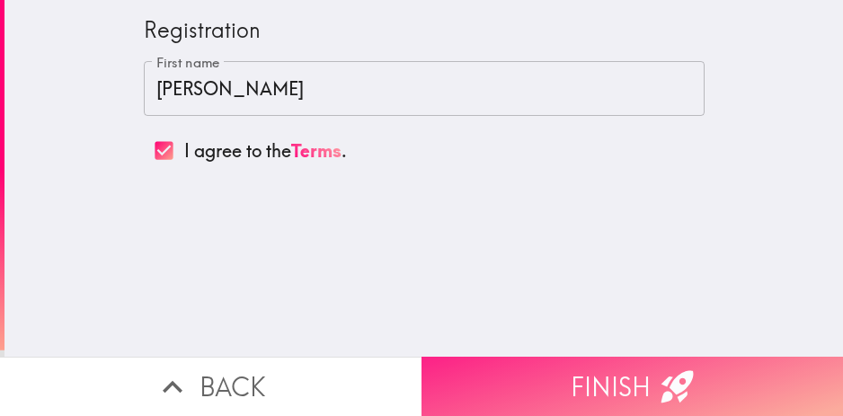
click at [555, 369] on button "Finish" at bounding box center [633, 386] width 422 height 59
